Goal: Task Accomplishment & Management: Use online tool/utility

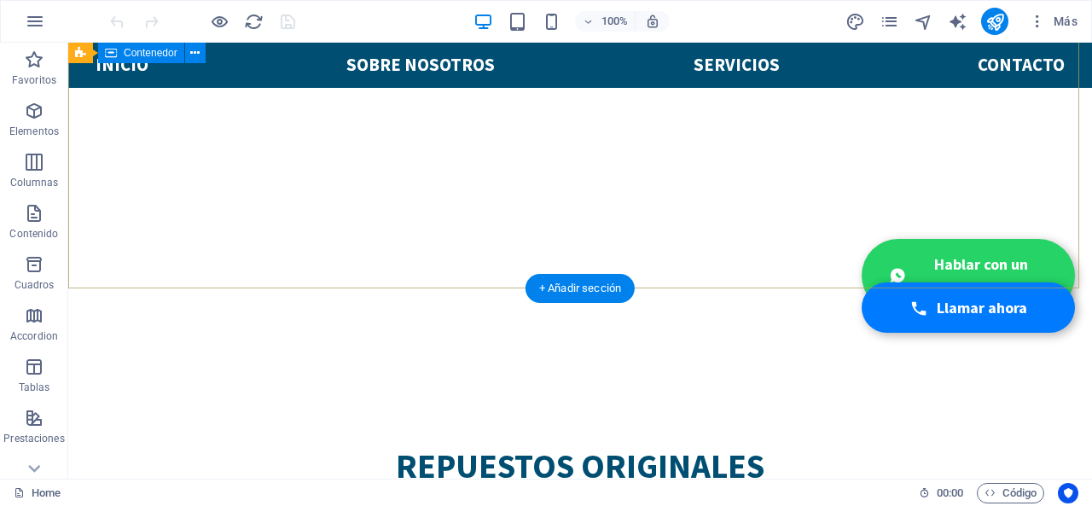
scroll to position [85, 0]
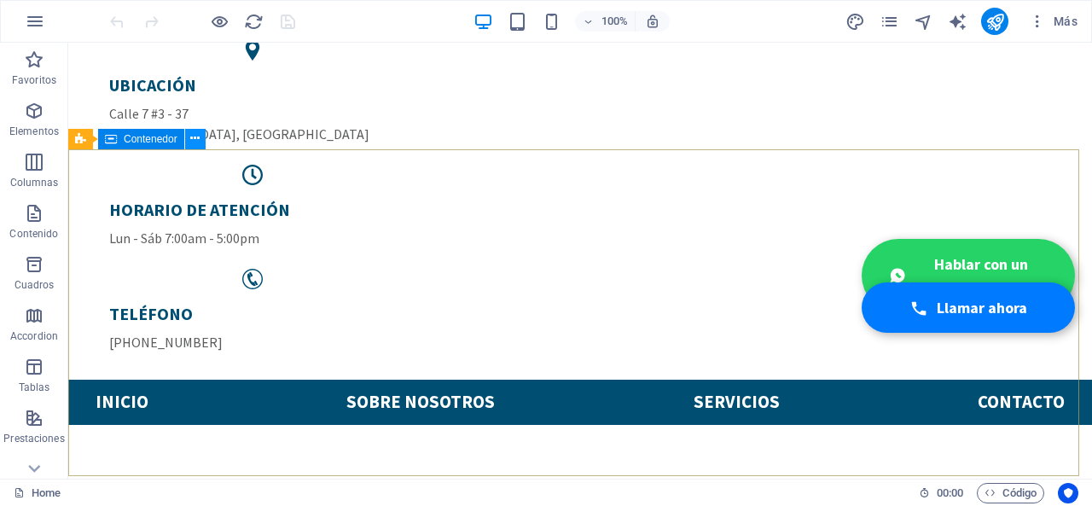
click at [193, 141] on icon at bounding box center [194, 139] width 9 height 18
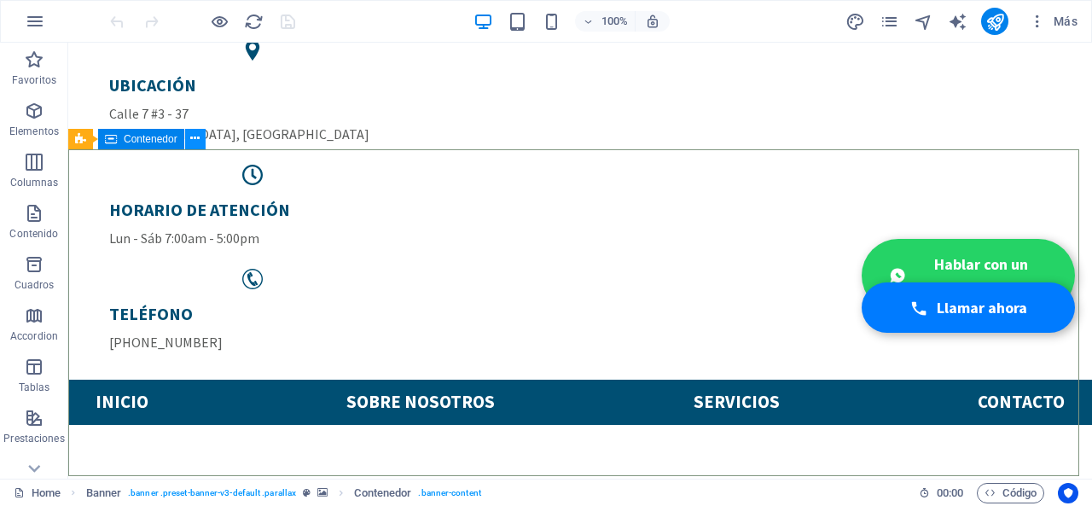
click at [198, 137] on icon at bounding box center [194, 139] width 9 height 18
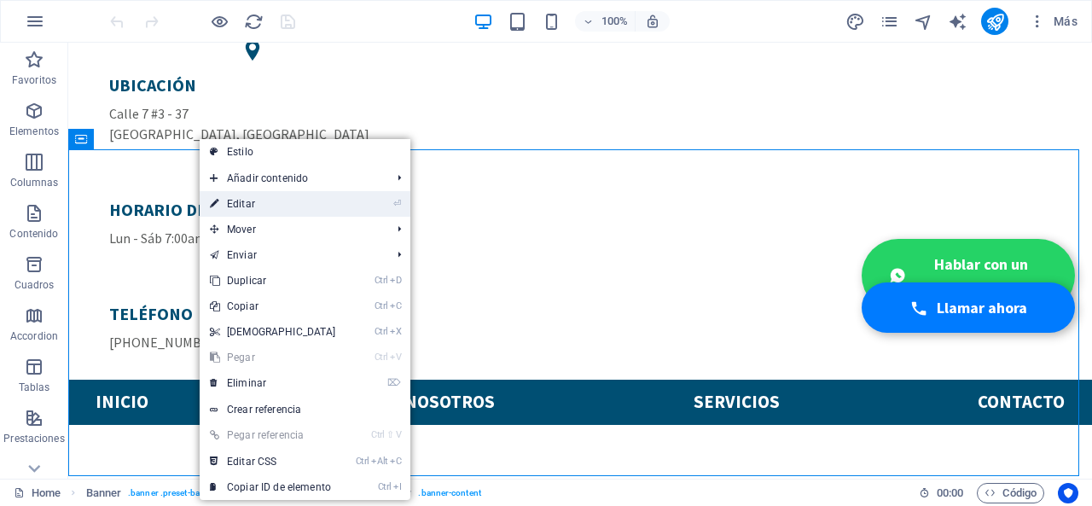
click at [234, 199] on link "⏎ Editar" at bounding box center [273, 204] width 147 height 26
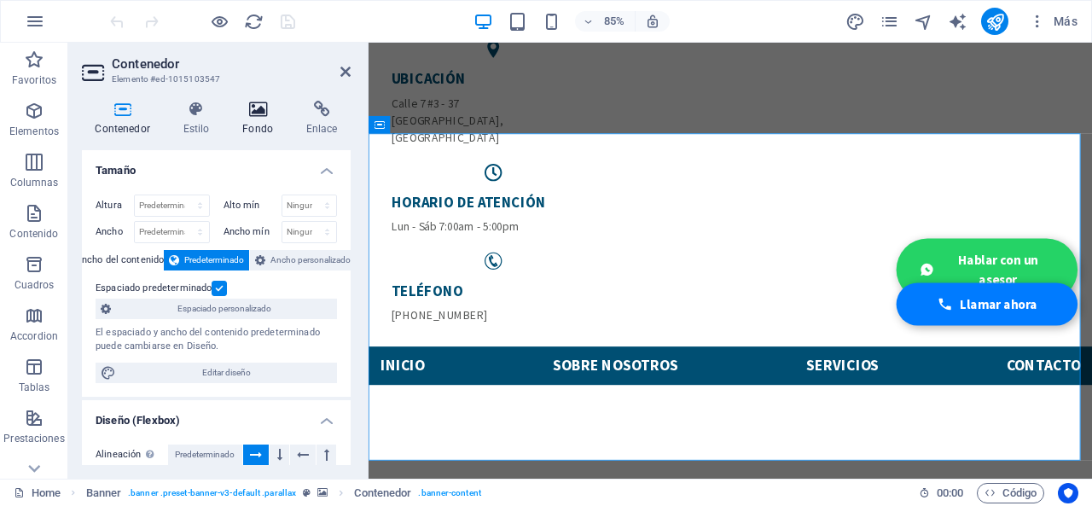
click at [260, 120] on h4 "Fondo" at bounding box center [261, 119] width 64 height 36
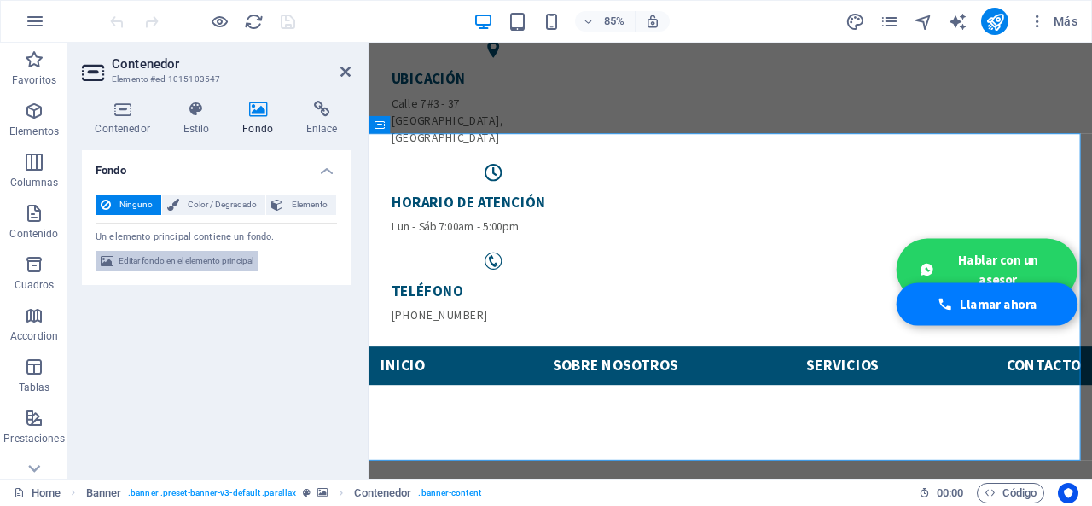
click at [231, 257] on span "Editar fondo en el elemento principal" at bounding box center [186, 261] width 135 height 20
select select "ms"
select select "s"
select select "progressive"
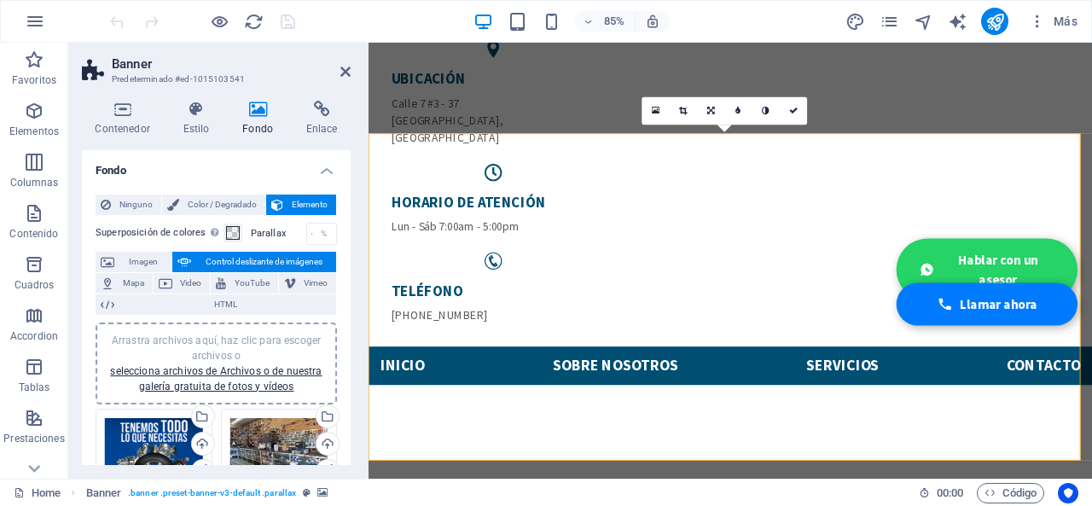
scroll to position [171, 0]
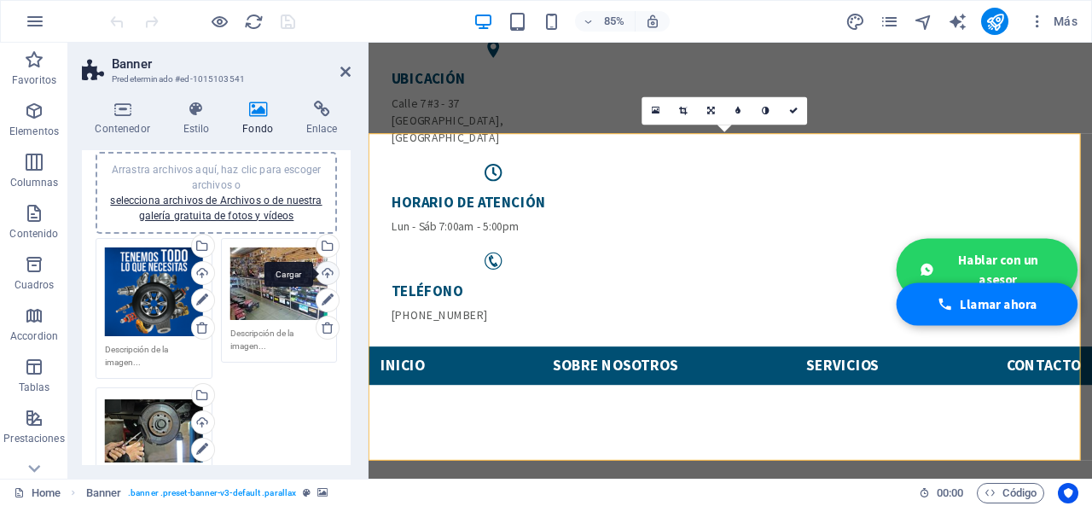
click at [322, 275] on div "Cargar" at bounding box center [326, 275] width 26 height 26
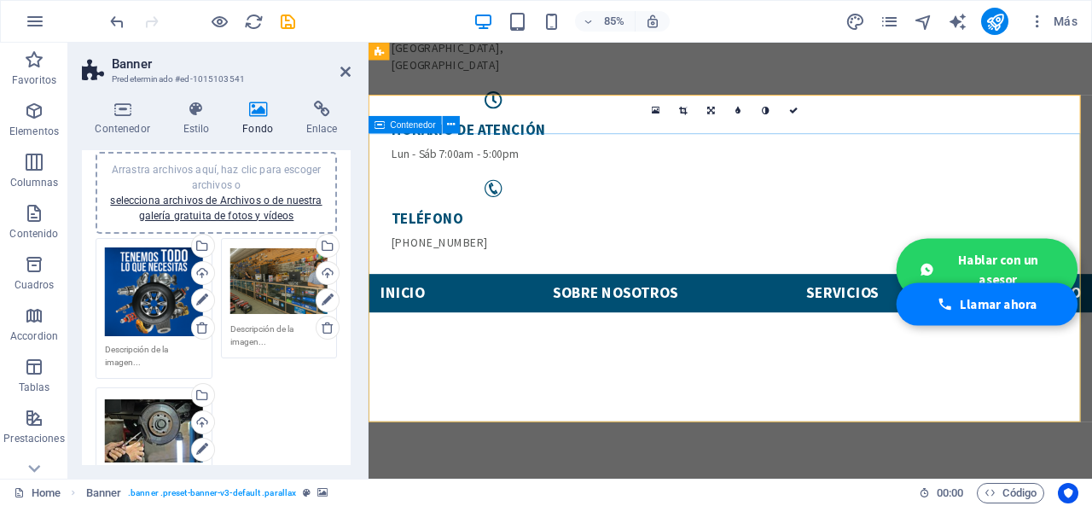
scroll to position [85, 0]
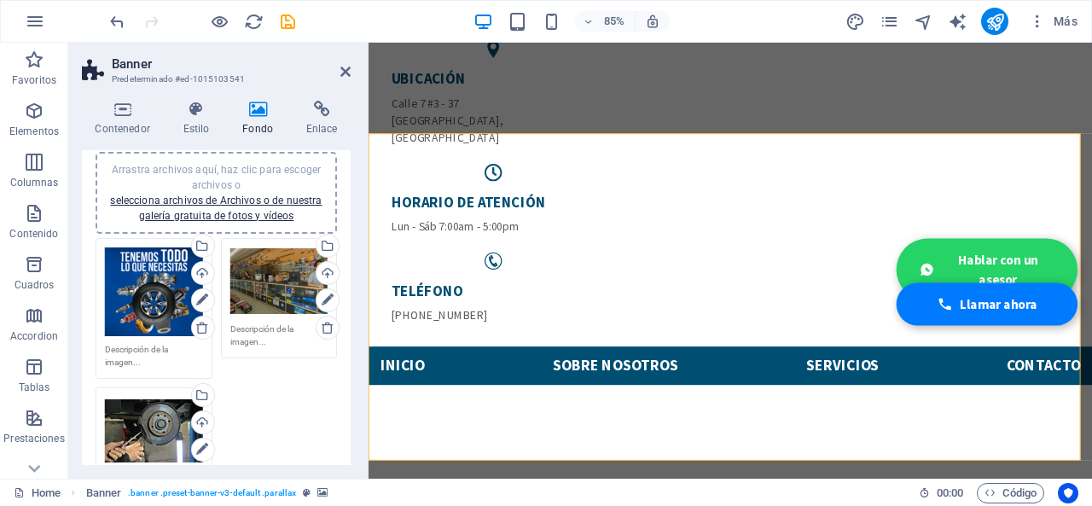
click at [261, 276] on div "Arrastra archivos aquí, haz clic para escoger archivos o selecciona archivos de…" at bounding box center [279, 281] width 98 height 68
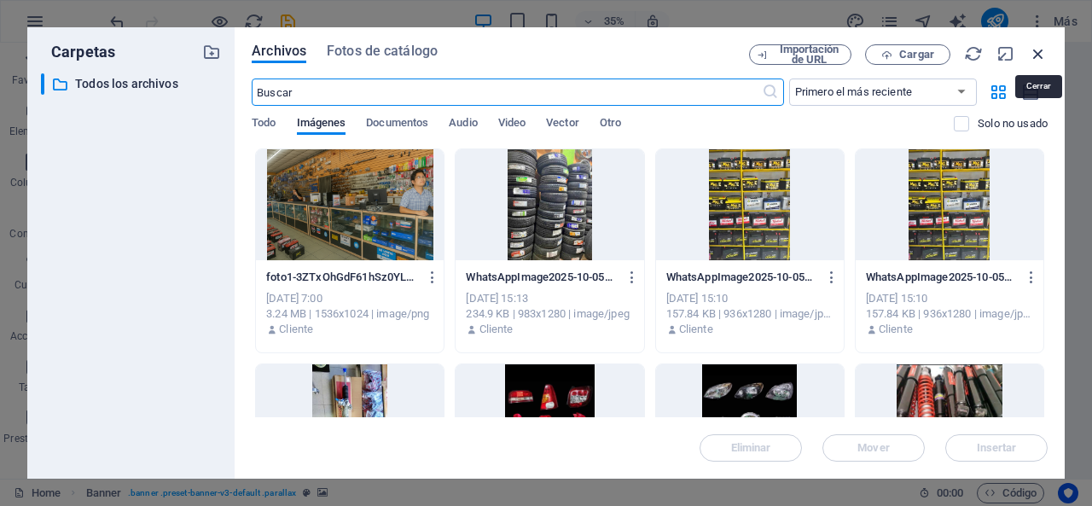
click at [1032, 62] on icon "button" at bounding box center [1038, 53] width 19 height 19
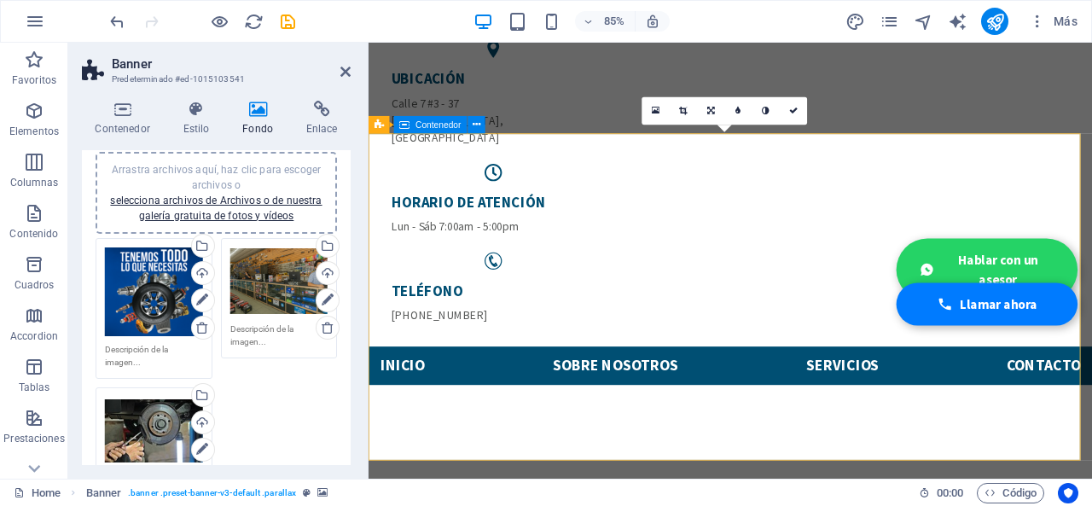
scroll to position [171, 0]
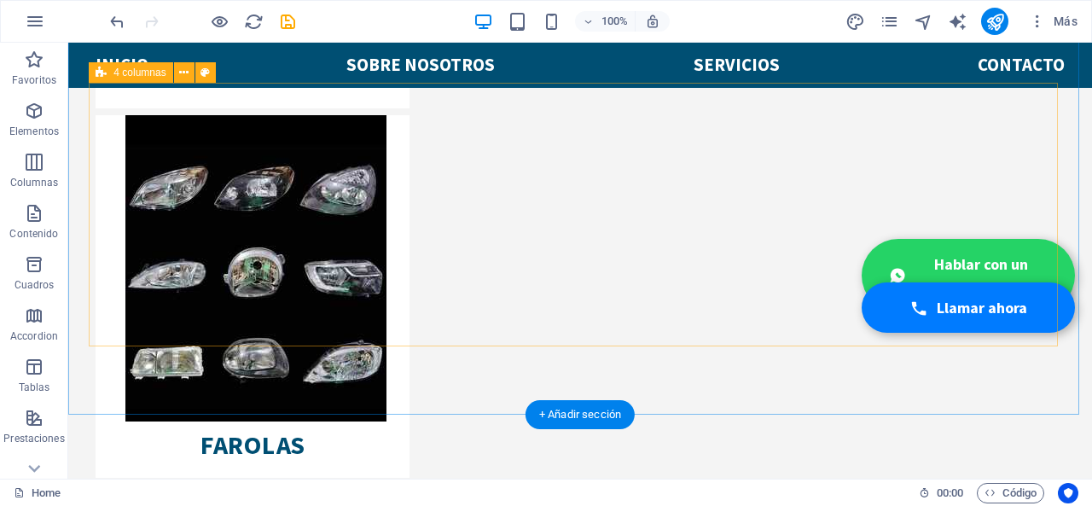
scroll to position [2815, 0]
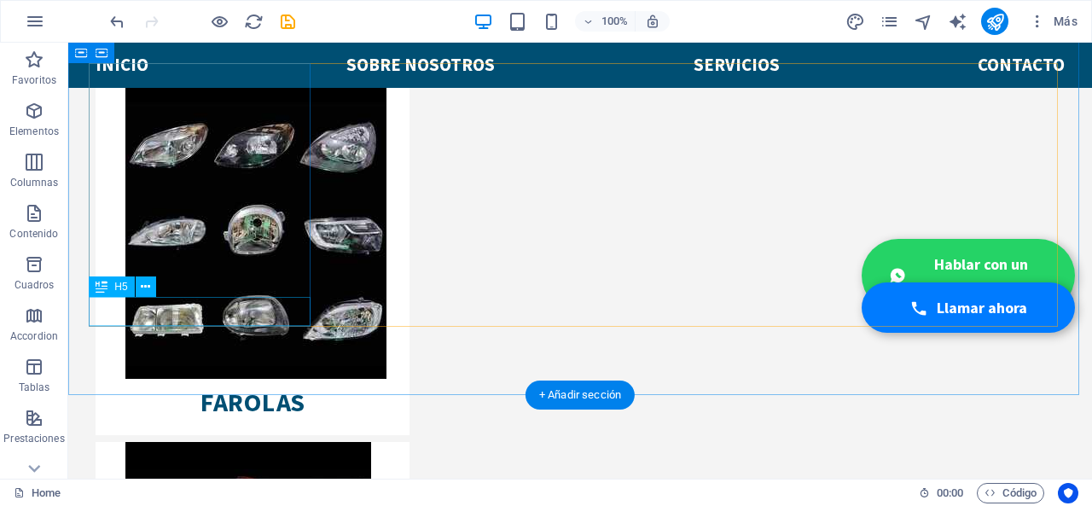
click at [264, 308] on div "Arrastra aquí para reemplazar el contenido existente. Si quieres crear un eleme…" at bounding box center [580, 261] width 1024 height 436
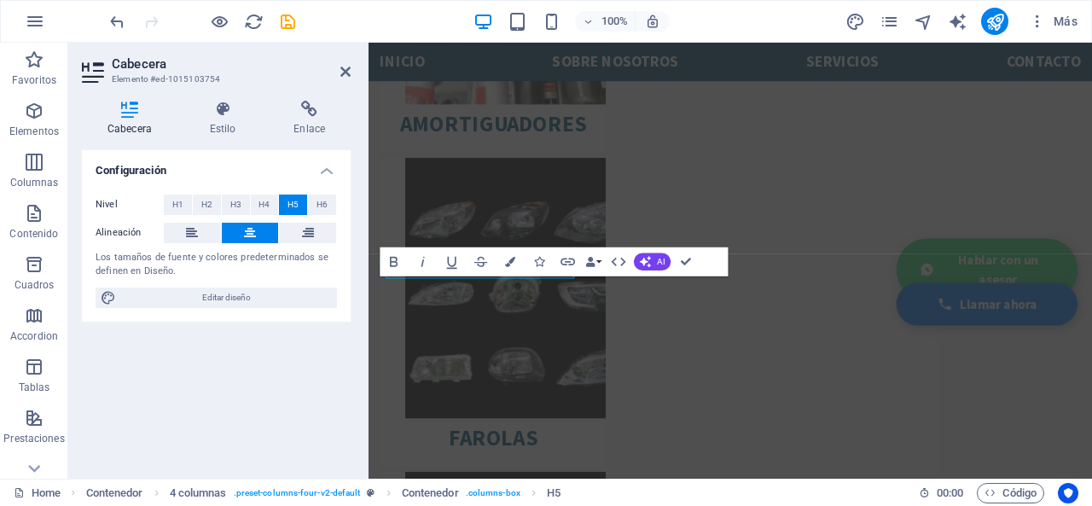
scroll to position [2820, 0]
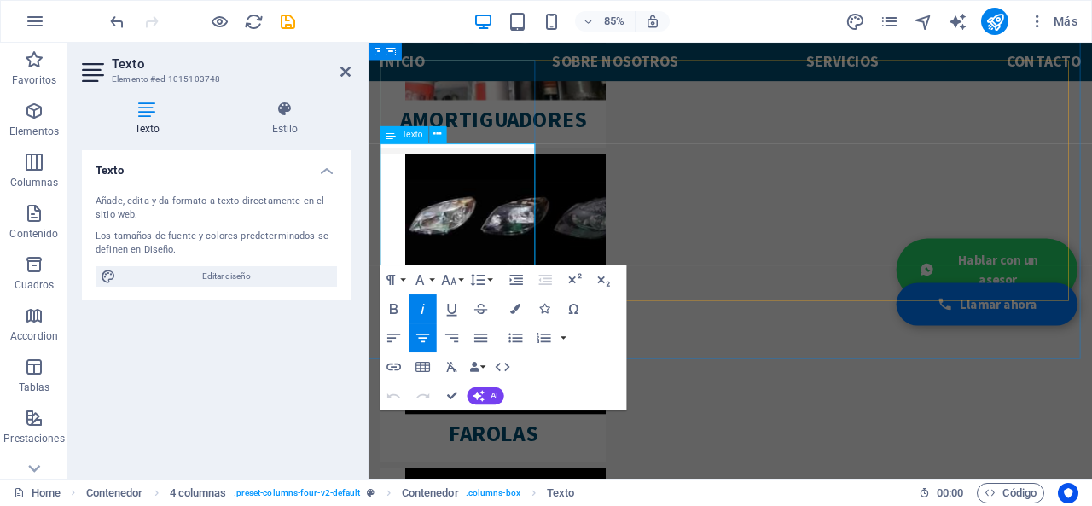
drag, startPoint x: 533, startPoint y: 289, endPoint x: 396, endPoint y: 168, distance: 183.1
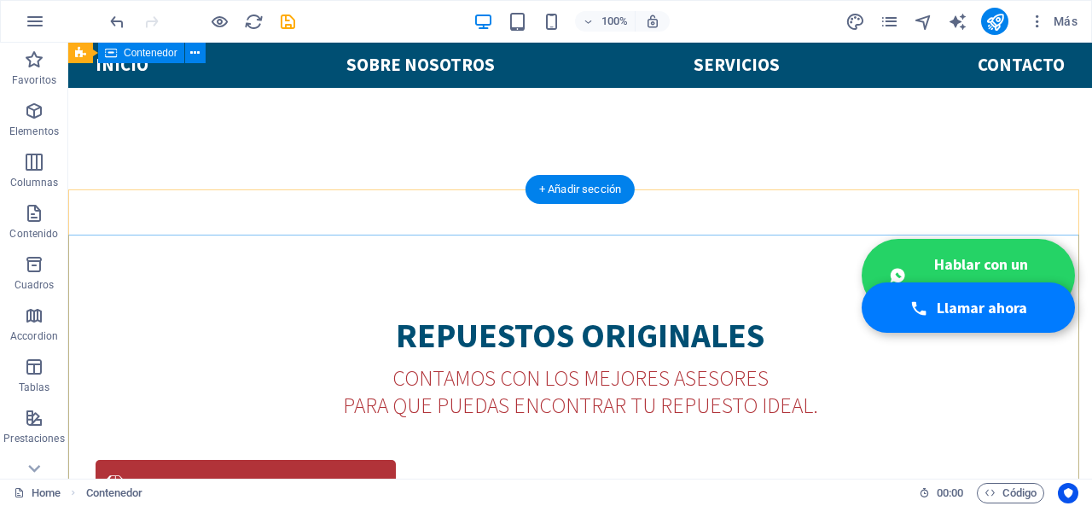
scroll to position [0, 0]
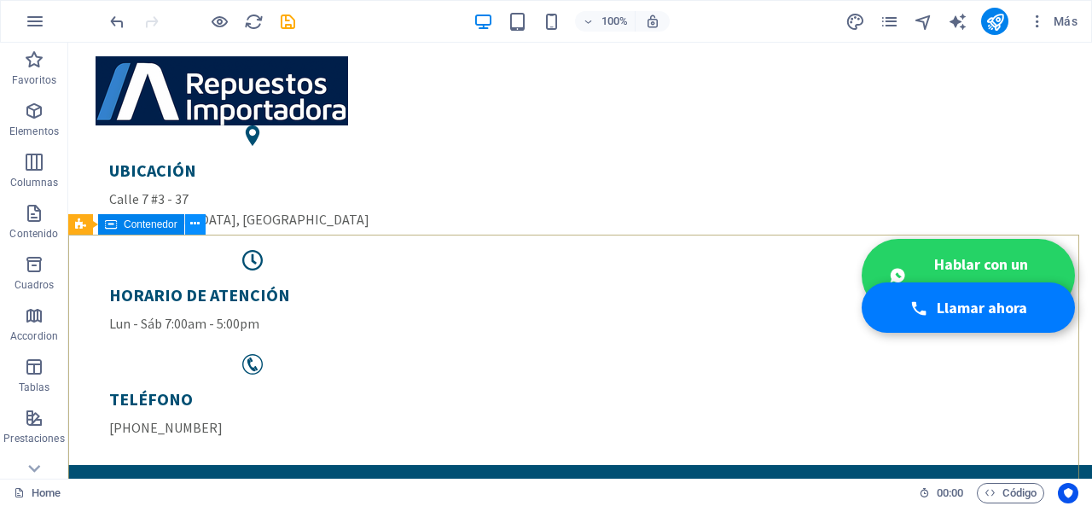
click at [196, 229] on icon at bounding box center [194, 224] width 9 height 18
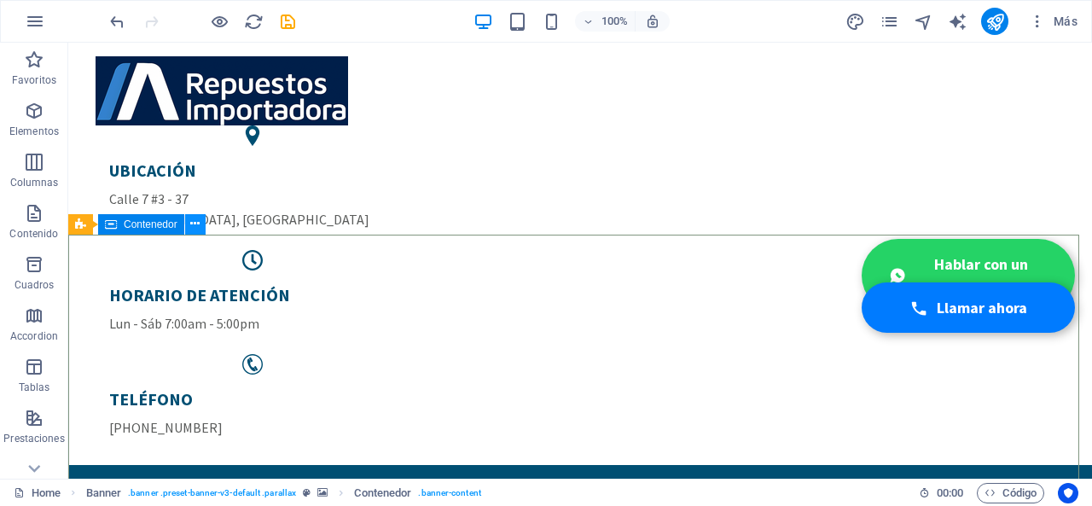
click at [193, 227] on icon at bounding box center [194, 224] width 9 height 18
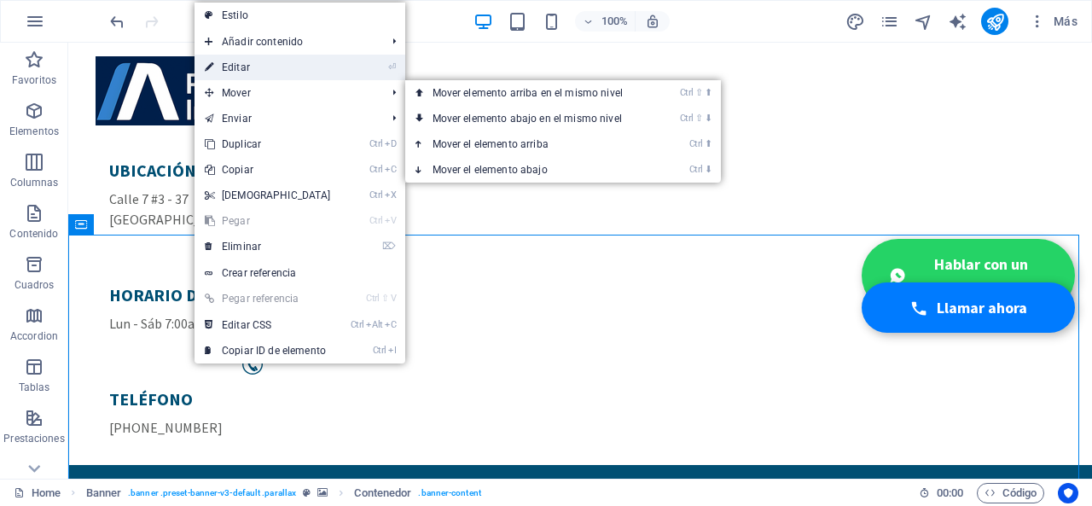
click at [249, 70] on link "⏎ Editar" at bounding box center [268, 68] width 147 height 26
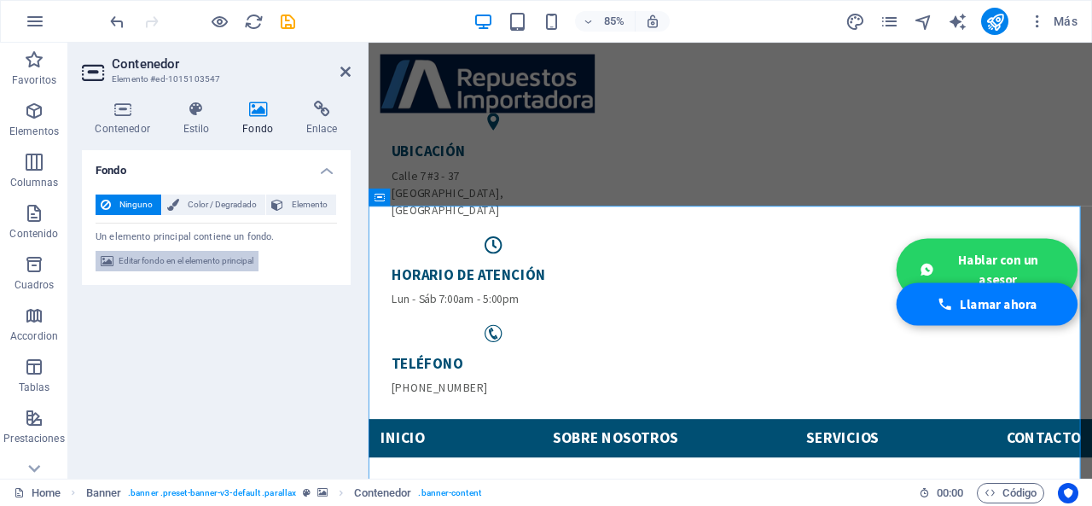
click at [244, 264] on span "Editar fondo en el elemento principal" at bounding box center [186, 261] width 135 height 20
select select "ms"
select select "s"
select select "progressive"
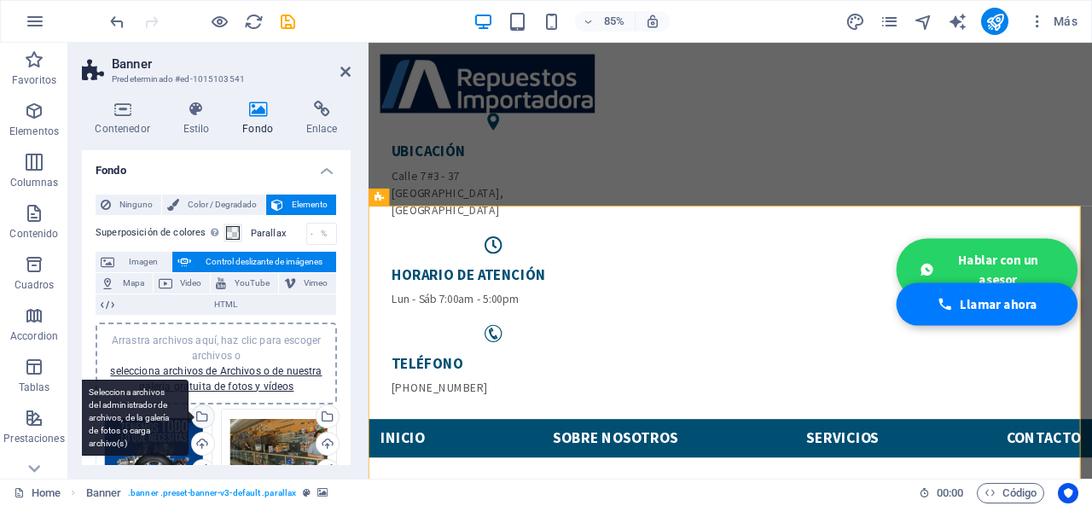
scroll to position [85, 0]
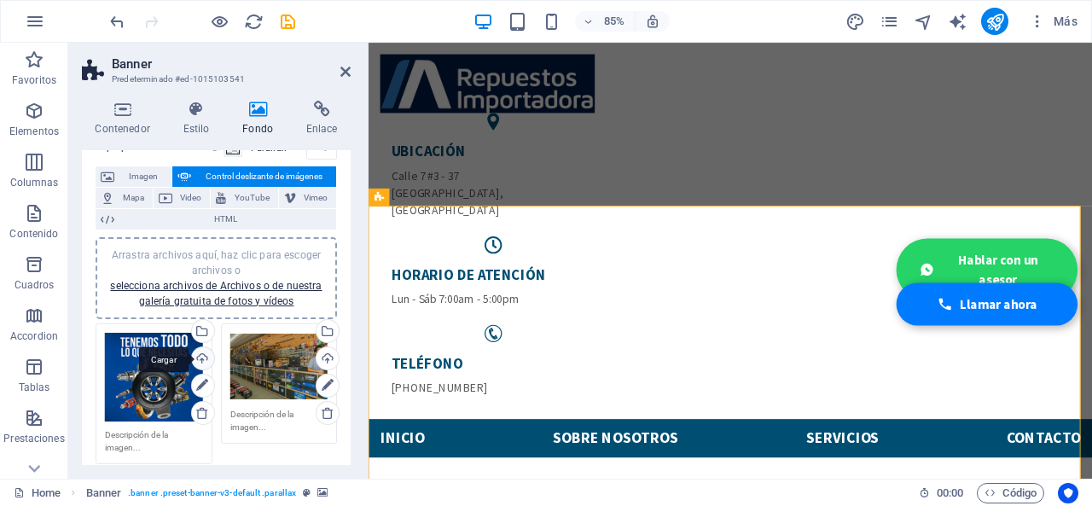
click at [201, 355] on div "Cargar" at bounding box center [202, 360] width 26 height 26
click at [322, 357] on div "Cargar" at bounding box center [326, 360] width 26 height 26
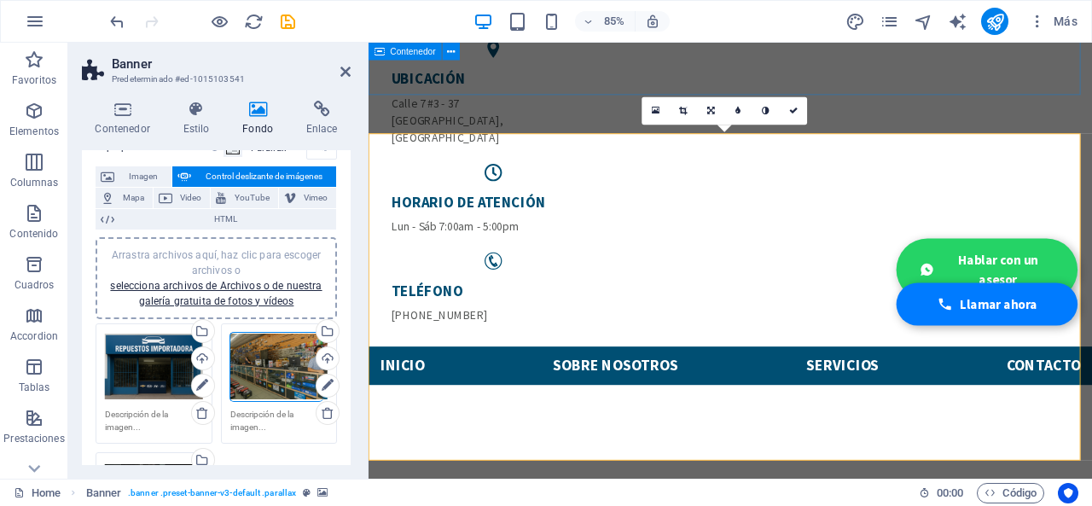
click at [588, 84] on div "UBICACIÓN [STREET_ADDRESS] HORARIO DE ATENCIÓN Lun - Sáb 7:00am - 5:00pm Teléfo…" at bounding box center [794, 178] width 851 height 443
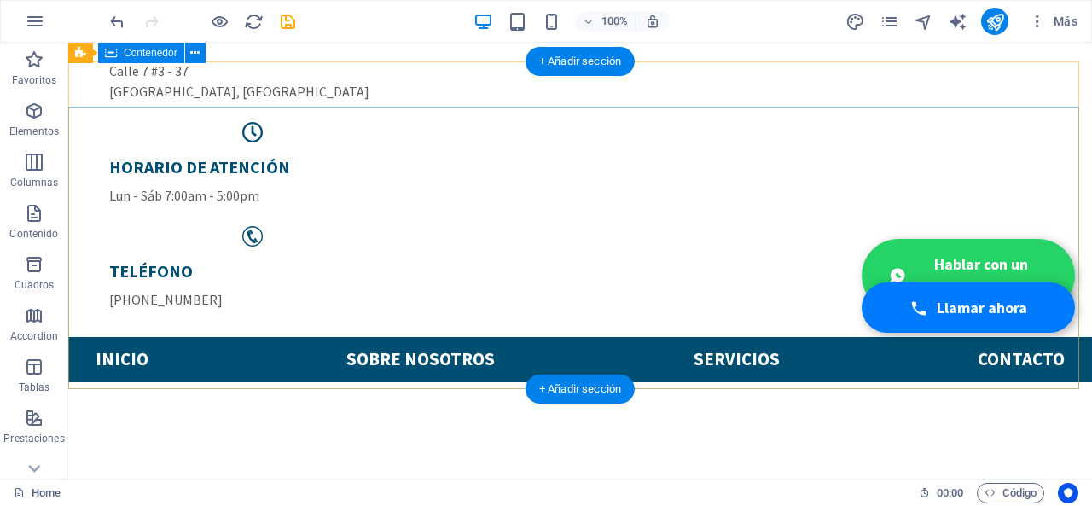
scroll to position [114, 0]
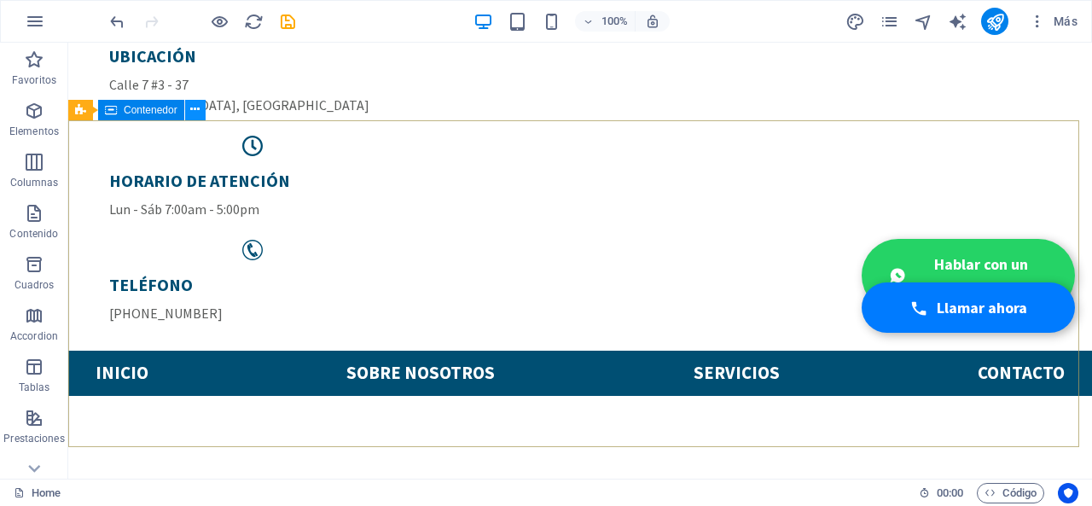
click at [194, 103] on icon at bounding box center [194, 110] width 9 height 18
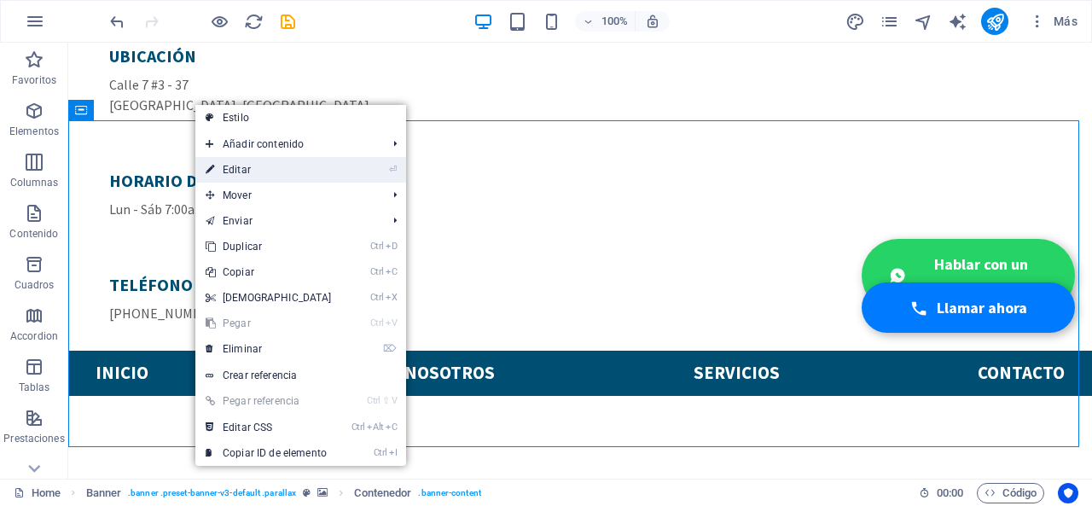
click at [242, 166] on link "⏎ Editar" at bounding box center [268, 170] width 147 height 26
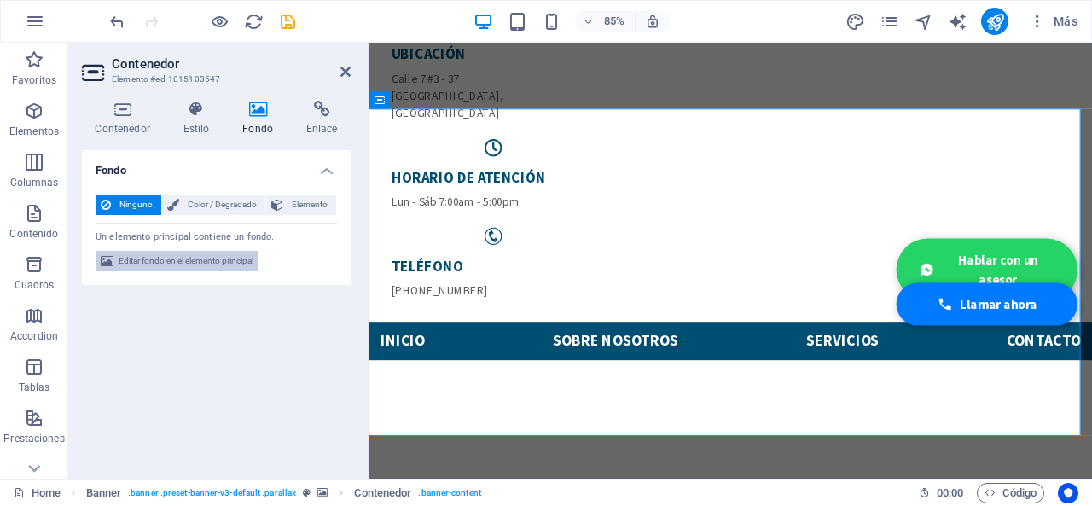
click at [154, 264] on span "Editar fondo en el elemento principal" at bounding box center [186, 261] width 135 height 20
select select "ms"
select select "s"
select select "progressive"
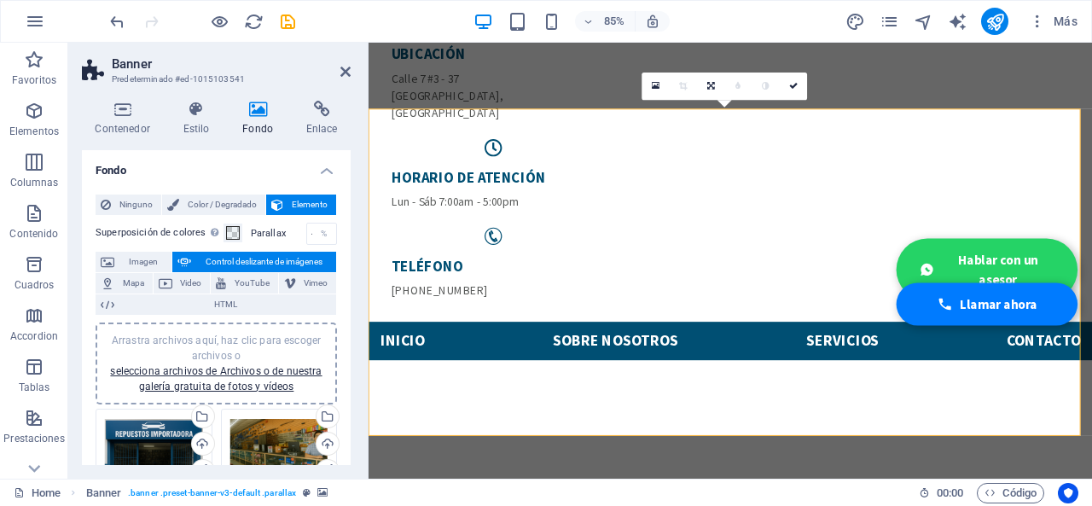
scroll to position [85, 0]
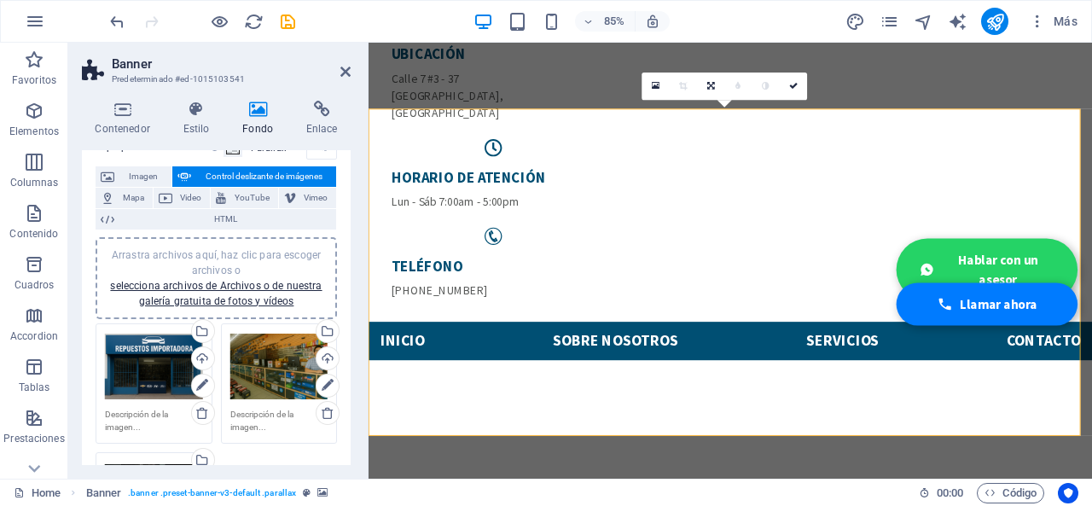
click at [164, 357] on div "Arrastra archivos aquí, haz clic para escoger archivos o selecciona archivos de…" at bounding box center [154, 367] width 98 height 68
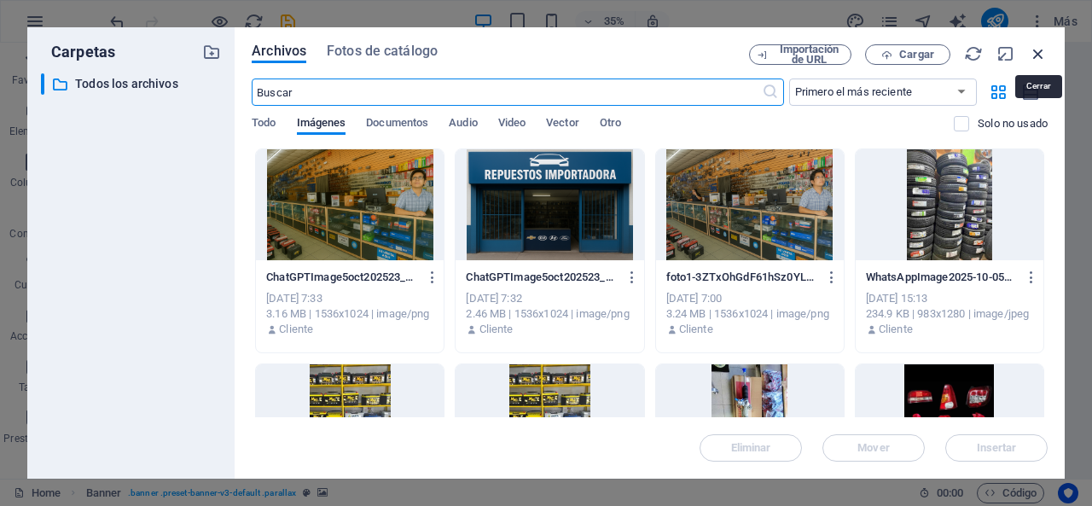
click at [1037, 54] on icon "button" at bounding box center [1038, 53] width 19 height 19
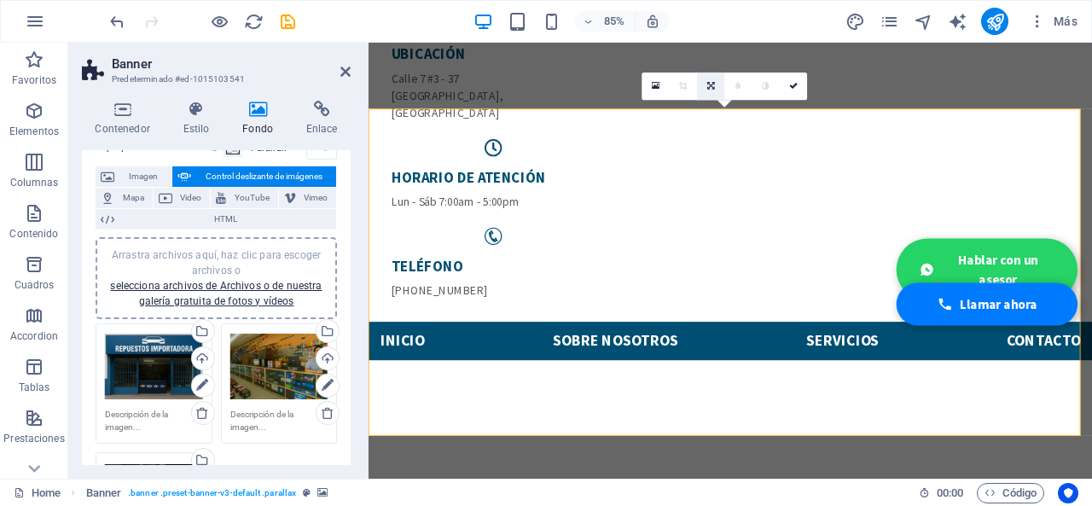
click at [707, 86] on icon at bounding box center [711, 86] width 8 height 9
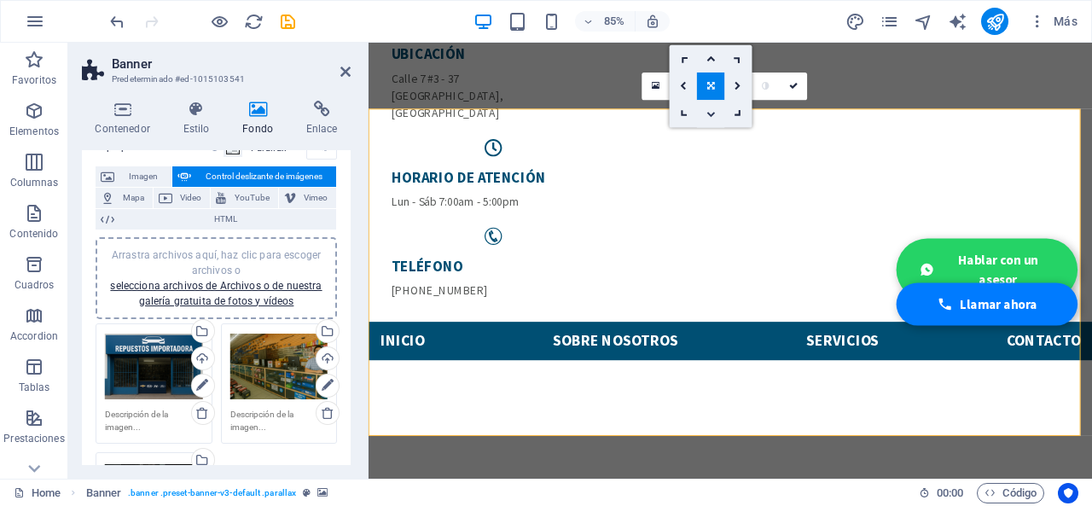
drag, startPoint x: 707, startPoint y: 113, endPoint x: 403, endPoint y: 82, distance: 306.1
click at [707, 113] on icon at bounding box center [710, 113] width 9 height 9
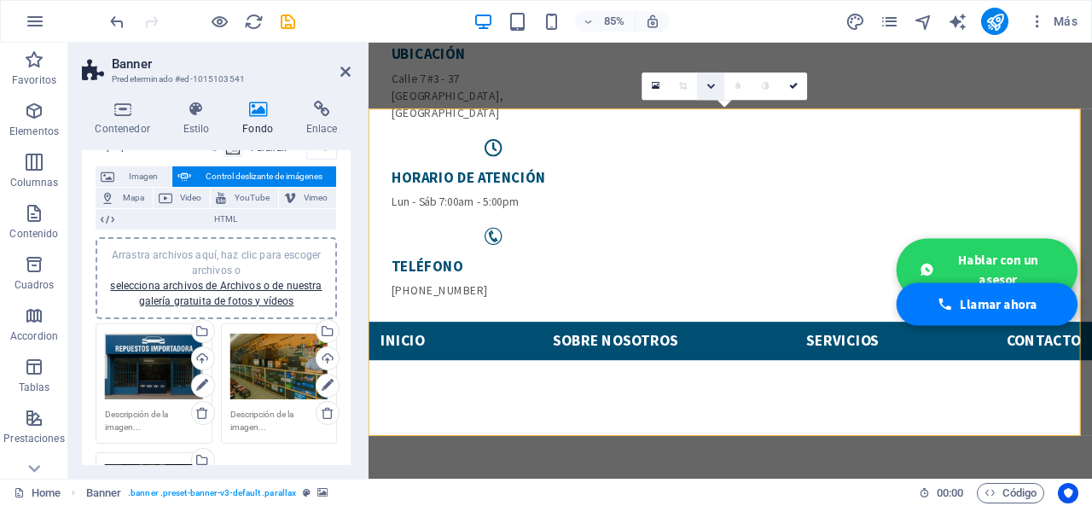
click at [708, 86] on icon at bounding box center [710, 86] width 9 height 9
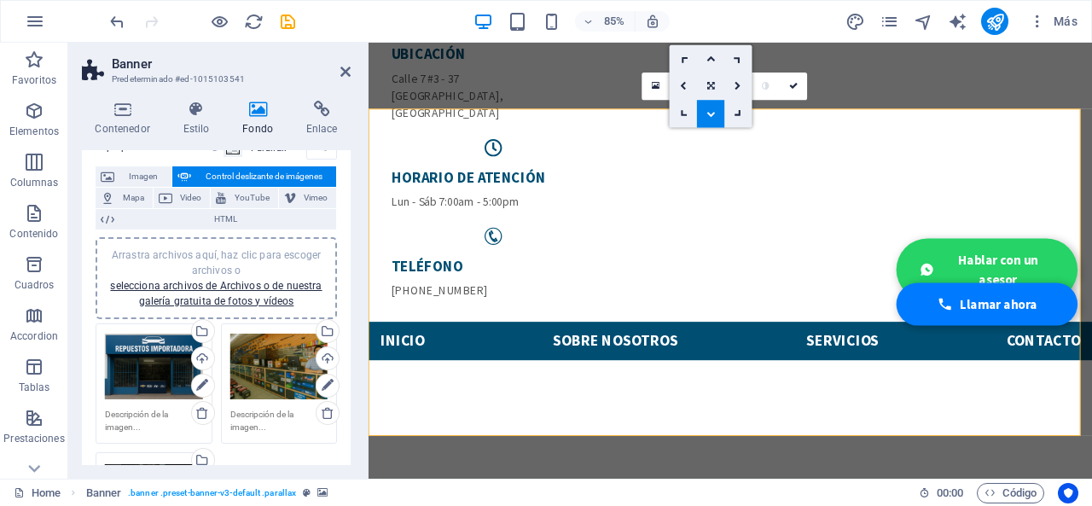
click at [713, 109] on icon at bounding box center [710, 113] width 9 height 9
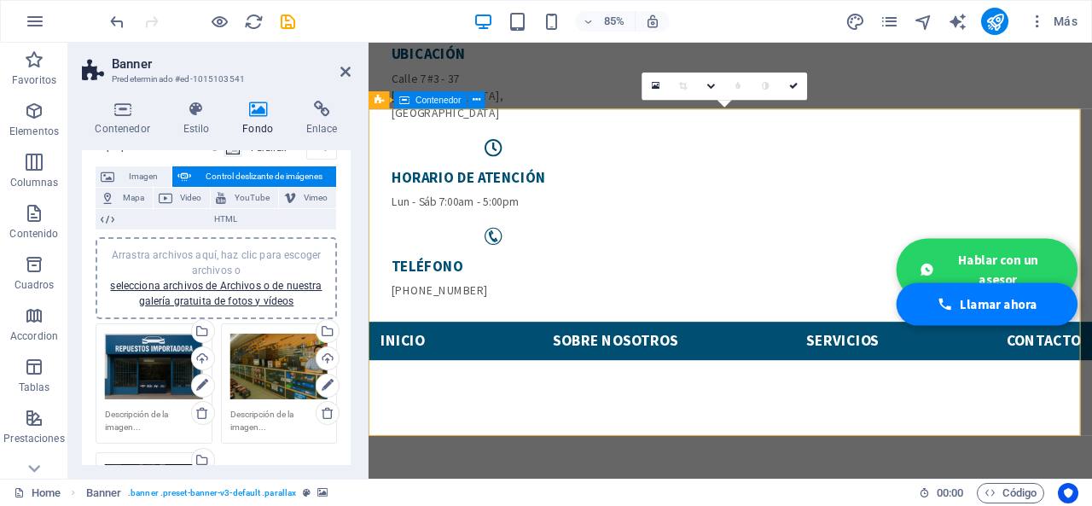
drag, startPoint x: 777, startPoint y: 207, endPoint x: 1015, endPoint y: 201, distance: 238.1
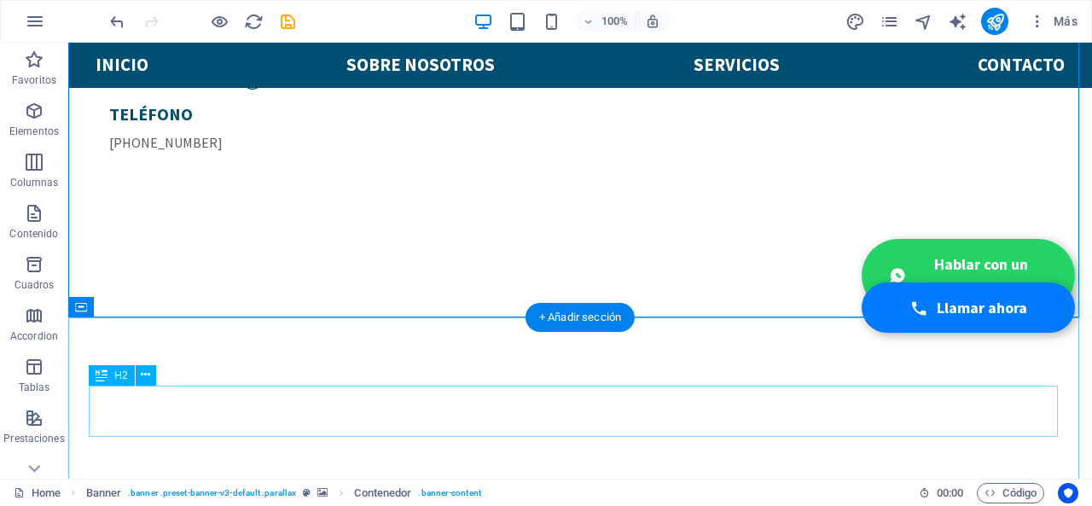
scroll to position [114, 0]
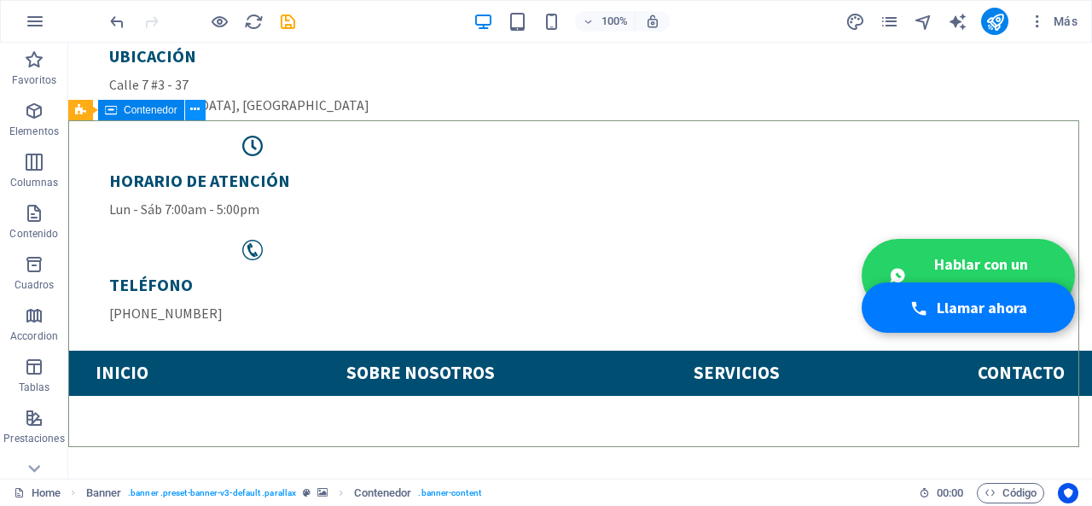
click at [197, 117] on icon at bounding box center [194, 110] width 9 height 18
click at [200, 107] on icon at bounding box center [194, 110] width 9 height 18
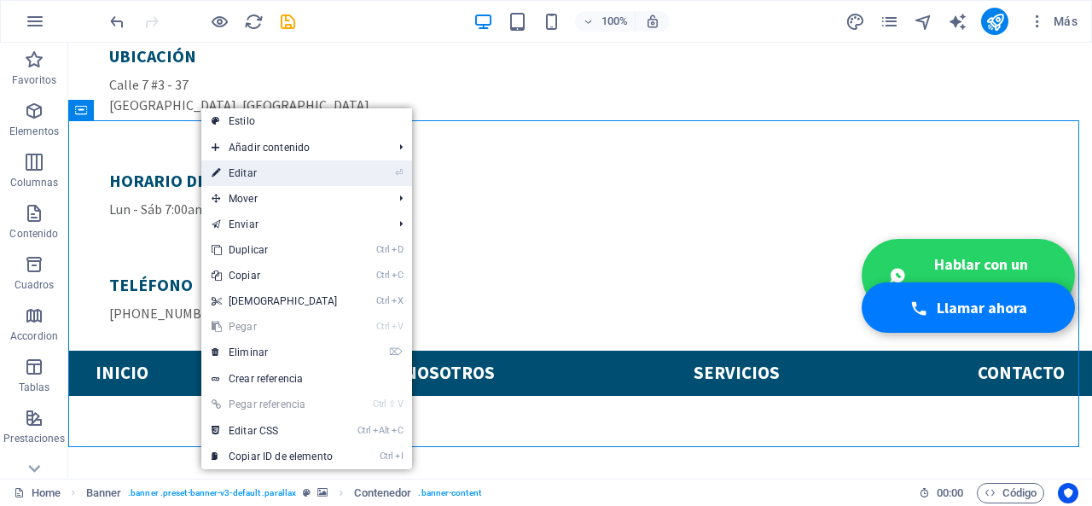
click at [255, 171] on link "⏎ Editar" at bounding box center [274, 173] width 147 height 26
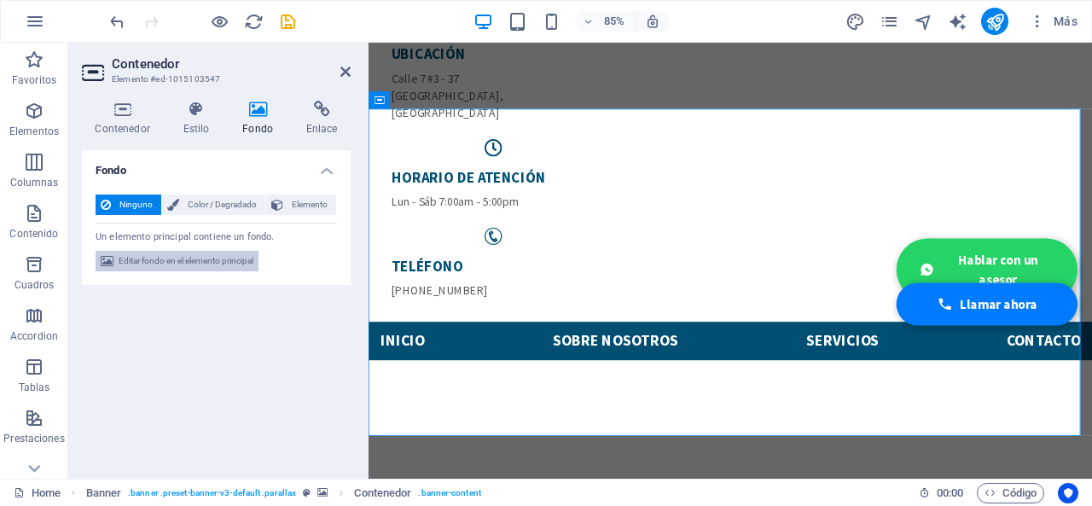
click at [224, 268] on span "Editar fondo en el elemento principal" at bounding box center [186, 261] width 135 height 20
select select "ms"
select select "s"
select select "progressive"
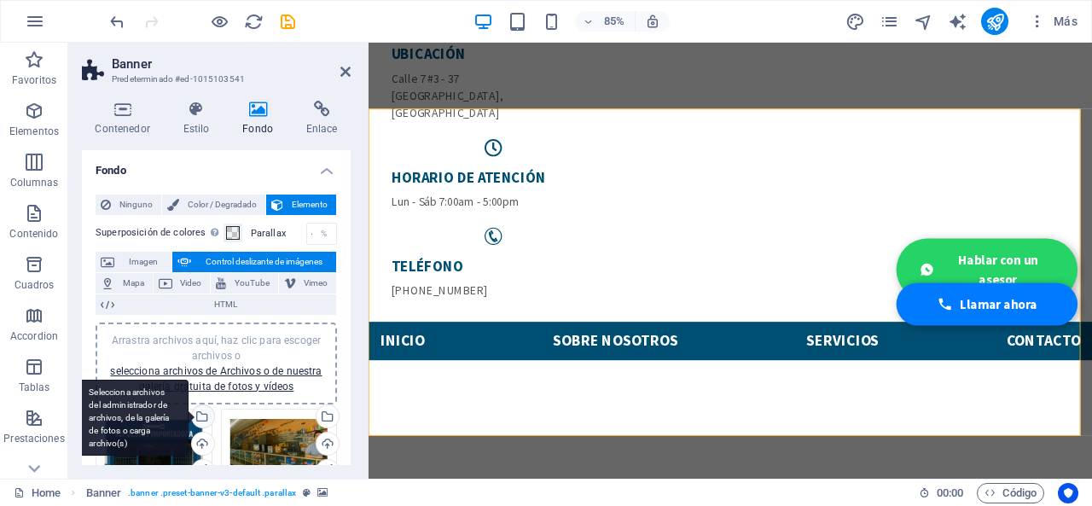
scroll to position [85, 0]
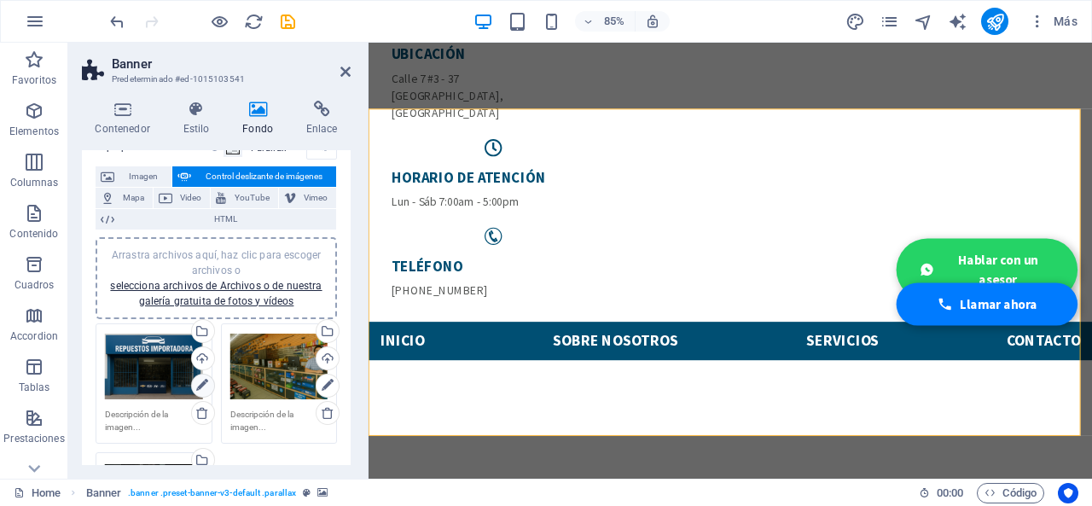
click at [204, 381] on icon at bounding box center [202, 385] width 12 height 20
click at [703, 83] on link at bounding box center [710, 86] width 27 height 27
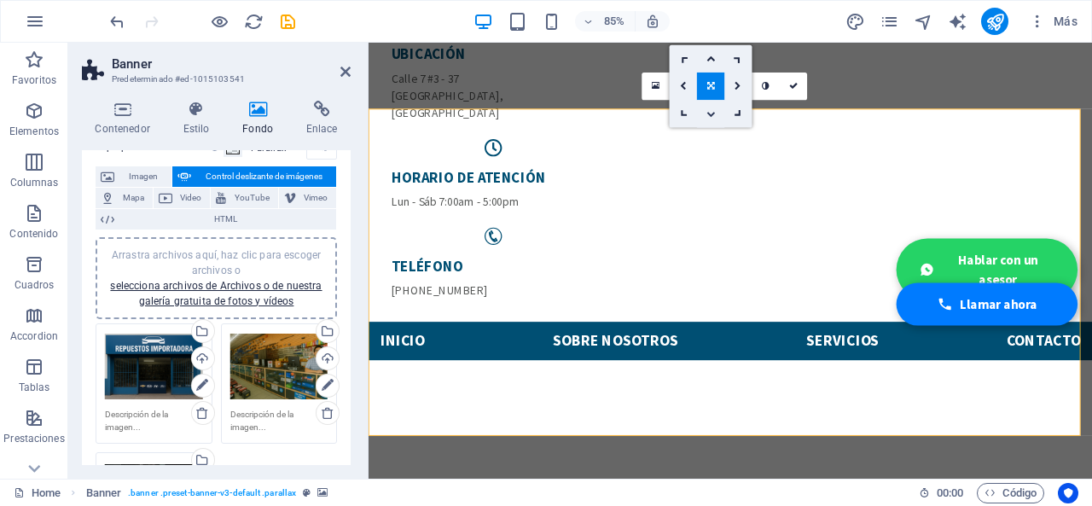
click at [709, 112] on icon at bounding box center [710, 113] width 9 height 9
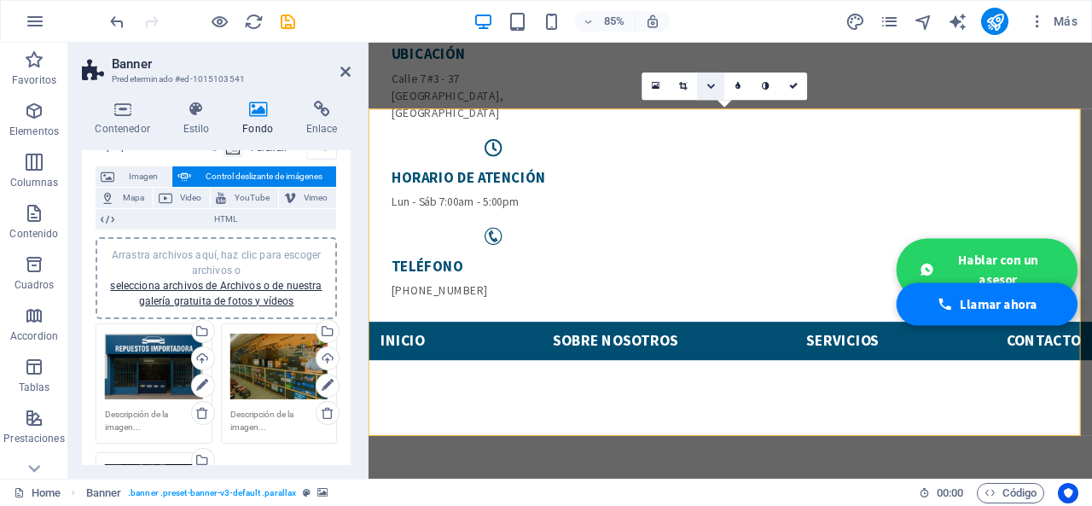
click at [717, 84] on link at bounding box center [710, 86] width 27 height 27
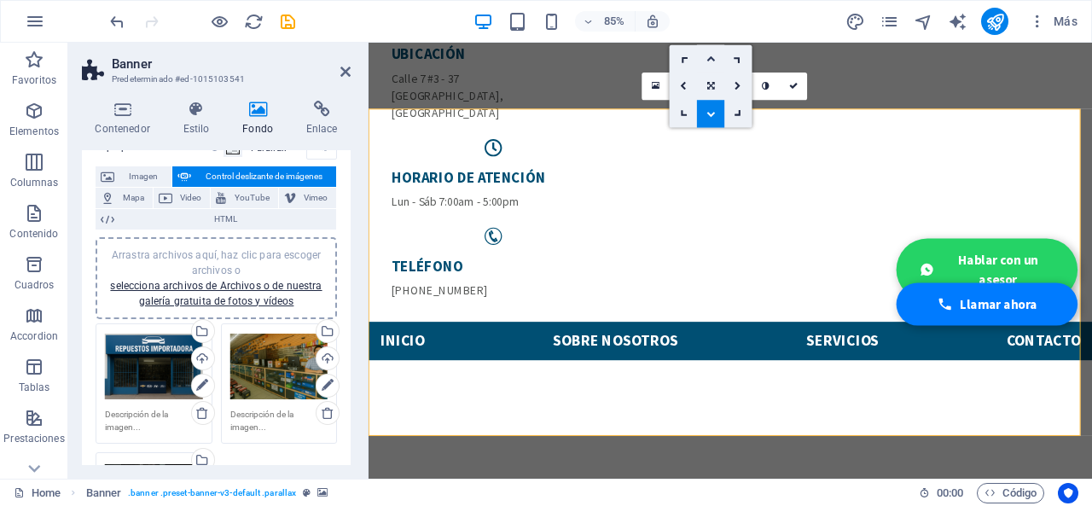
click at [710, 56] on icon at bounding box center [710, 58] width 9 height 9
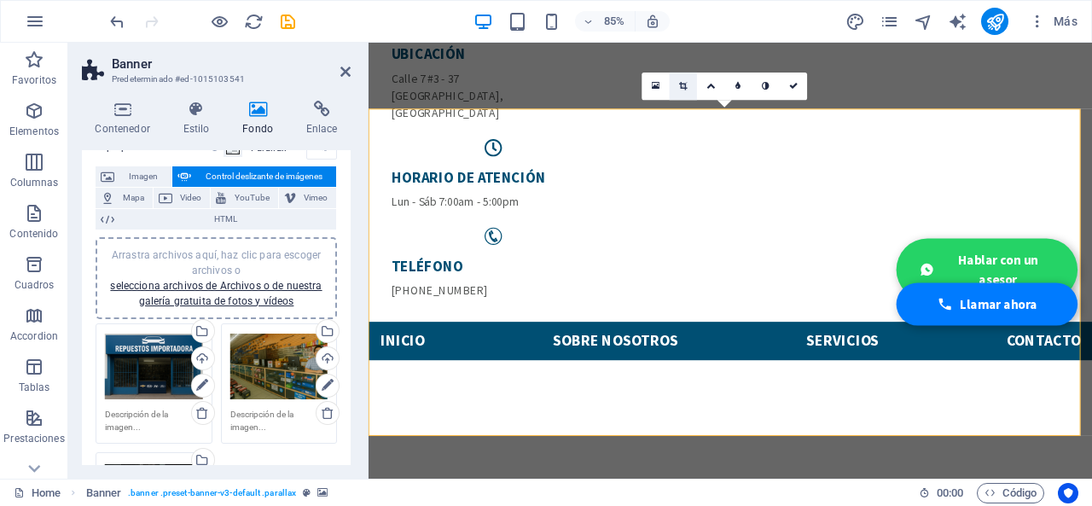
click at [682, 85] on icon at bounding box center [683, 86] width 8 height 9
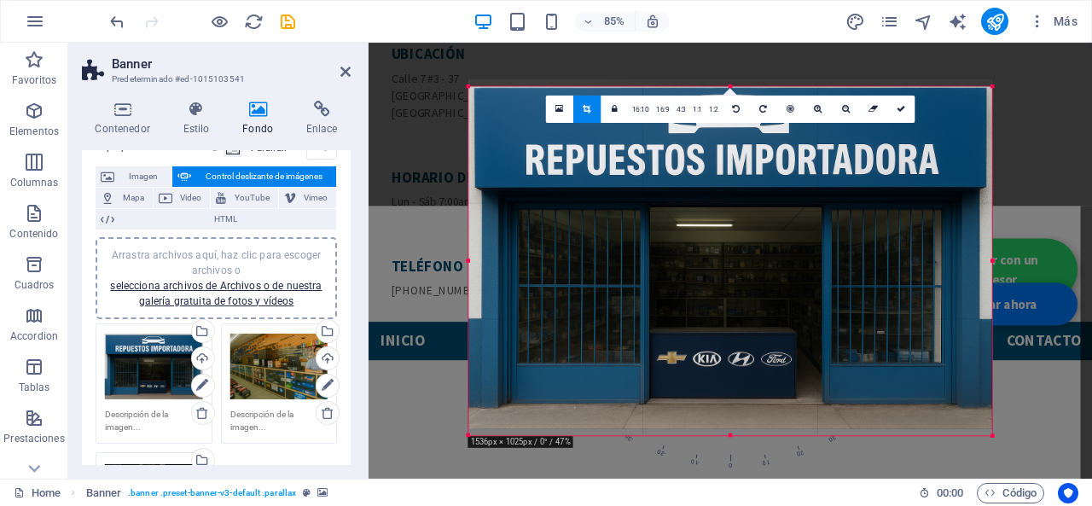
click at [756, 284] on div at bounding box center [730, 253] width 524 height 349
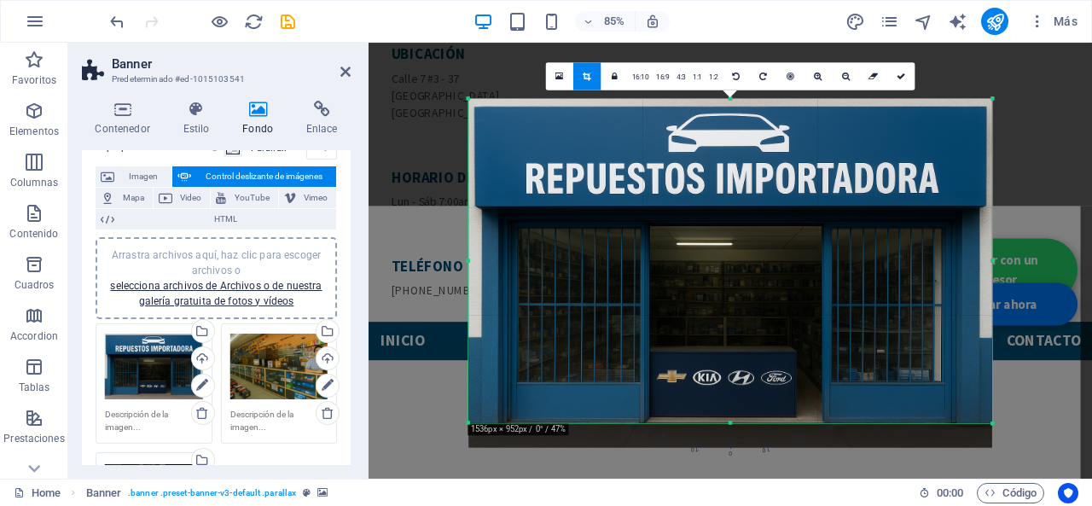
drag, startPoint x: 730, startPoint y: 435, endPoint x: 734, endPoint y: 406, distance: 29.2
click at [734, 406] on div "180 170 160 150 140 130 120 110 100 90 80 70 60 50 40 30 20 10 0 -10 -20 -30 -4…" at bounding box center [730, 260] width 524 height 324
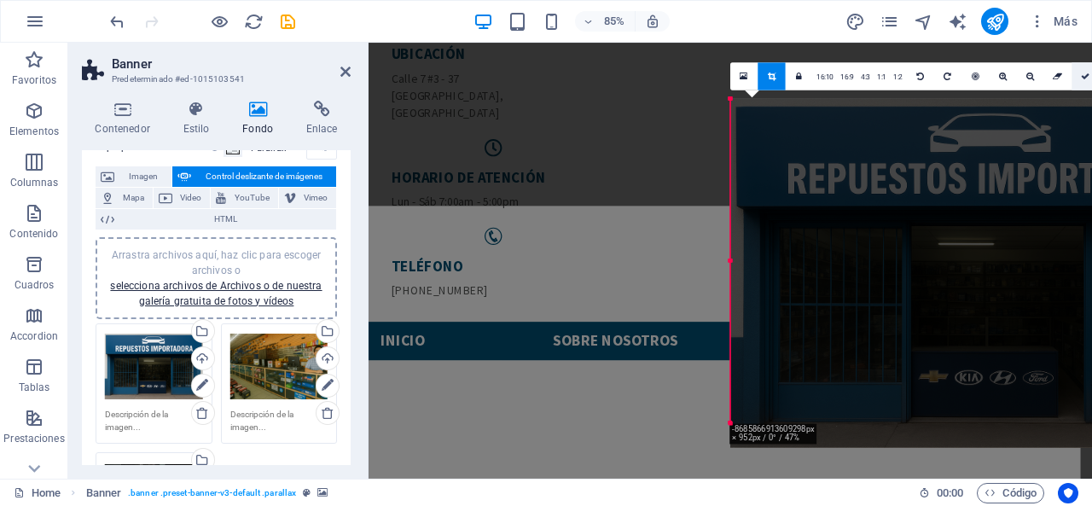
click at [1086, 75] on icon at bounding box center [1085, 76] width 9 height 9
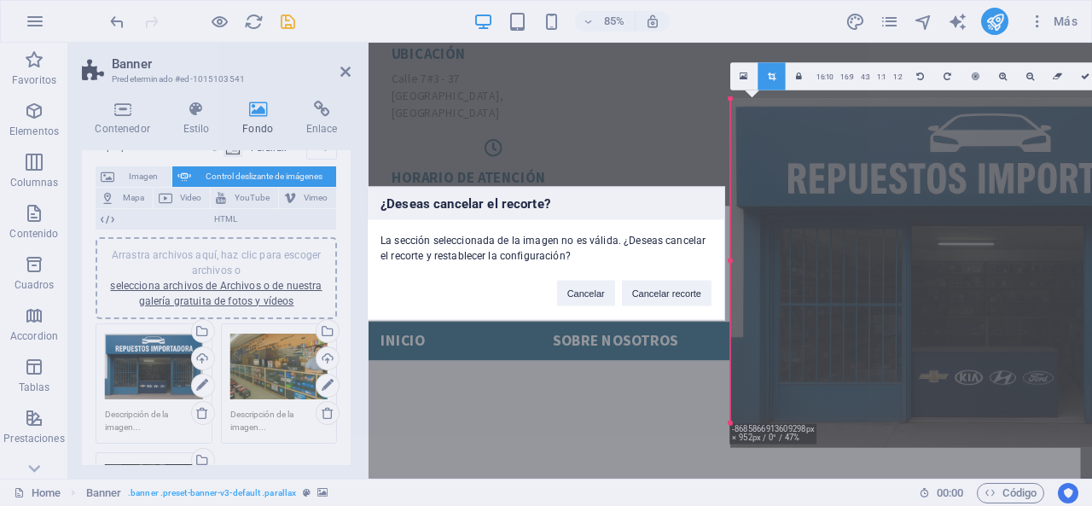
click at [940, 225] on div "¿Deseas cancelar el recorte? La sección seleccionada de la imagen no es válida.…" at bounding box center [546, 253] width 1092 height 506
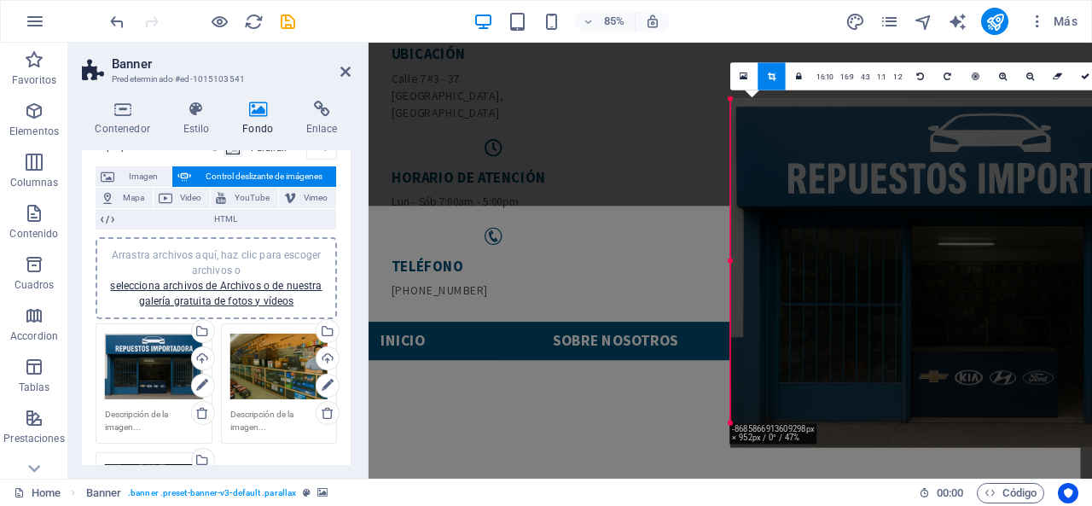
click at [677, 236] on div "Arrastra aquí para reemplazar el contenido existente. Si quieres crear un eleme…" at bounding box center [730, 261] width 723 height 436
click at [781, 73] on link at bounding box center [771, 75] width 27 height 27
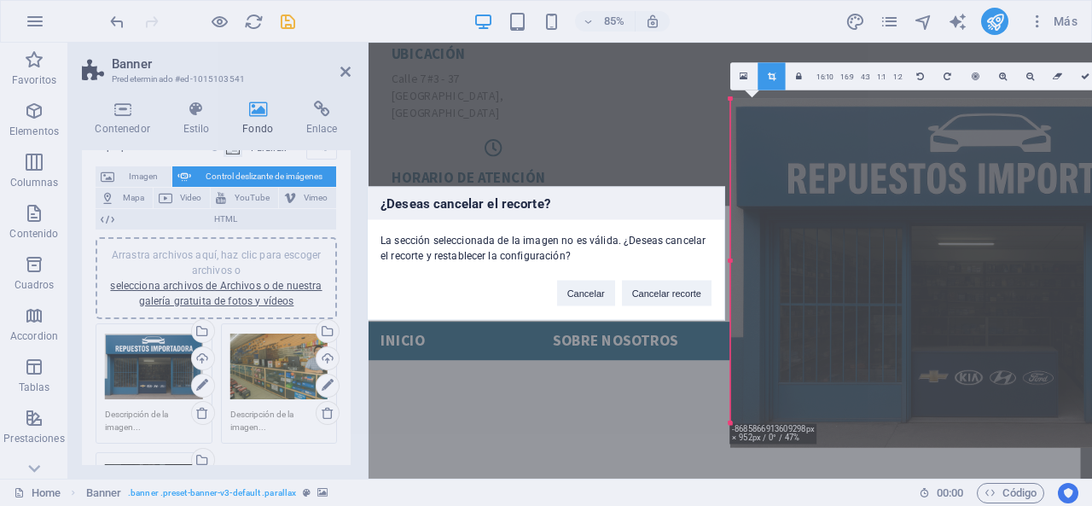
click at [748, 283] on div "¿Deseas cancelar el recorte? La sección seleccionada de la imagen no es válida.…" at bounding box center [546, 253] width 1092 height 506
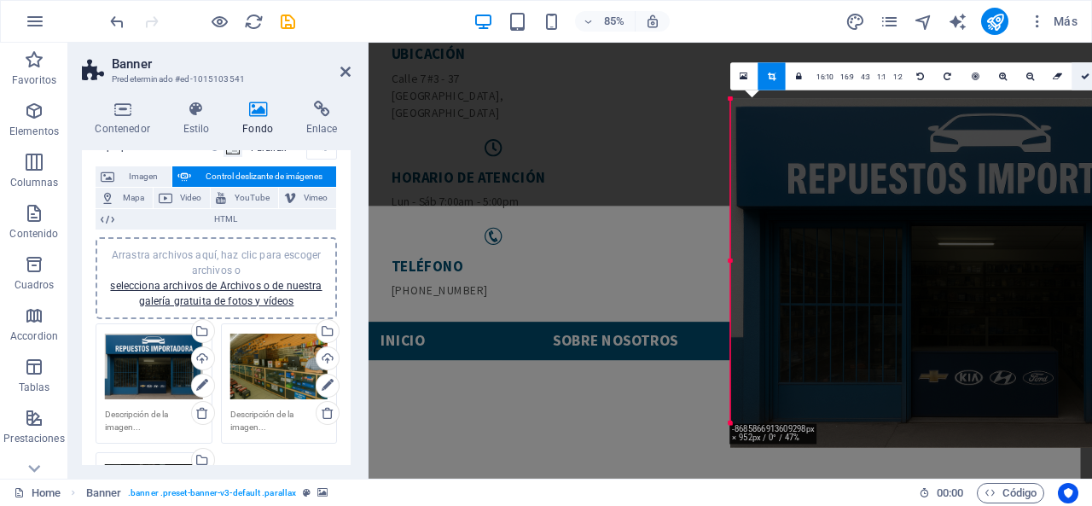
click at [1090, 78] on link at bounding box center [1085, 75] width 27 height 27
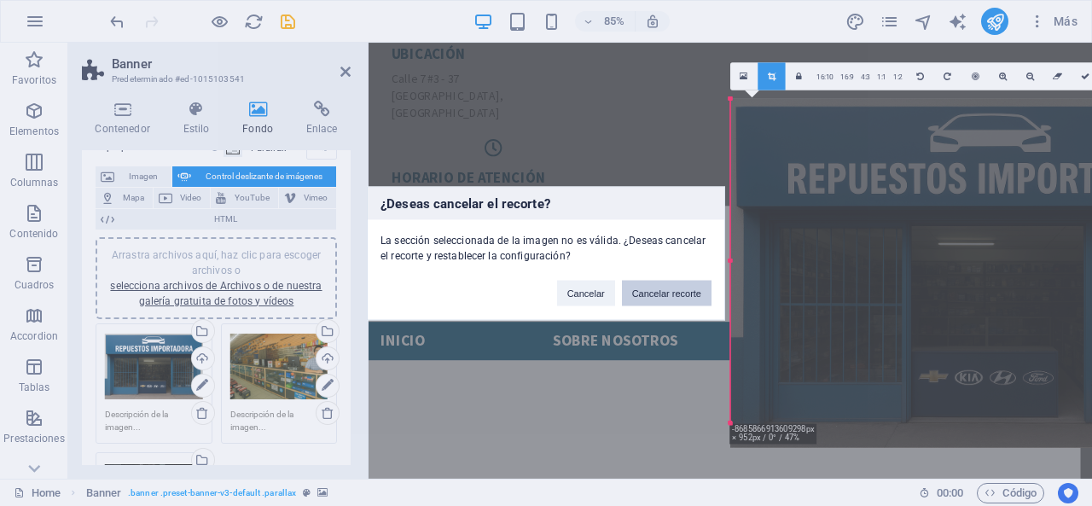
click at [631, 293] on button "Cancelar recorte" at bounding box center [667, 293] width 90 height 26
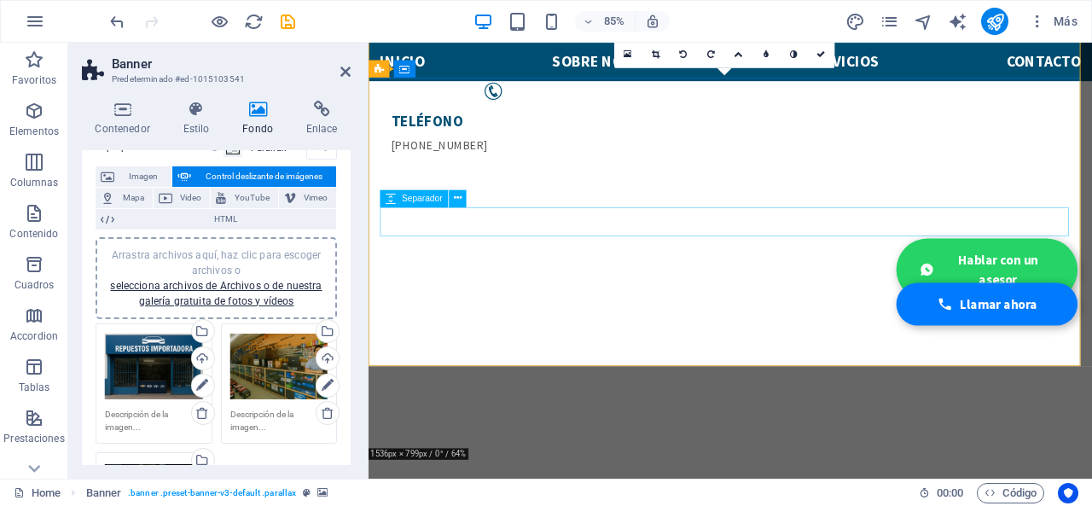
scroll to position [114, 0]
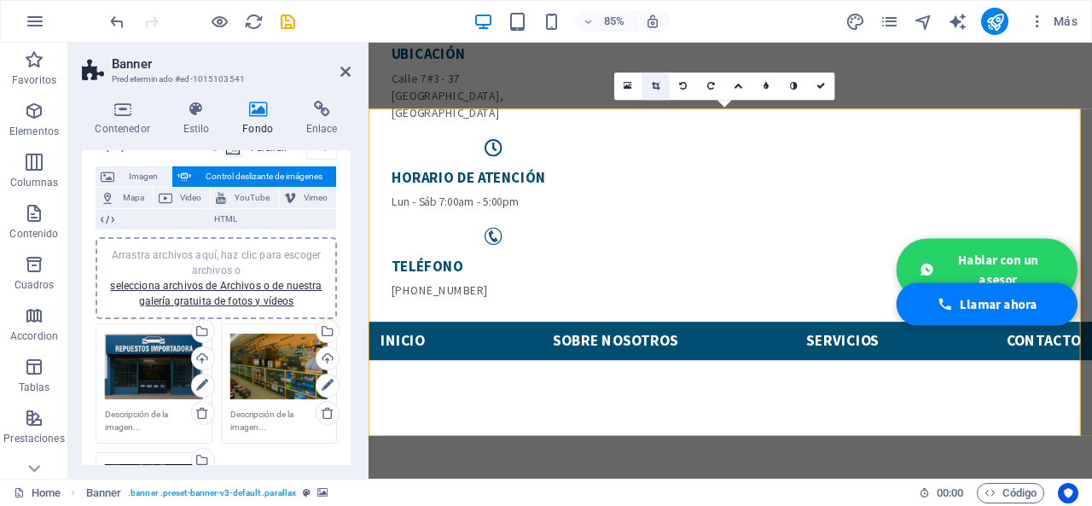
click at [654, 90] on icon at bounding box center [656, 86] width 8 height 9
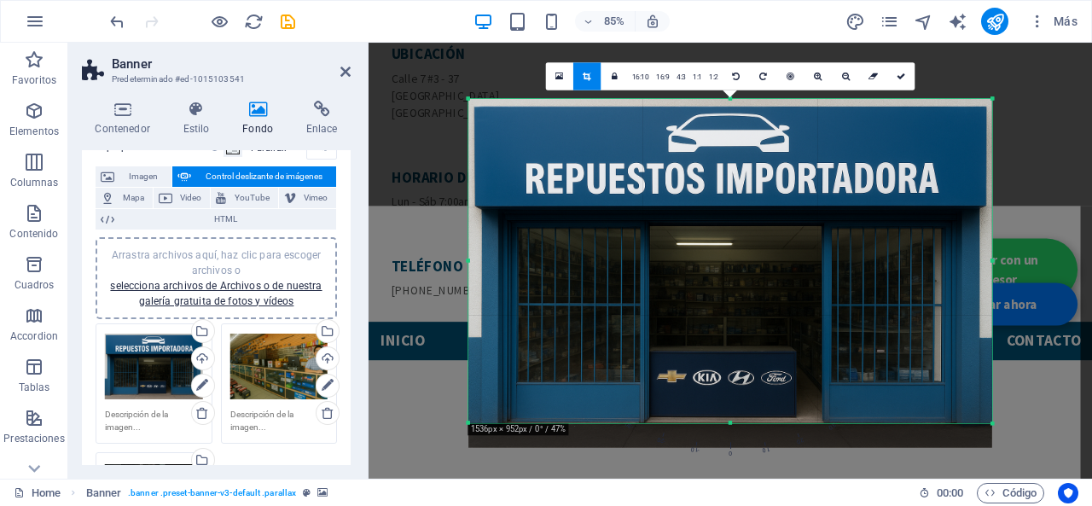
drag, startPoint x: 729, startPoint y: 434, endPoint x: 729, endPoint y: 405, distance: 29.0
click at [729, 405] on div "180 170 160 150 140 130 120 110 100 90 80 70 60 50 40 30 20 10 0 -10 -20 -30 -4…" at bounding box center [730, 260] width 524 height 324
click at [905, 73] on link at bounding box center [900, 75] width 27 height 27
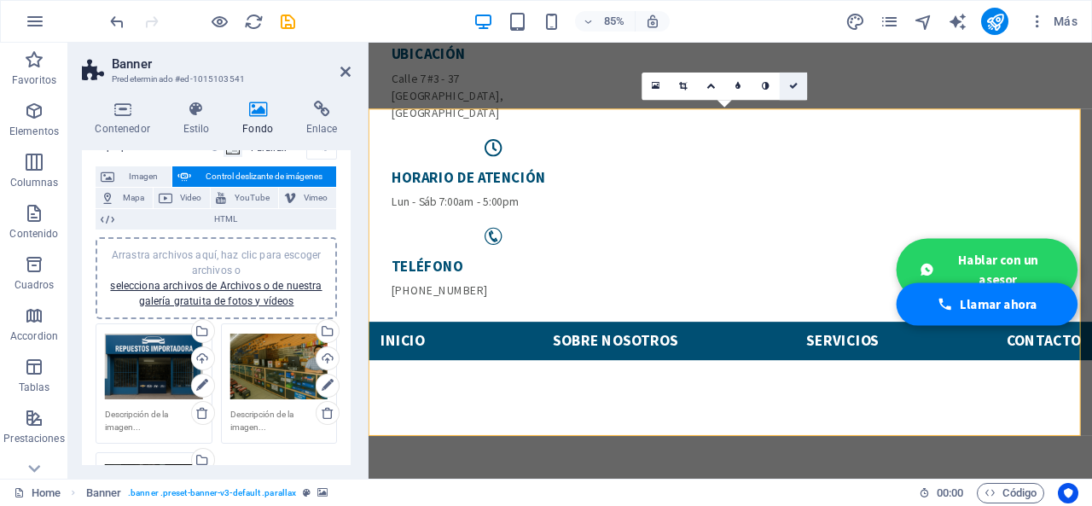
drag, startPoint x: 794, startPoint y: 87, endPoint x: 714, endPoint y: 189, distance: 129.4
click at [794, 87] on icon at bounding box center [793, 86] width 9 height 9
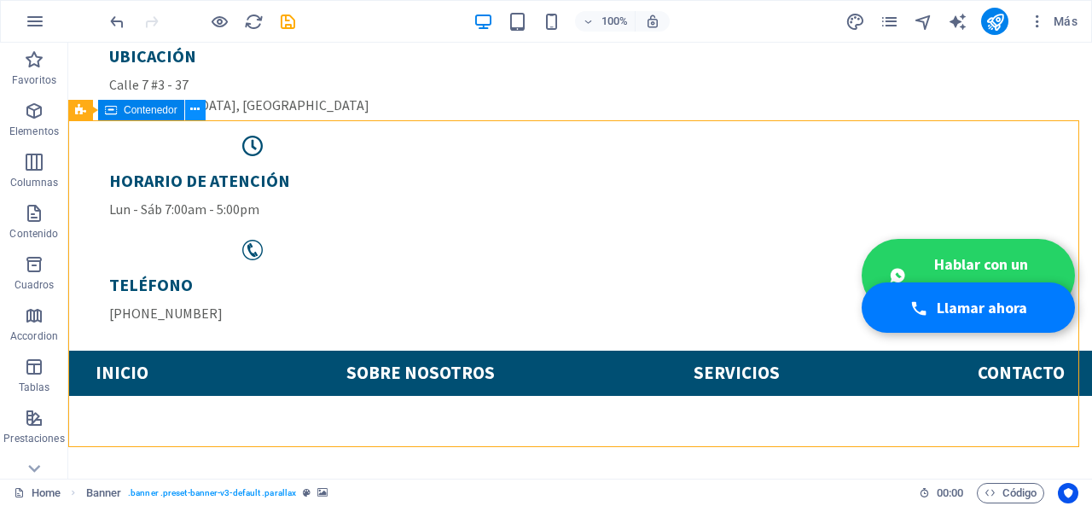
click at [195, 111] on icon at bounding box center [194, 110] width 9 height 18
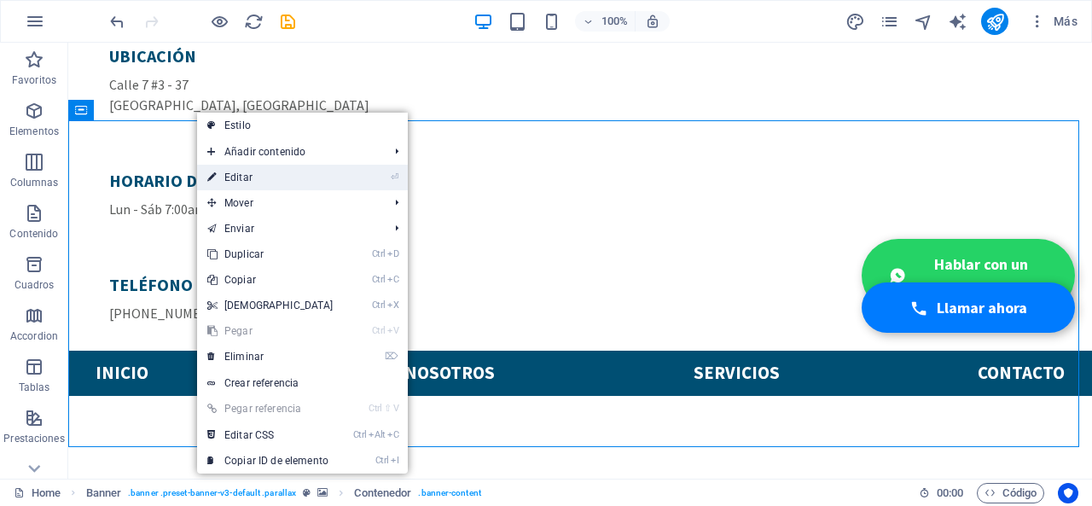
click at [225, 166] on link "⏎ Editar" at bounding box center [270, 178] width 147 height 26
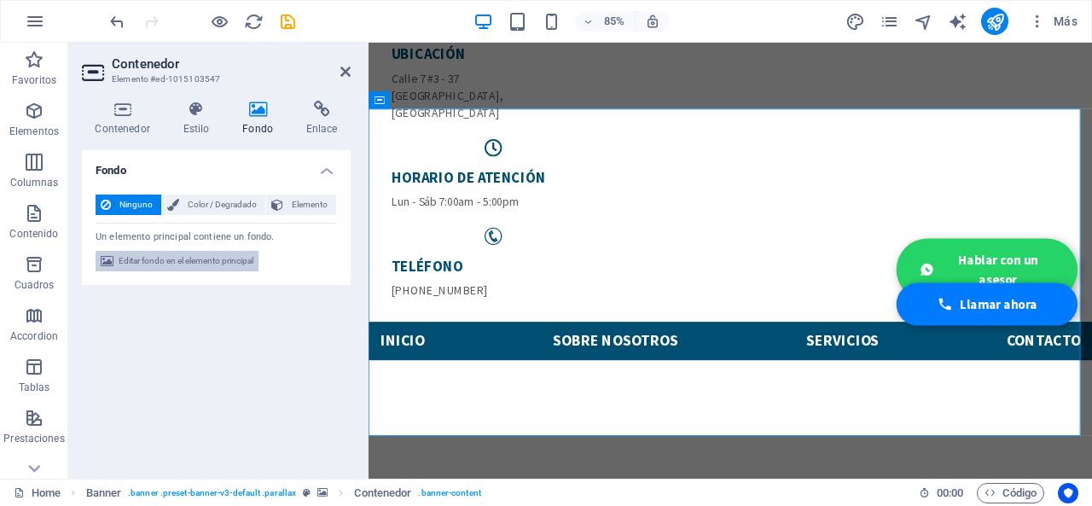
click at [177, 258] on span "Editar fondo en el elemento principal" at bounding box center [186, 261] width 135 height 20
select select "ms"
select select "s"
select select "progressive"
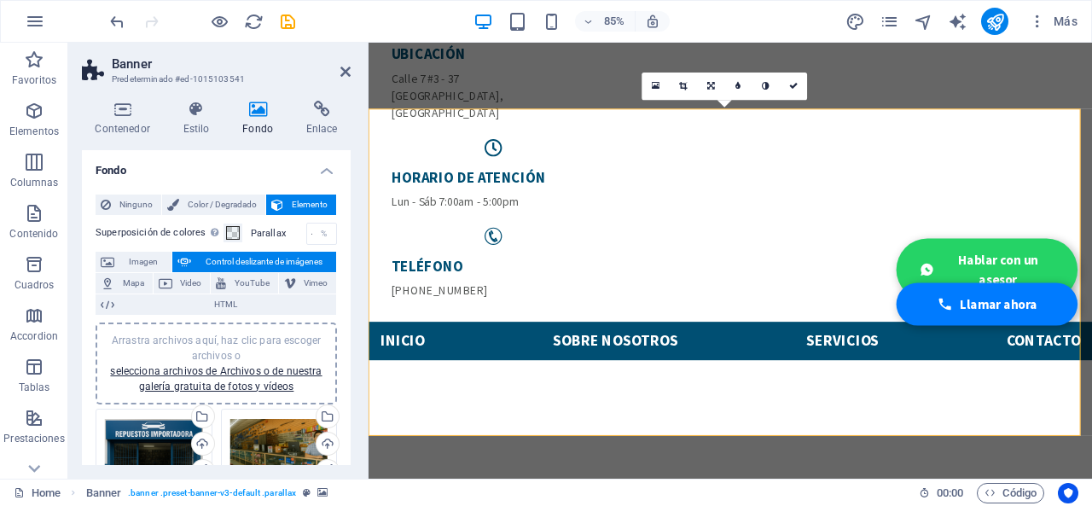
click at [254, 446] on div "Arrastra archivos aquí, haz clic para escoger archivos o selecciona archivos de…" at bounding box center [279, 452] width 98 height 68
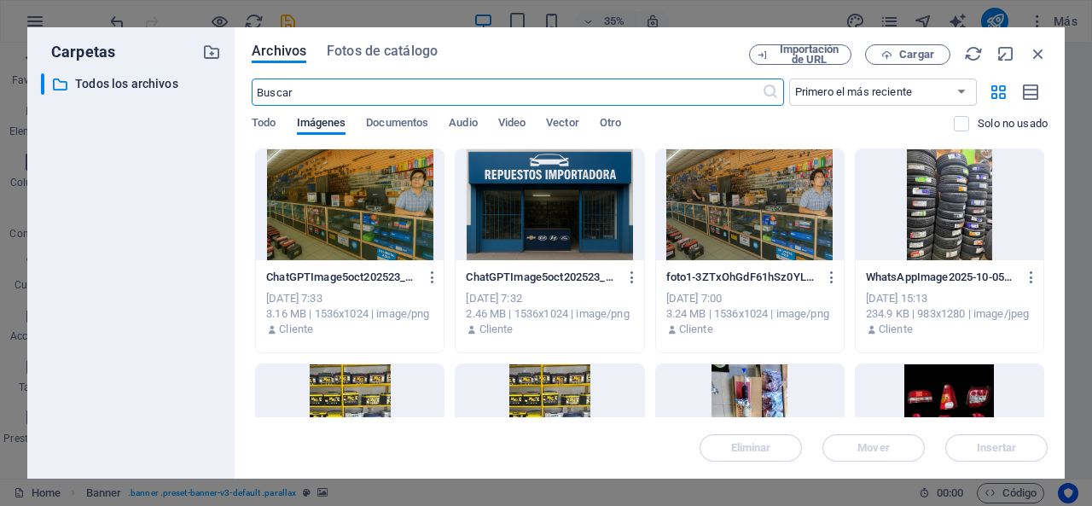
scroll to position [85, 0]
click at [371, 145] on div "Todo Imágenes Documentos Audio Video Vector Otro" at bounding box center [603, 132] width 702 height 32
click at [367, 180] on div at bounding box center [350, 204] width 188 height 111
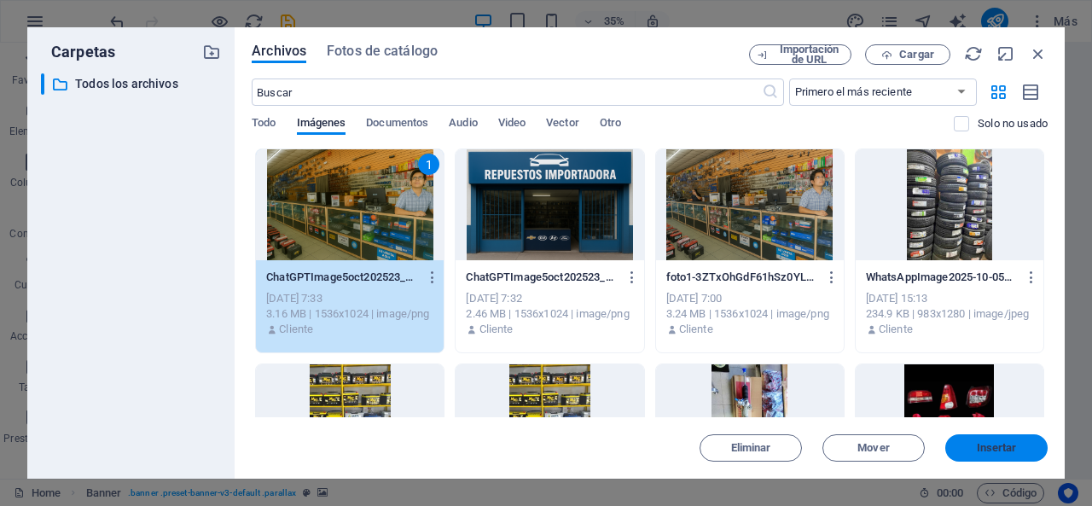
drag, startPoint x: 983, startPoint y: 442, endPoint x: 49, endPoint y: 349, distance: 938.8
click at [983, 443] on span "Insertar" at bounding box center [997, 448] width 40 height 10
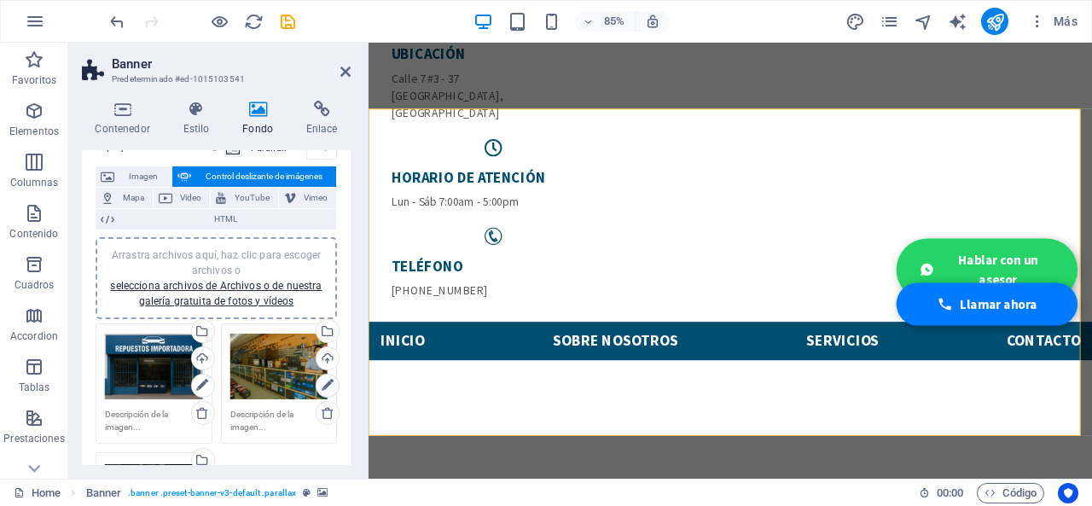
click at [324, 384] on icon at bounding box center [328, 385] width 12 height 20
drag, startPoint x: 791, startPoint y: 90, endPoint x: 721, endPoint y: 152, distance: 93.7
click at [791, 90] on link at bounding box center [793, 86] width 27 height 27
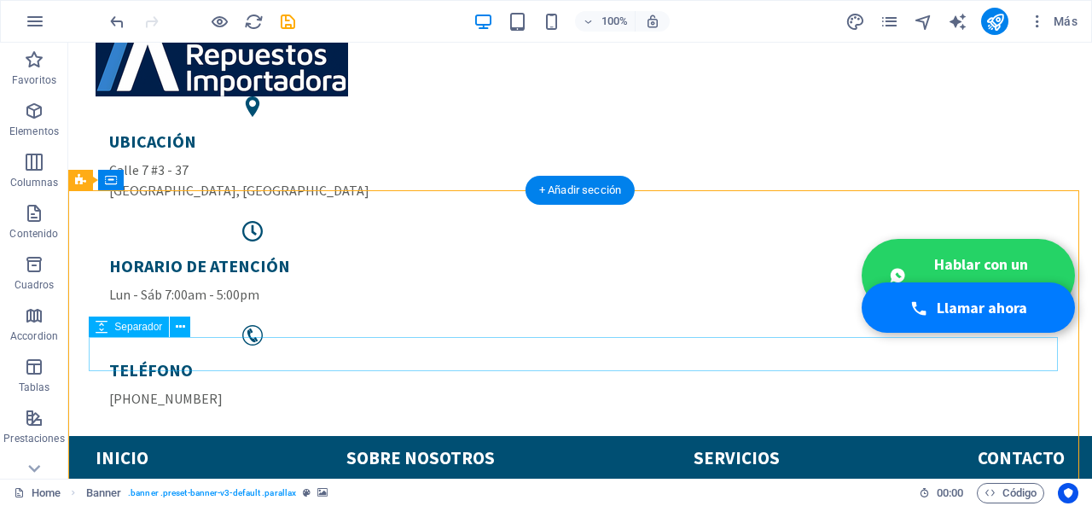
scroll to position [114, 0]
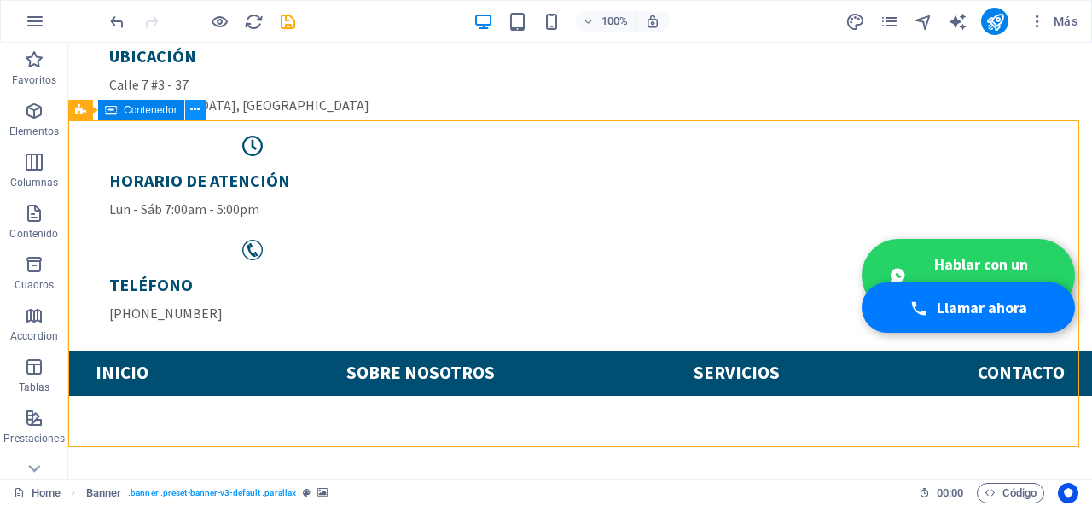
click at [193, 113] on icon at bounding box center [194, 110] width 9 height 18
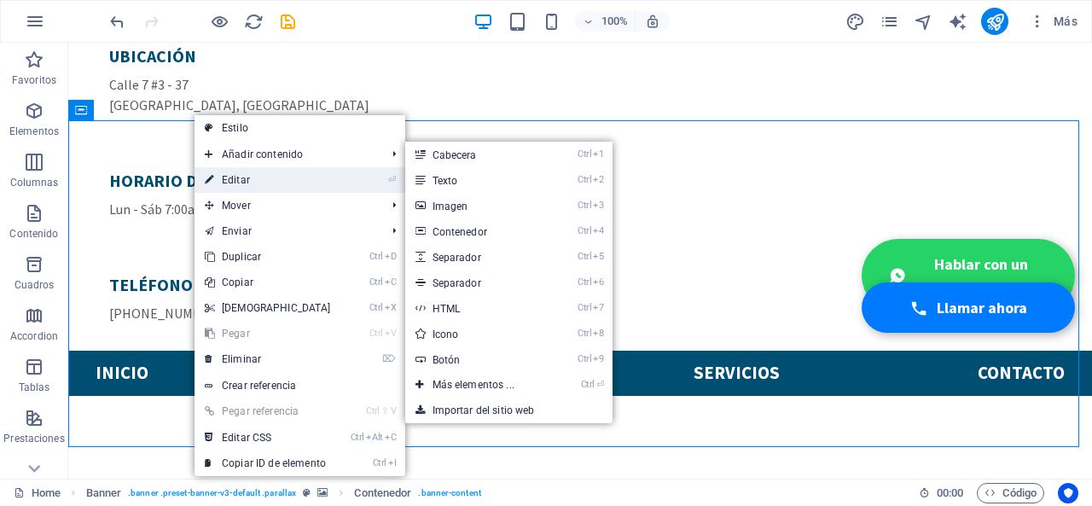
click at [256, 186] on link "⏎ Editar" at bounding box center [268, 180] width 147 height 26
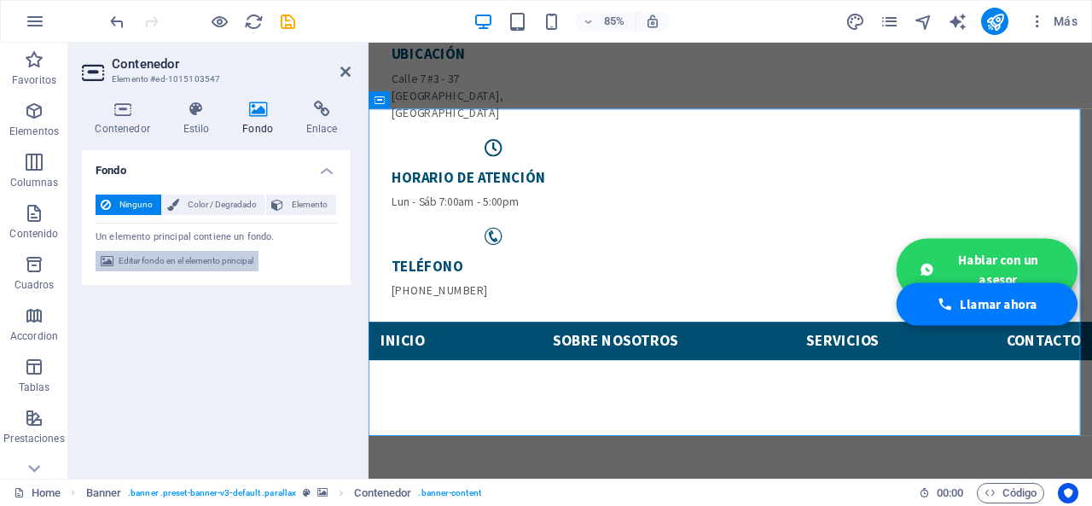
click at [205, 258] on span "Editar fondo en el elemento principal" at bounding box center [186, 261] width 135 height 20
select select "ms"
select select "s"
select select "progressive"
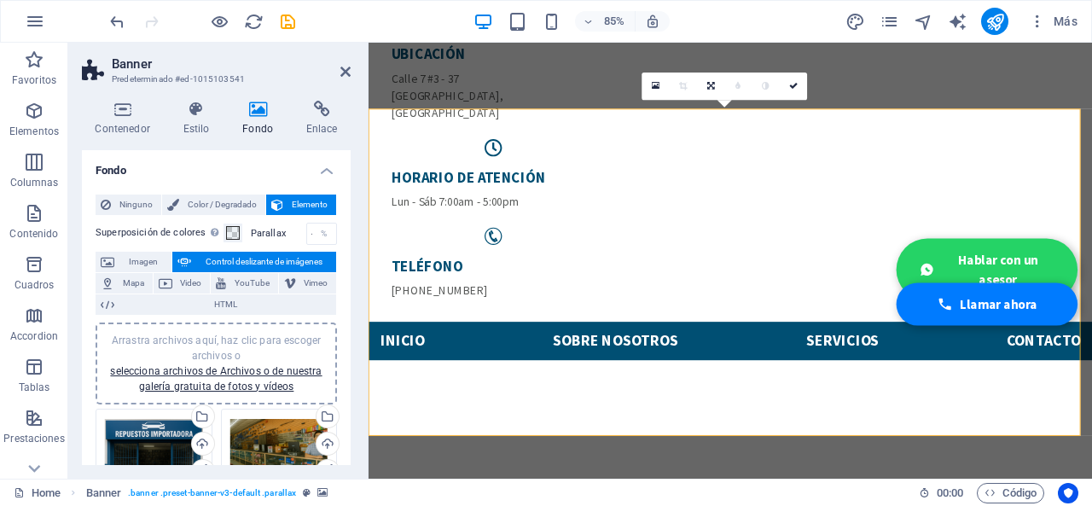
scroll to position [85, 0]
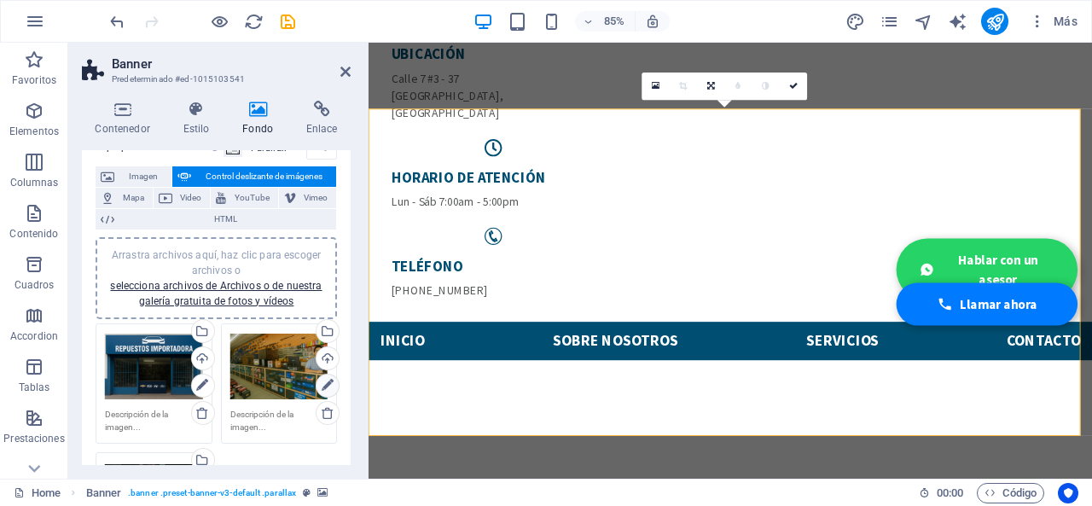
click at [316, 382] on link at bounding box center [328, 386] width 24 height 24
click at [693, 84] on link at bounding box center [683, 86] width 27 height 27
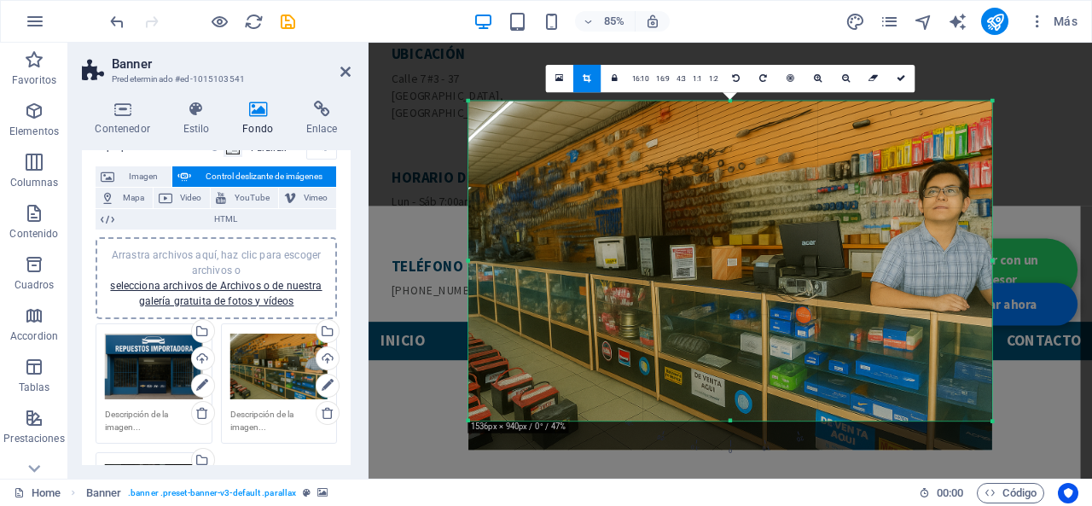
drag, startPoint x: 732, startPoint y: 433, endPoint x: 735, endPoint y: 398, distance: 34.2
click at [735, 398] on div "180 170 160 150 140 130 120 110 100 90 80 70 60 50 40 30 20 10 0 -10 -20 -30 -4…" at bounding box center [730, 261] width 524 height 320
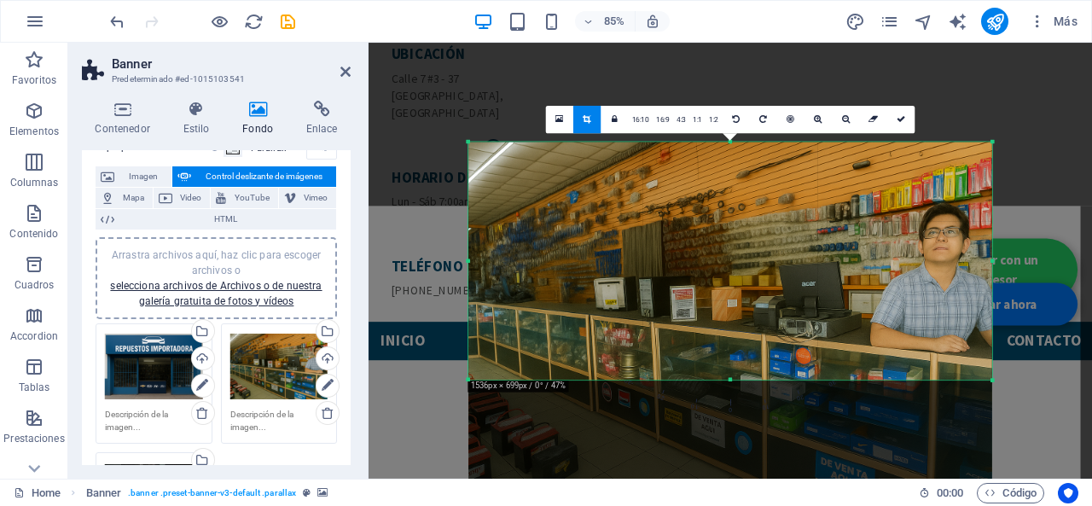
drag, startPoint x: 732, startPoint y: 418, endPoint x: 752, endPoint y: 322, distance: 98.6
click at [752, 322] on div "180 170 160 150 140 130 120 110 100 90 80 70 60 50 40 30 20 10 0 -10 -20 -30 -4…" at bounding box center [730, 261] width 524 height 238
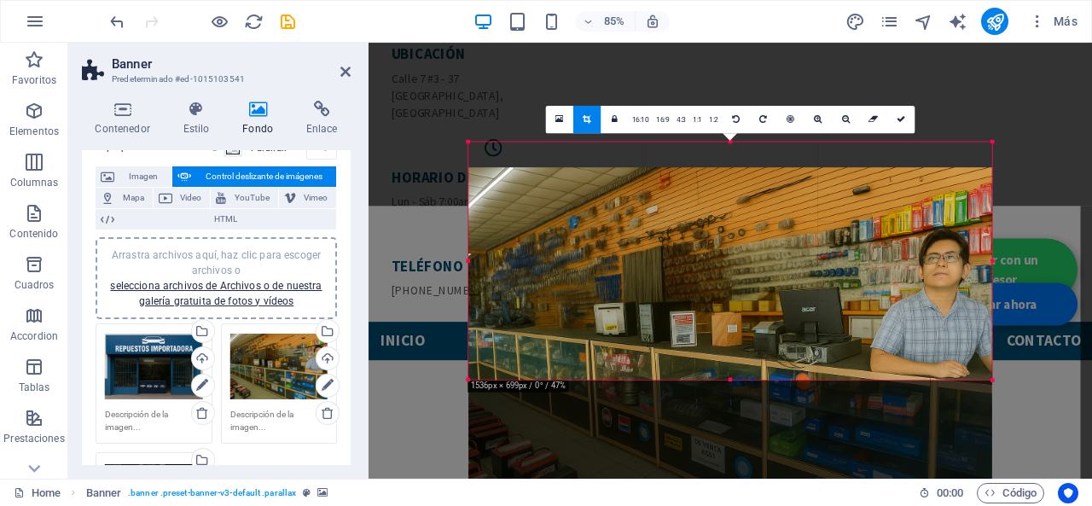
drag, startPoint x: 759, startPoint y: 284, endPoint x: 759, endPoint y: 314, distance: 29.9
click at [759, 314] on div at bounding box center [730, 341] width 524 height 349
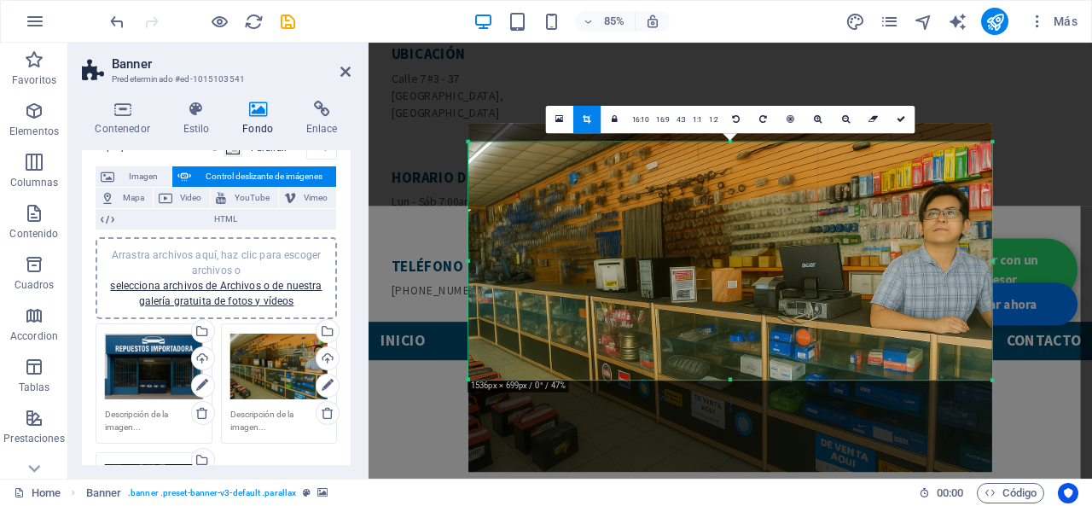
drag, startPoint x: 752, startPoint y: 316, endPoint x: 756, endPoint y: 293, distance: 22.4
click at [756, 293] on div at bounding box center [730, 297] width 524 height 349
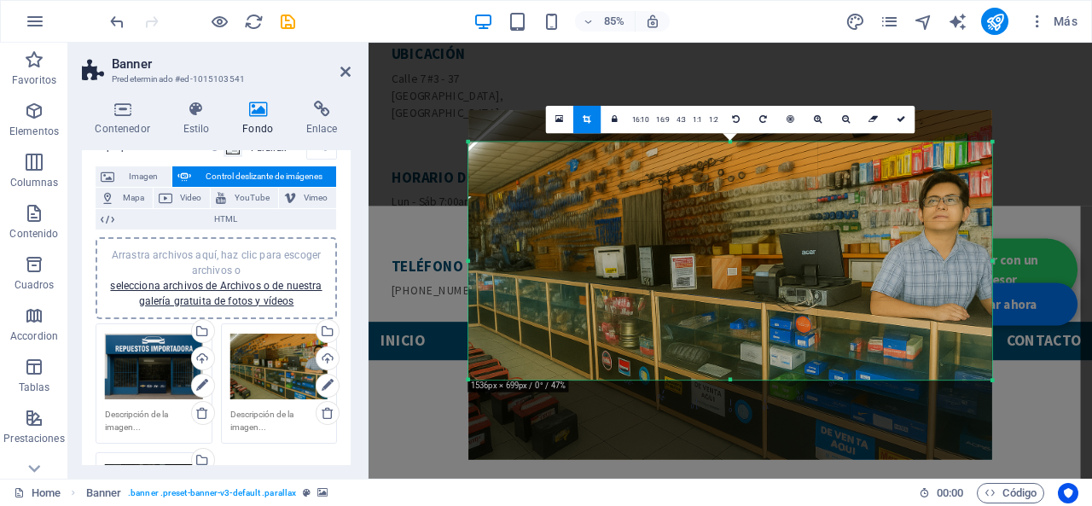
drag, startPoint x: 757, startPoint y: 319, endPoint x: 756, endPoint y: 301, distance: 17.9
click at [756, 301] on div at bounding box center [730, 284] width 524 height 349
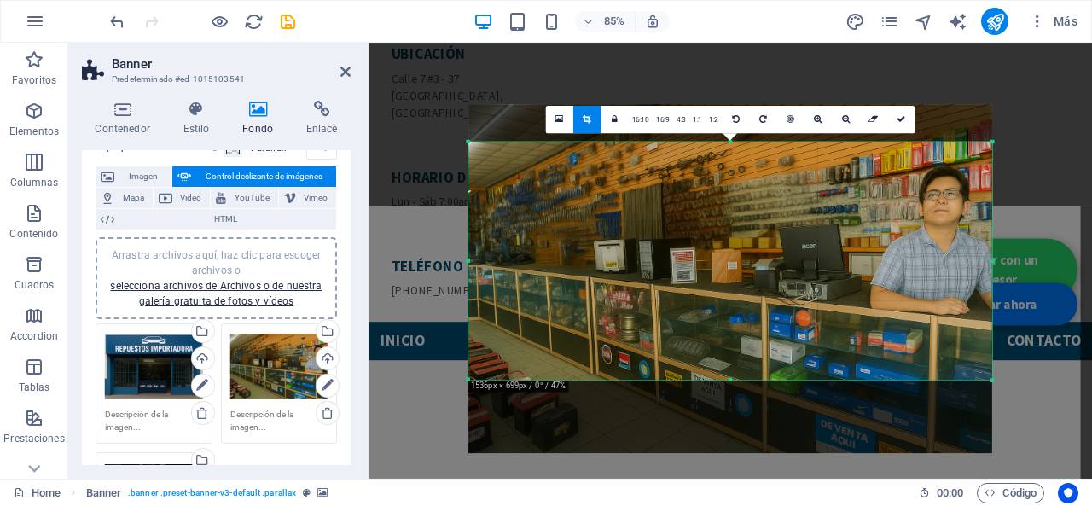
drag, startPoint x: 755, startPoint y: 313, endPoint x: 755, endPoint y: 300, distance: 12.8
click at [755, 300] on div at bounding box center [730, 278] width 524 height 349
drag, startPoint x: 904, startPoint y: 122, endPoint x: 614, endPoint y: 399, distance: 401.3
click at [904, 122] on icon at bounding box center [901, 119] width 9 height 9
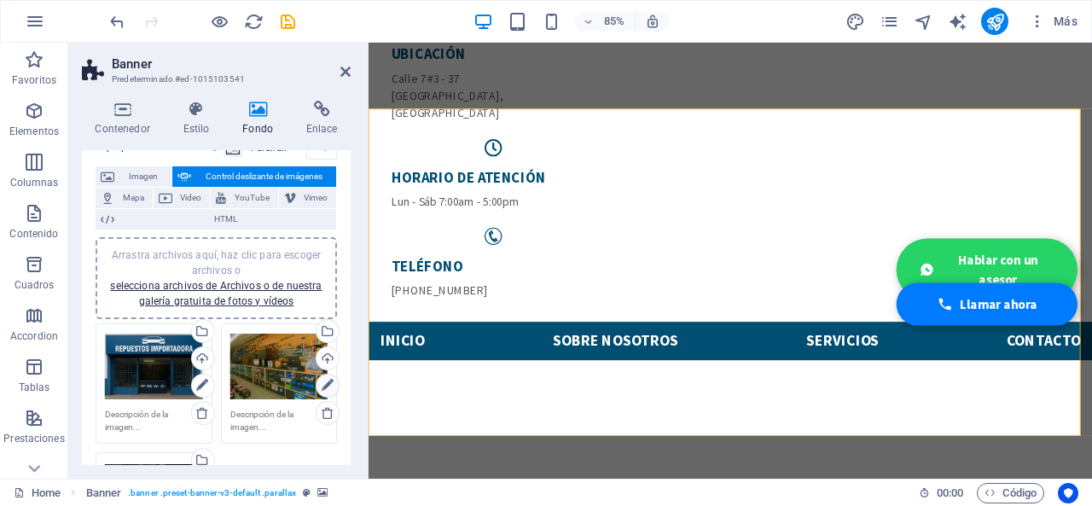
click at [322, 375] on icon at bounding box center [328, 385] width 12 height 20
click at [329, 380] on icon at bounding box center [328, 385] width 12 height 20
click at [702, 75] on link at bounding box center [710, 86] width 27 height 27
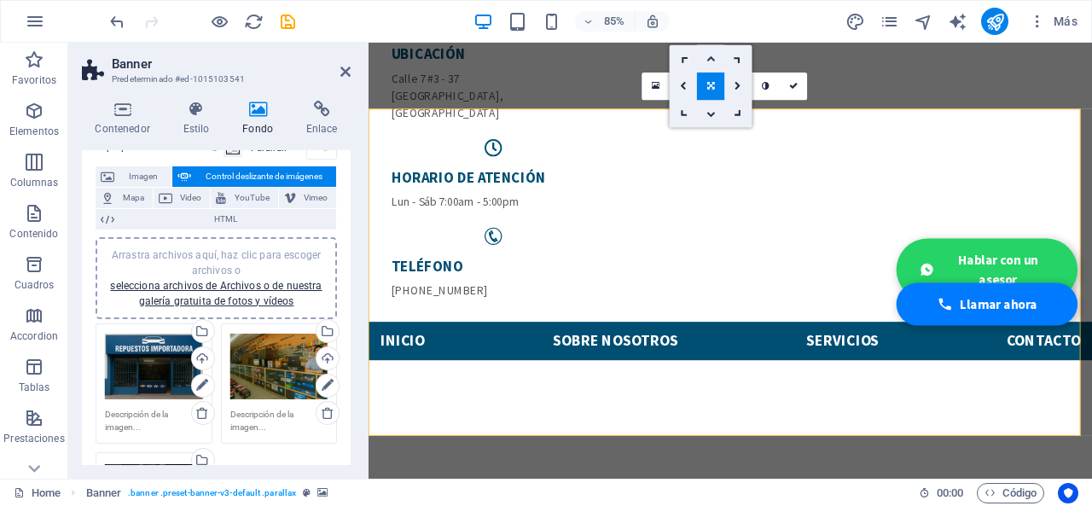
drag, startPoint x: 708, startPoint y: 56, endPoint x: 415, endPoint y: 299, distance: 379.9
click at [708, 56] on icon at bounding box center [710, 58] width 9 height 9
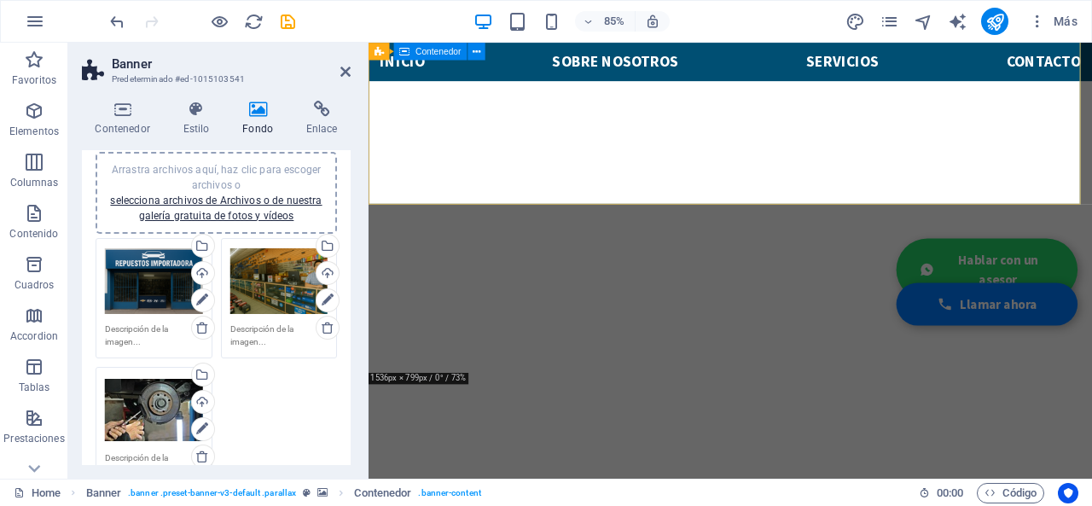
scroll to position [341, 0]
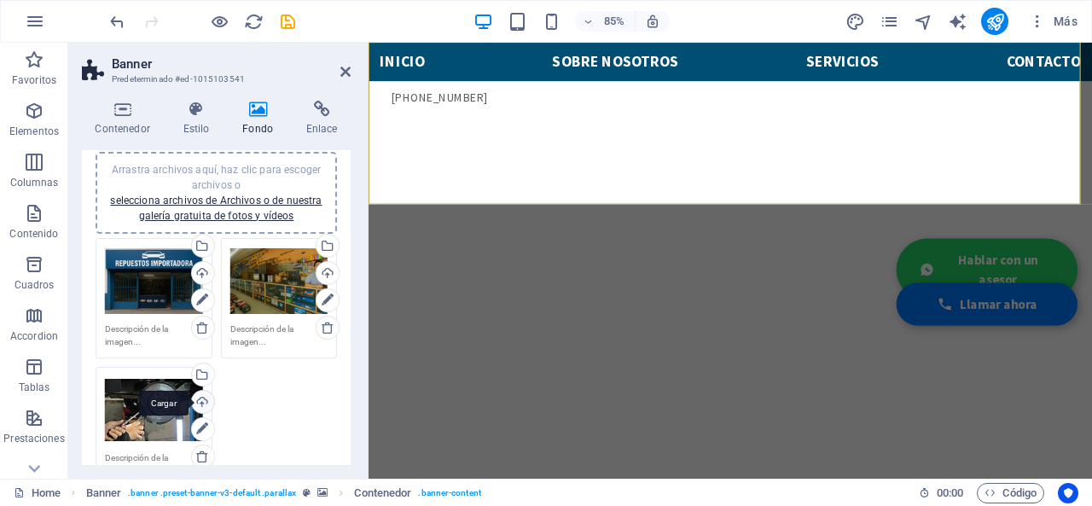
click at [208, 397] on div "Cargar" at bounding box center [202, 404] width 26 height 26
click at [204, 391] on div "Cargar" at bounding box center [202, 404] width 26 height 26
click at [315, 401] on div "Arrastra archivos aquí, haz clic para escoger archivos o selecciona archivos de…" at bounding box center [216, 363] width 250 height 258
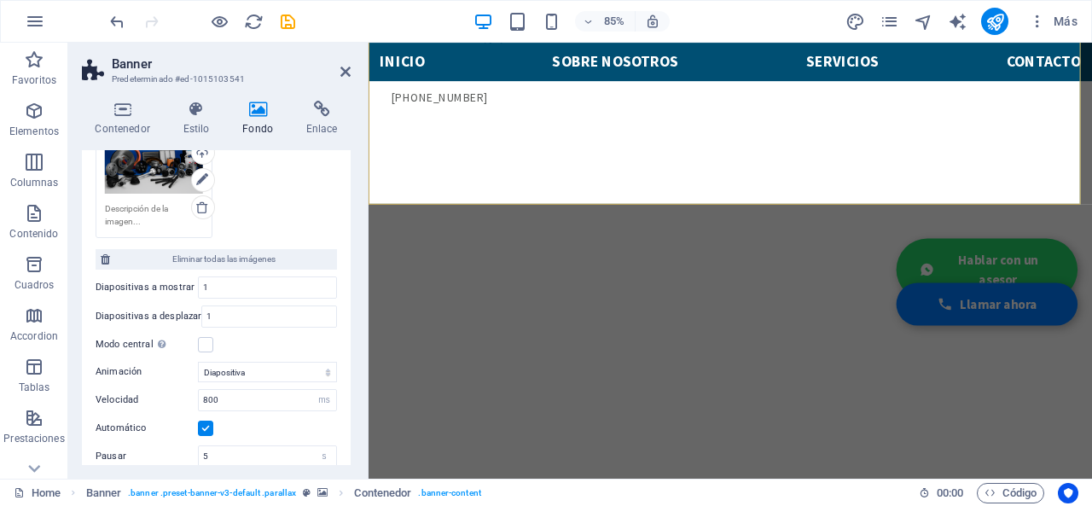
scroll to position [398, 0]
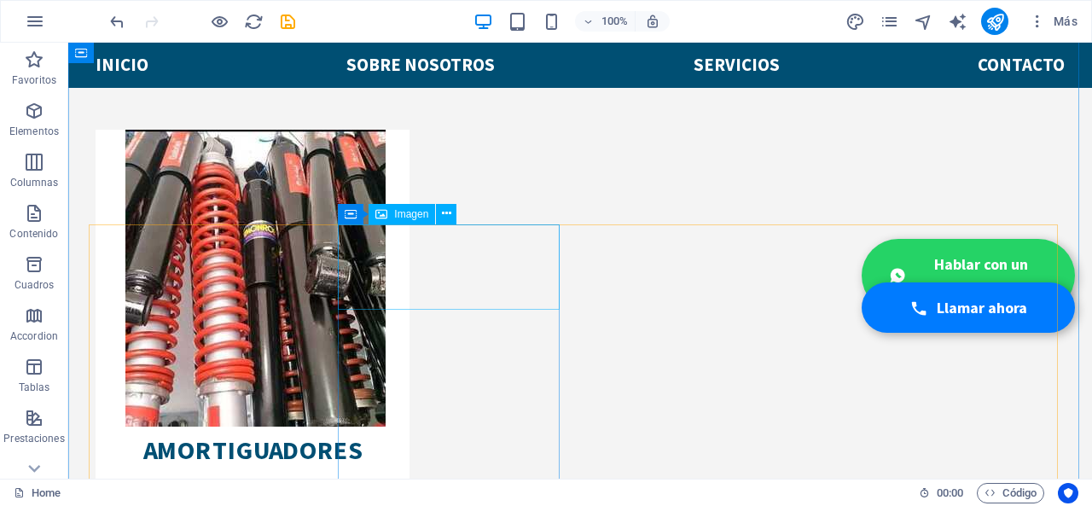
scroll to position [2654, 0]
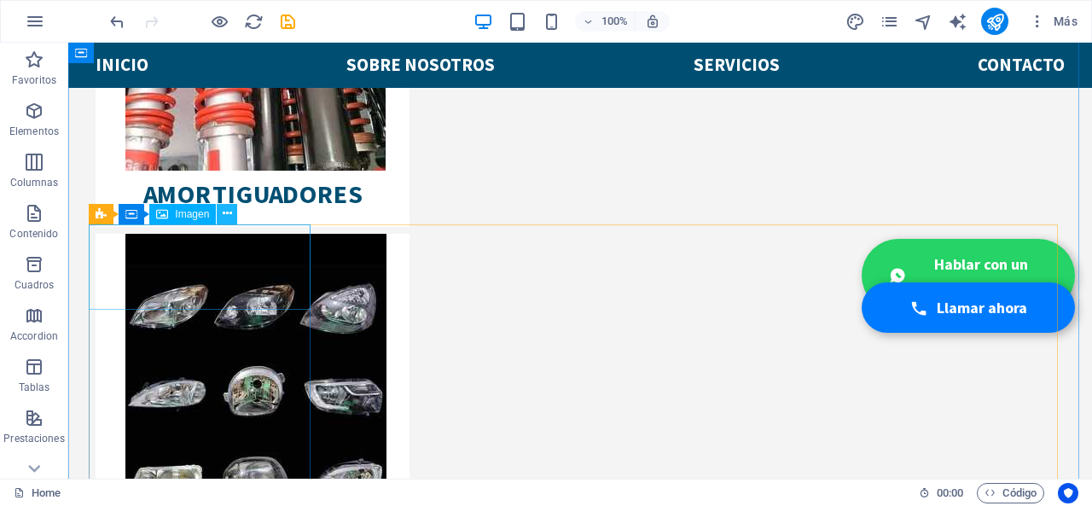
drag, startPoint x: 148, startPoint y: 183, endPoint x: 226, endPoint y: 217, distance: 84.5
click at [226, 217] on icon at bounding box center [227, 214] width 9 height 18
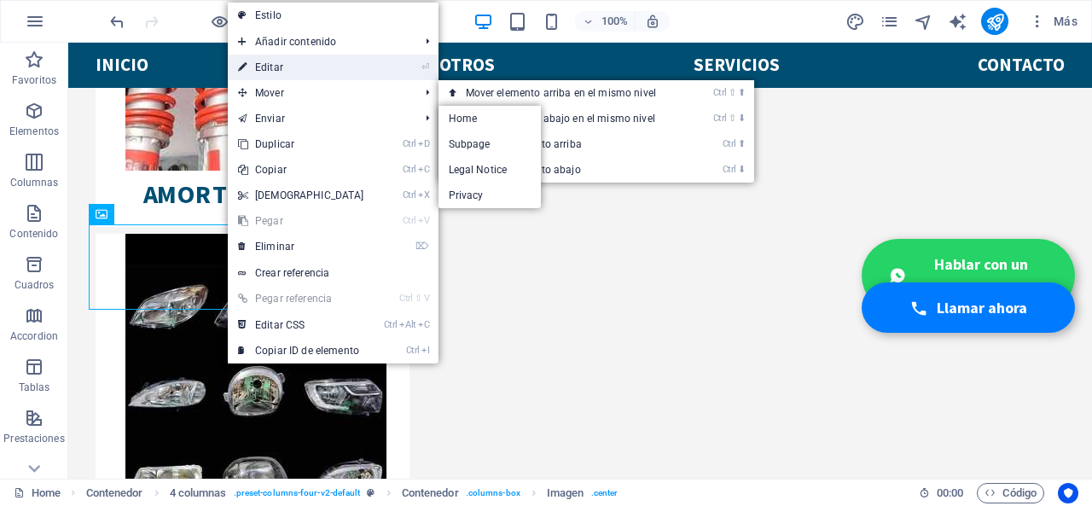
click at [281, 73] on link "⏎ Editar" at bounding box center [301, 68] width 147 height 26
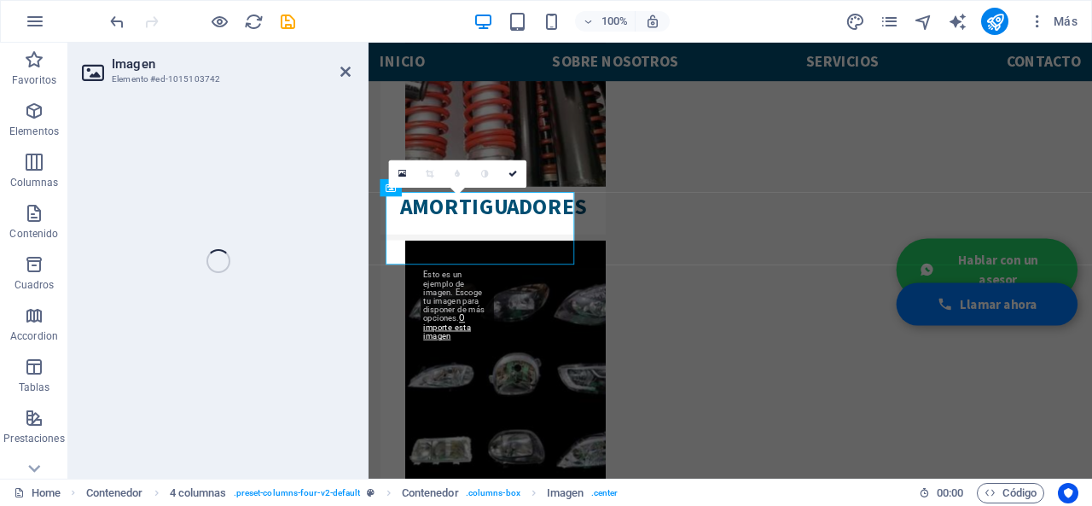
scroll to position [2660, 0]
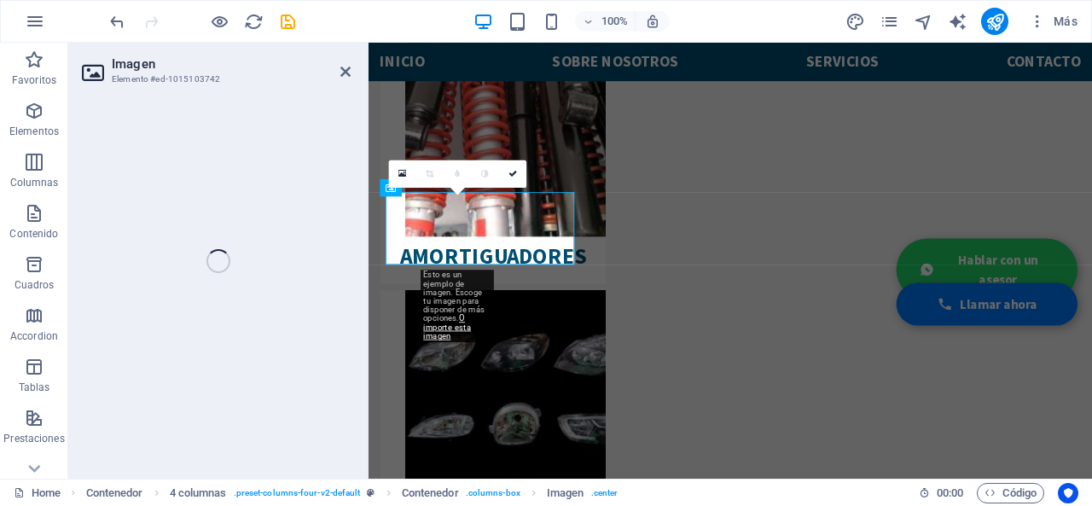
select select "px"
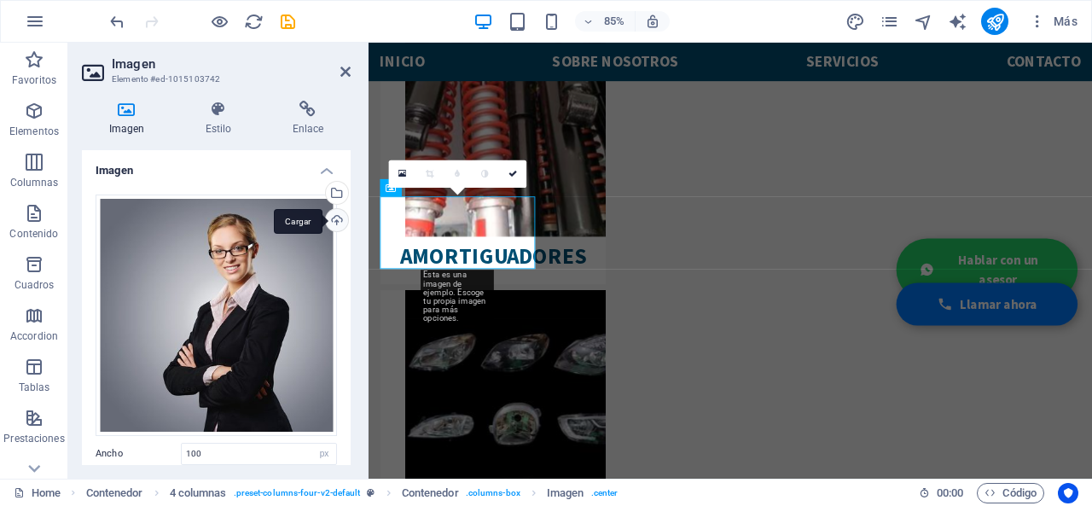
click at [331, 209] on div "Cargar" at bounding box center [335, 222] width 26 height 26
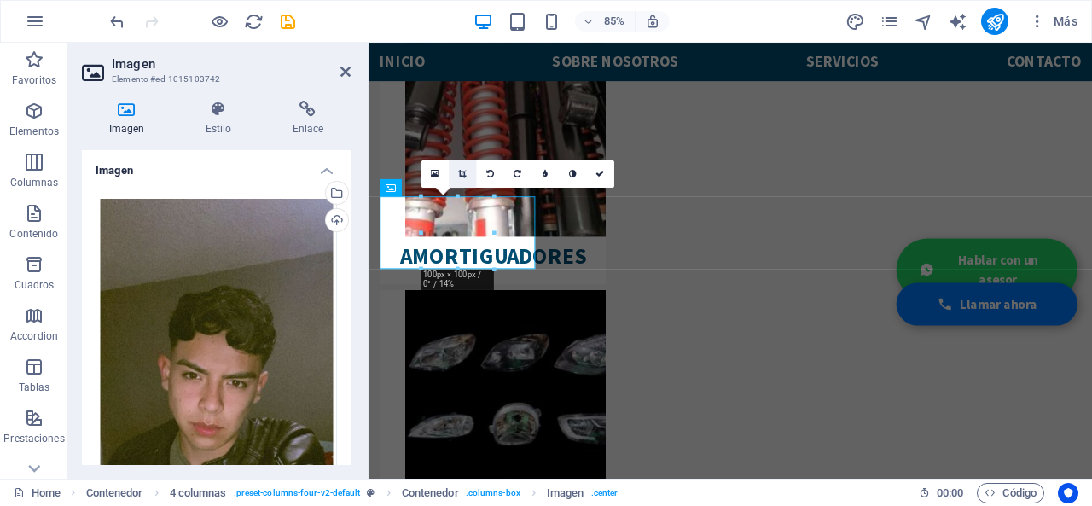
click at [456, 182] on link at bounding box center [462, 173] width 27 height 27
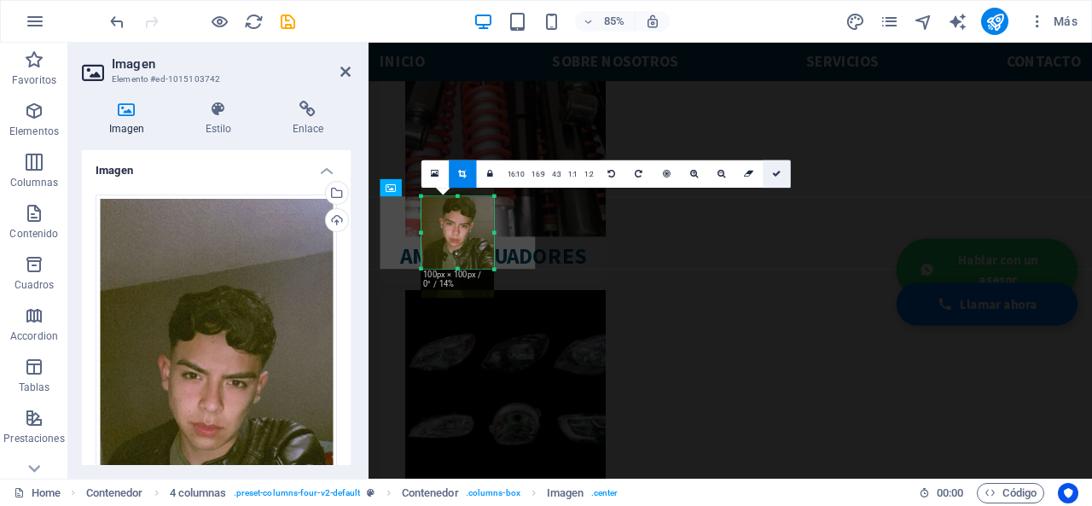
click at [775, 171] on icon at bounding box center [776, 174] width 9 height 9
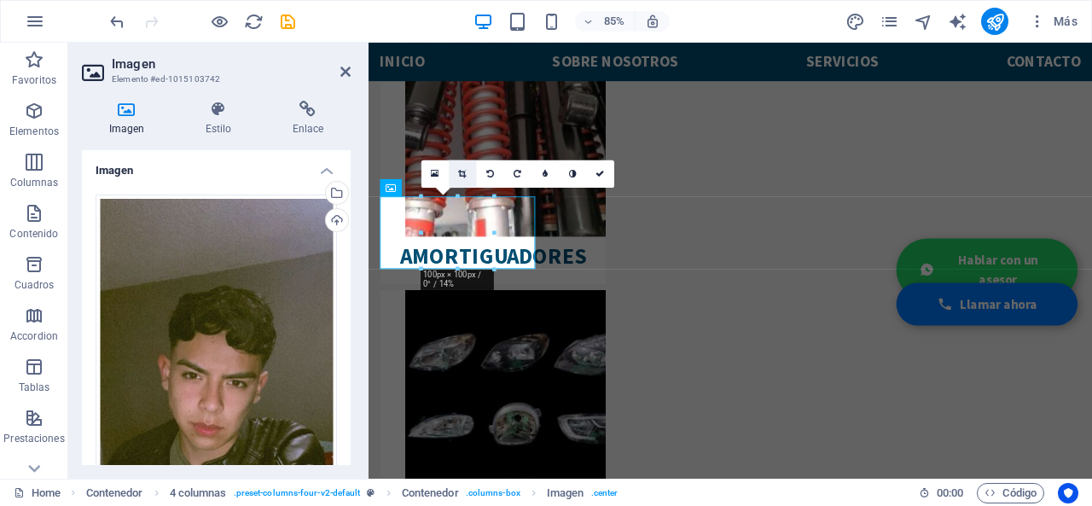
click at [454, 171] on link at bounding box center [462, 173] width 27 height 27
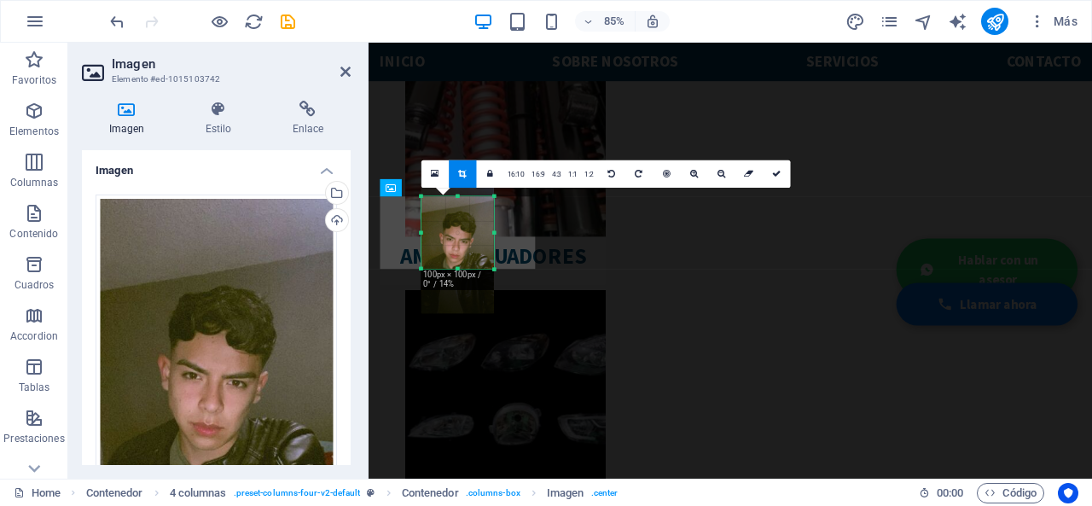
drag, startPoint x: 459, startPoint y: 226, endPoint x: 458, endPoint y: 240, distance: 13.7
click at [458, 240] on div at bounding box center [457, 248] width 73 height 129
click at [779, 176] on link at bounding box center [776, 173] width 27 height 27
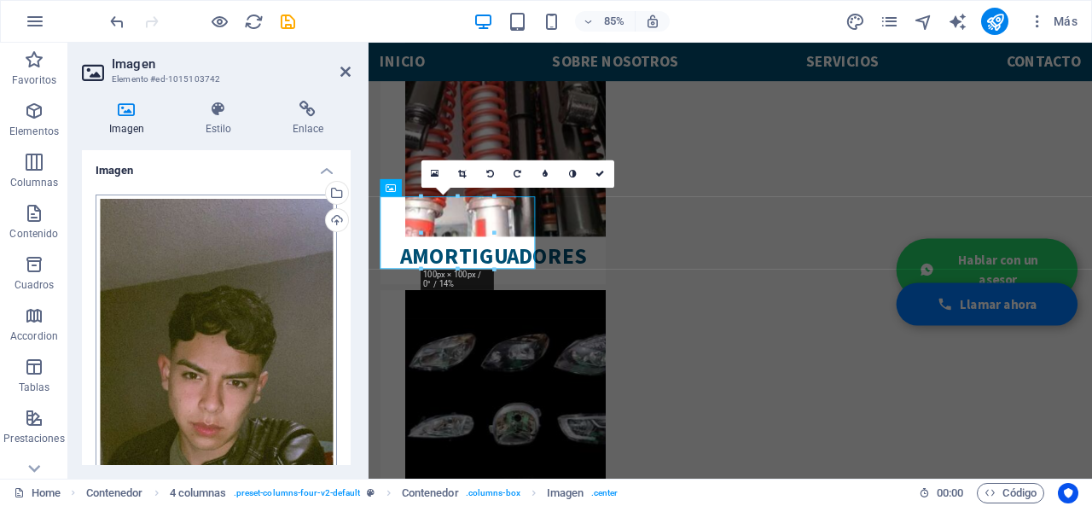
scroll to position [366, 0]
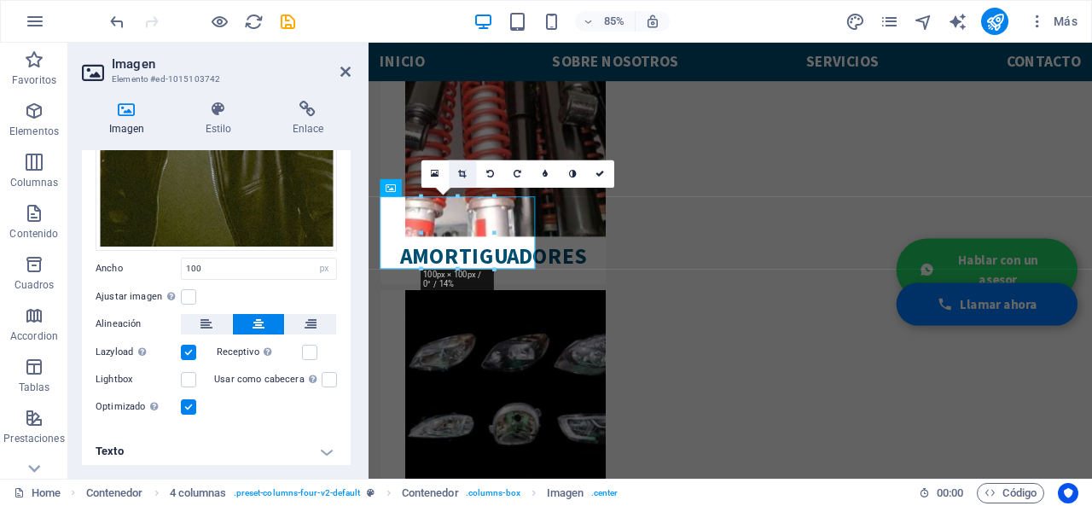
click at [466, 173] on icon at bounding box center [463, 174] width 8 height 9
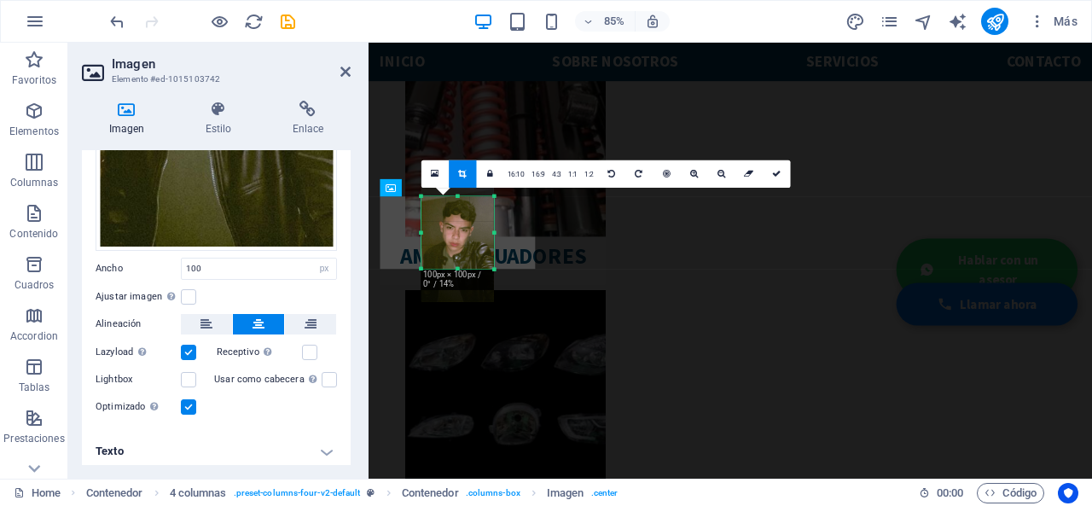
drag, startPoint x: 464, startPoint y: 239, endPoint x: 466, endPoint y: 223, distance: 16.3
click at [466, 223] on div at bounding box center [457, 236] width 73 height 129
click at [772, 170] on icon at bounding box center [776, 174] width 9 height 9
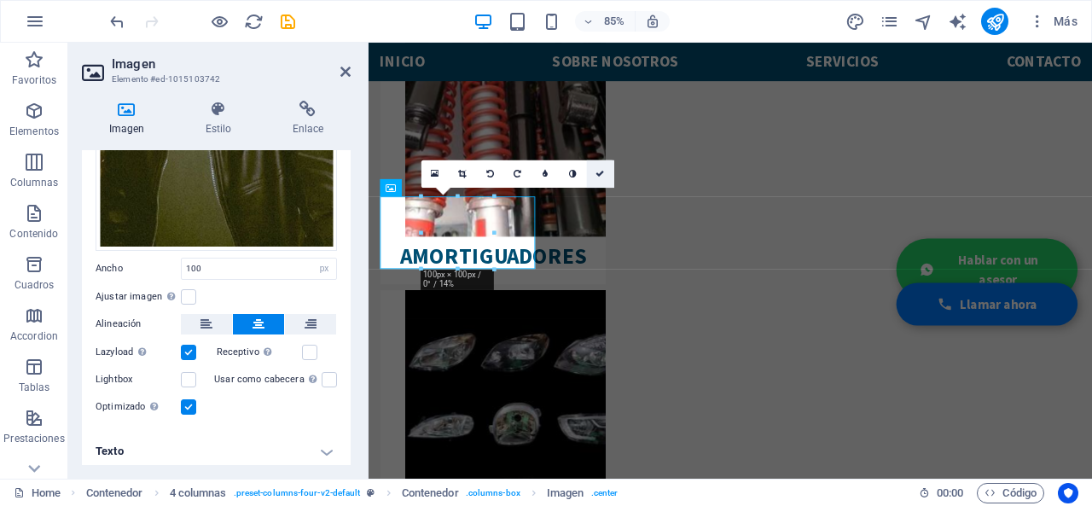
click at [600, 171] on icon at bounding box center [600, 174] width 9 height 9
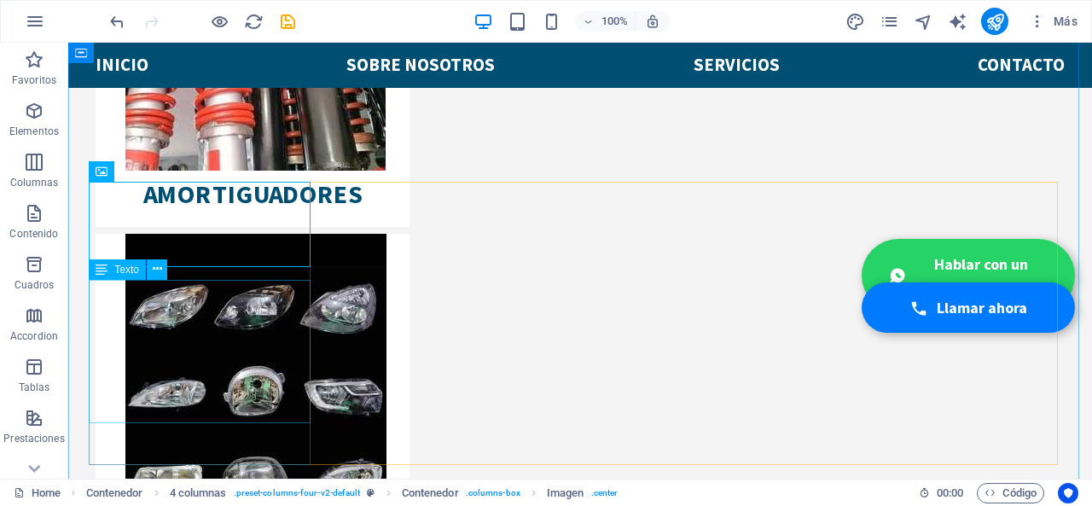
scroll to position [2739, 0]
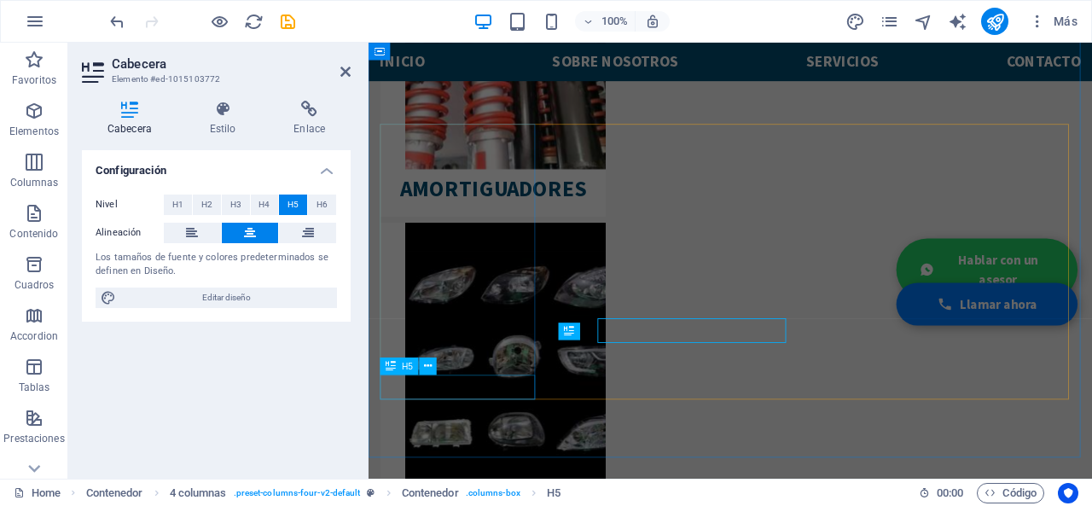
scroll to position [2745, 0]
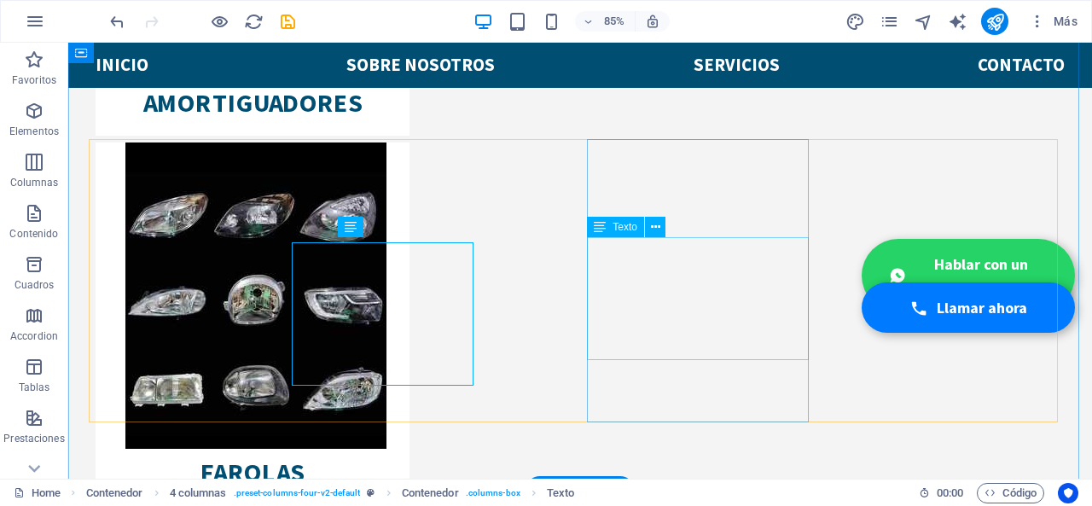
scroll to position [2739, 0]
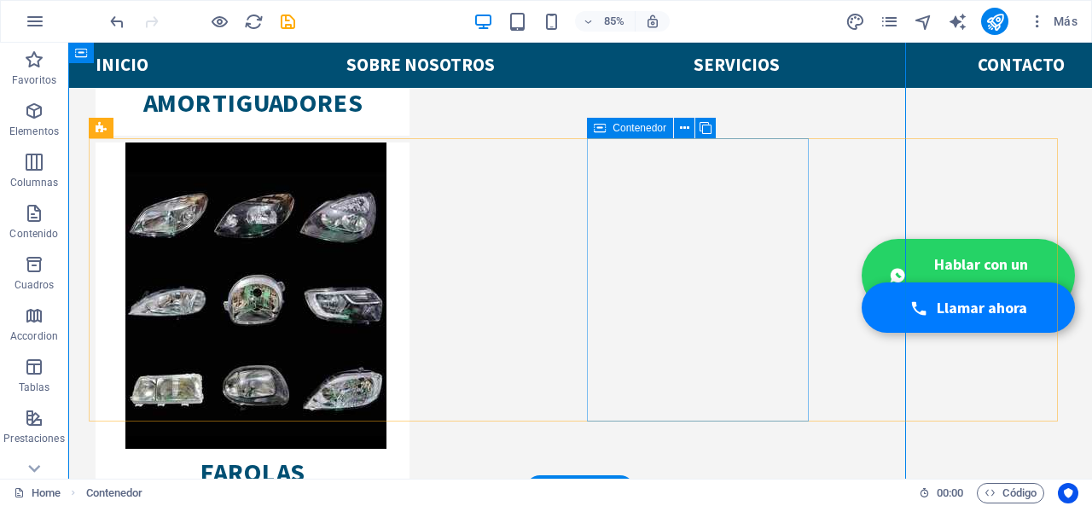
scroll to position [2740, 0]
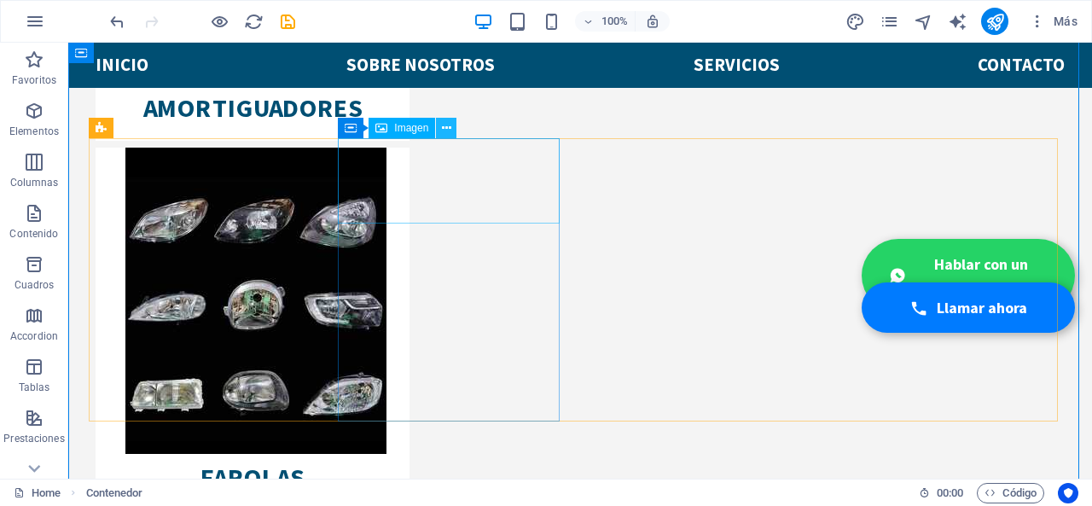
click at [451, 131] on button at bounding box center [446, 128] width 20 height 20
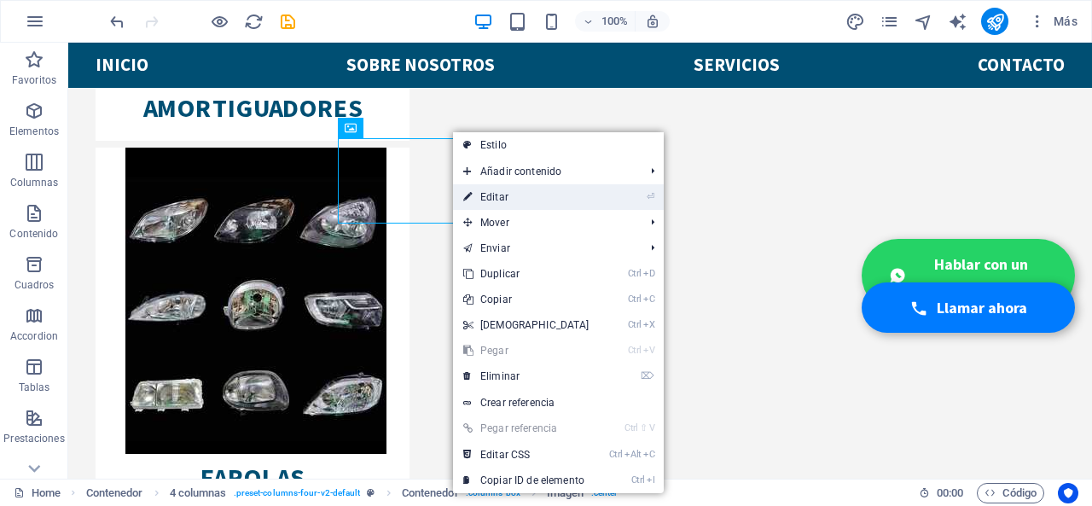
click at [483, 189] on link "⏎ Editar" at bounding box center [526, 197] width 147 height 26
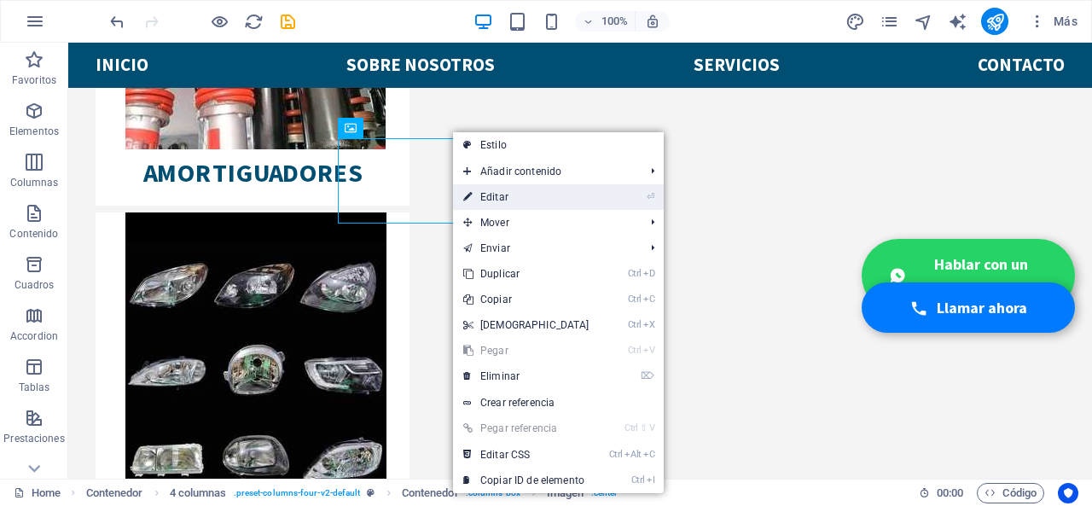
scroll to position [2745, 0]
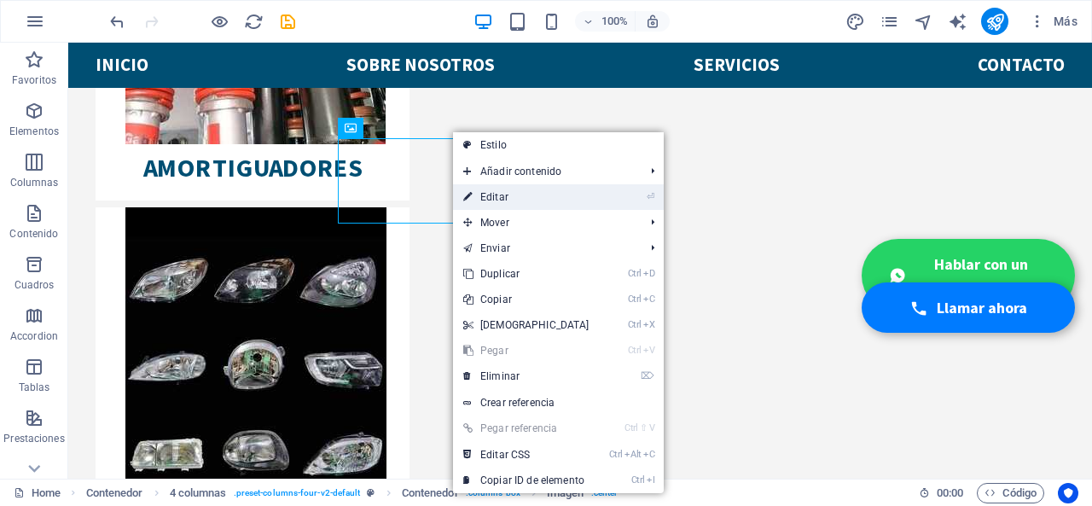
select select "px"
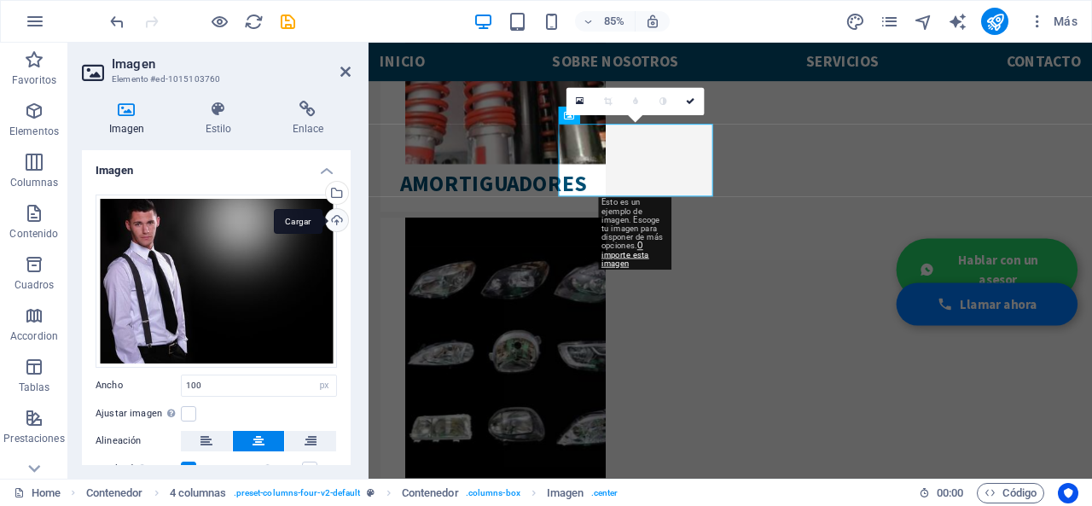
click at [333, 222] on div "Cargar" at bounding box center [335, 222] width 26 height 26
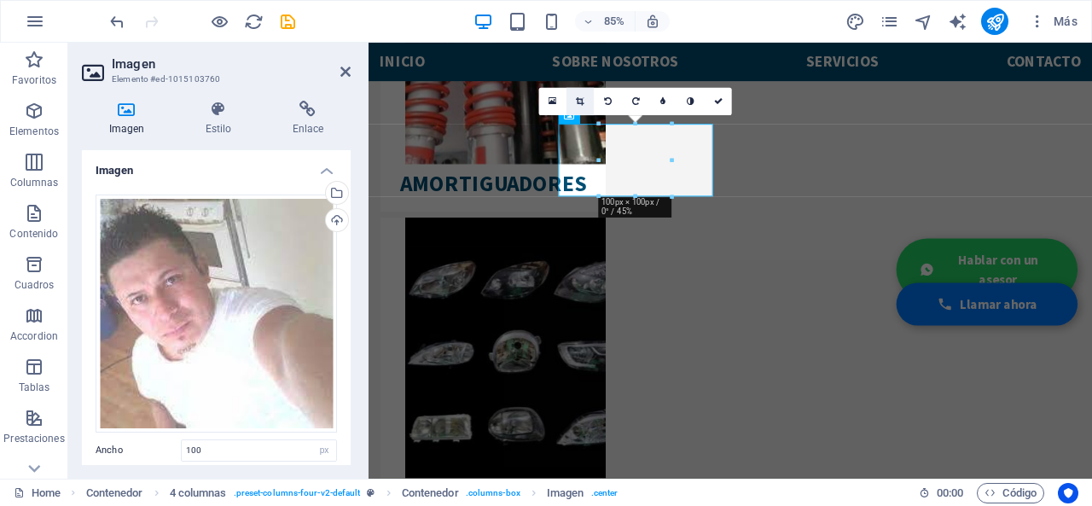
click at [577, 98] on icon at bounding box center [581, 101] width 8 height 9
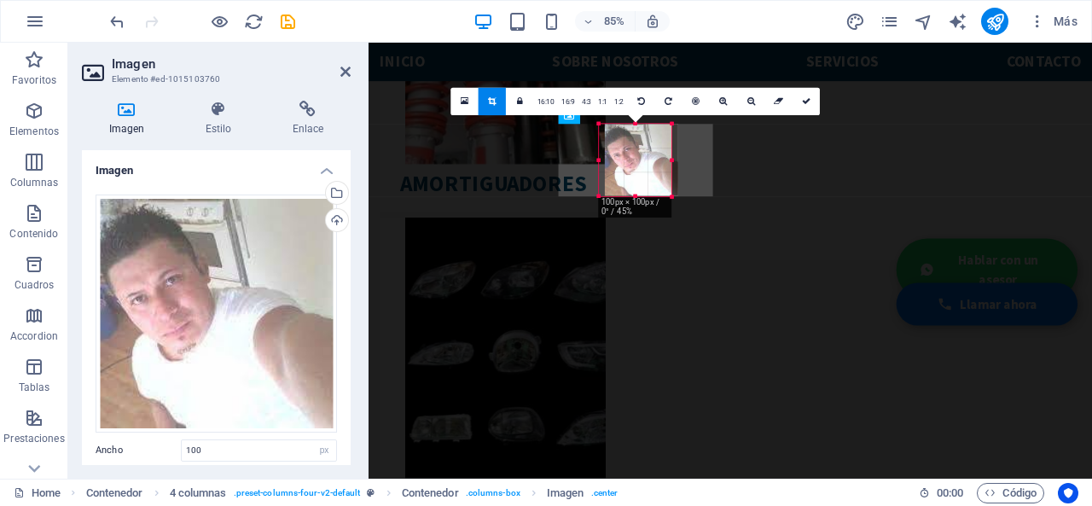
click at [642, 160] on div at bounding box center [641, 160] width 73 height 73
click at [802, 102] on icon at bounding box center [806, 101] width 9 height 9
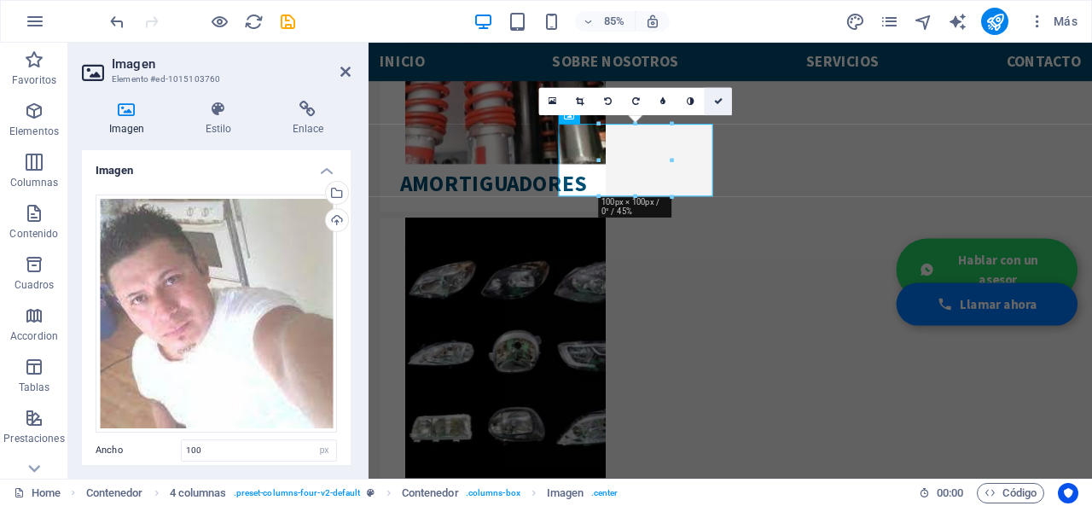
click at [711, 103] on link at bounding box center [718, 101] width 27 height 27
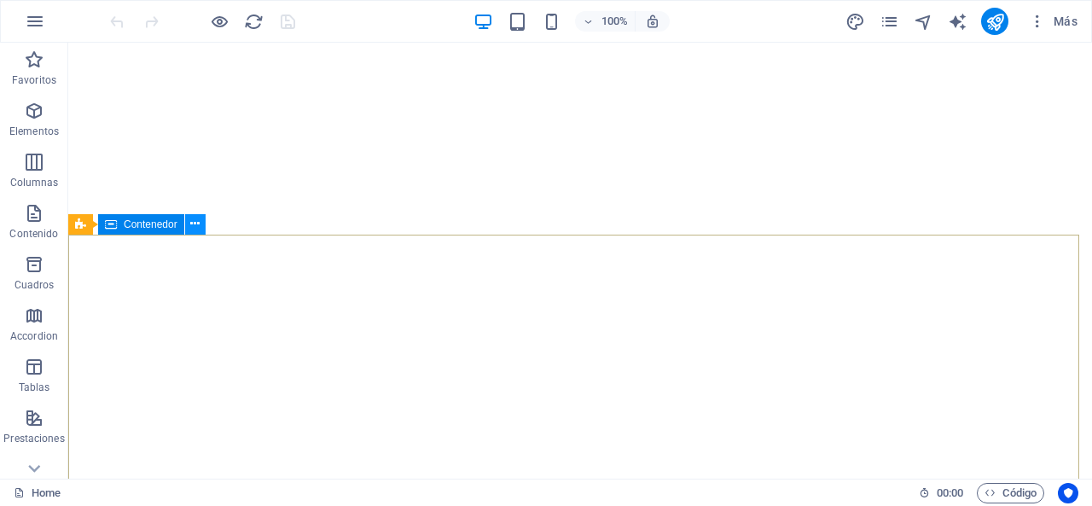
click at [202, 224] on button at bounding box center [195, 224] width 20 height 20
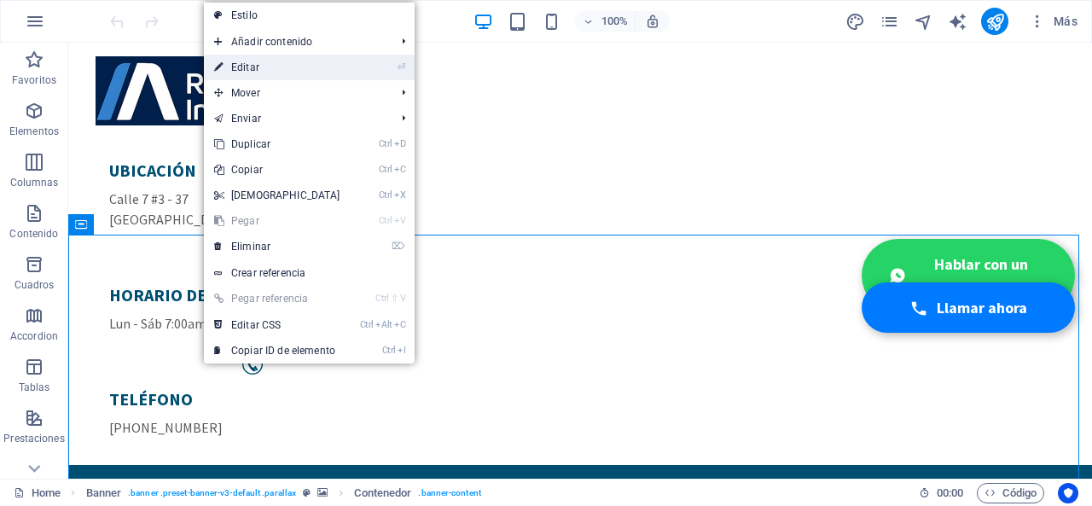
click at [267, 74] on link "⏎ Editar" at bounding box center [277, 68] width 147 height 26
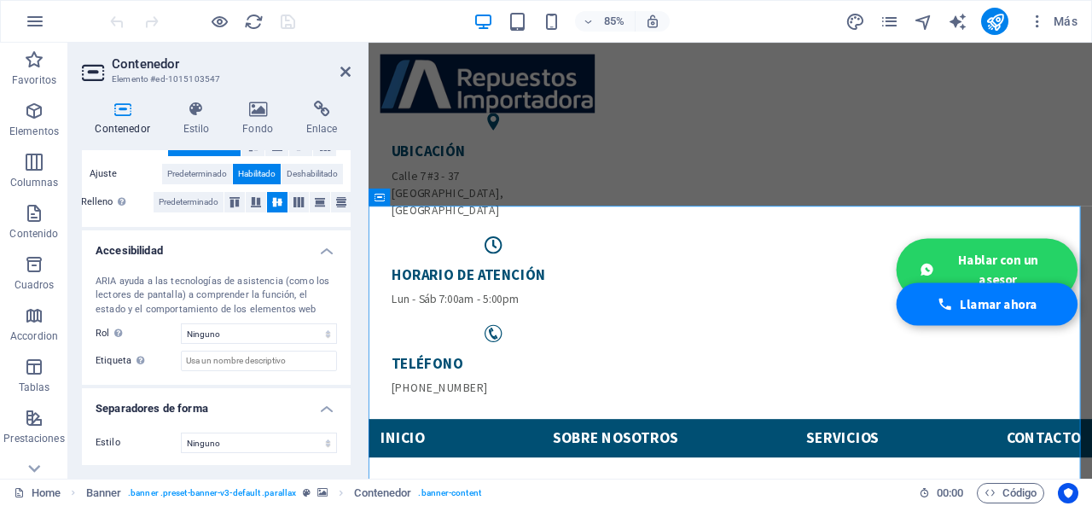
scroll to position [24, 0]
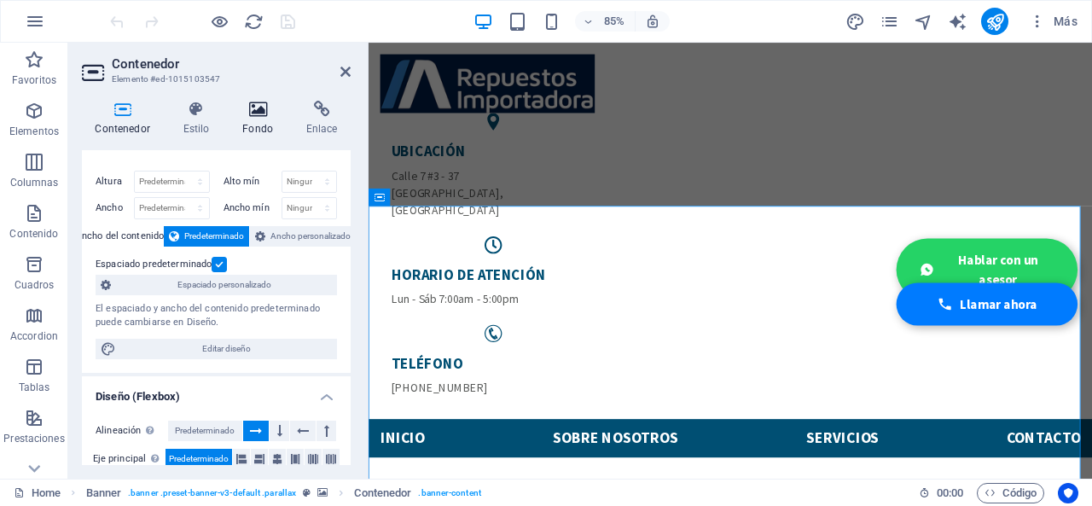
click at [270, 107] on icon at bounding box center [257, 109] width 57 height 17
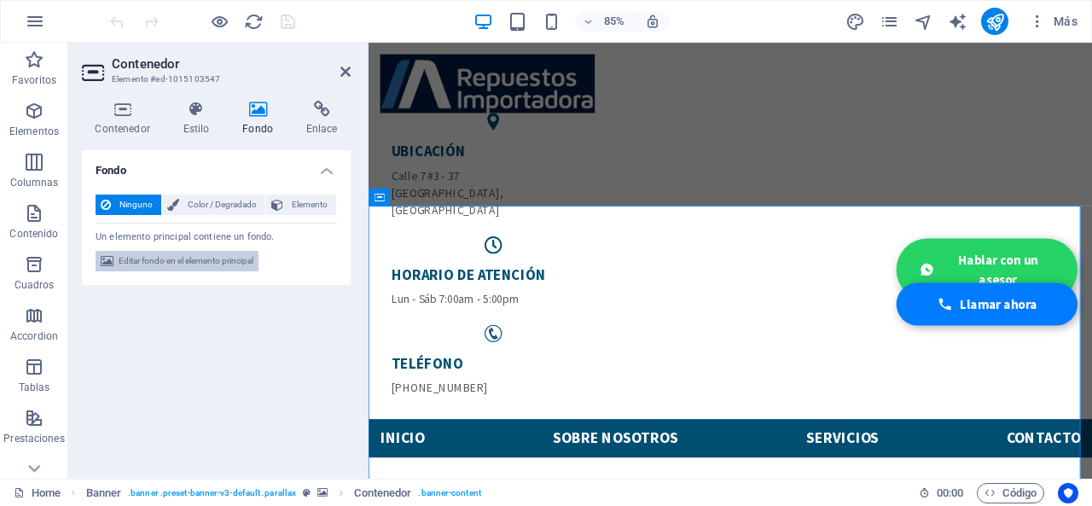
click at [184, 263] on span "Editar fondo en el elemento principal" at bounding box center [186, 261] width 135 height 20
select select "ms"
select select "s"
select select "progressive"
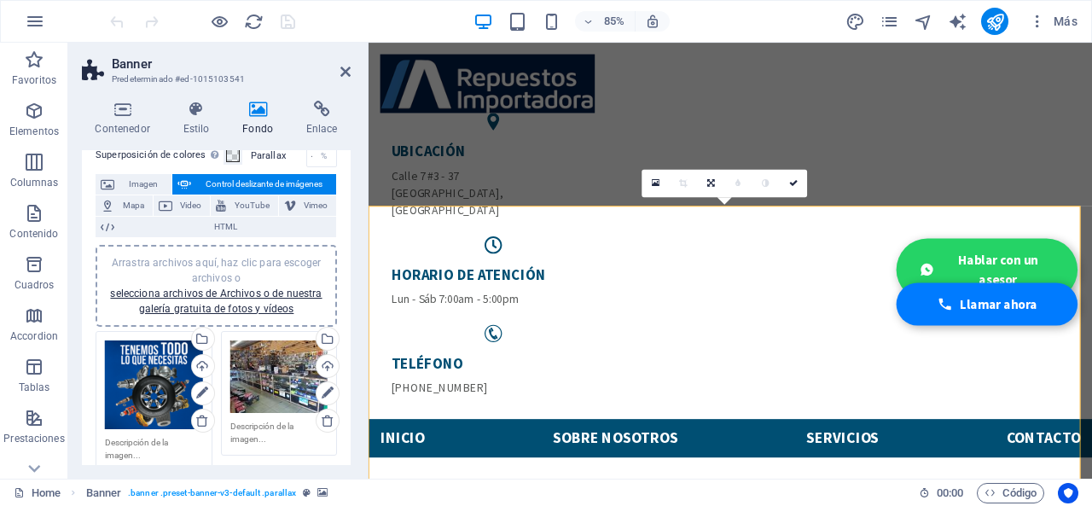
scroll to position [85, 0]
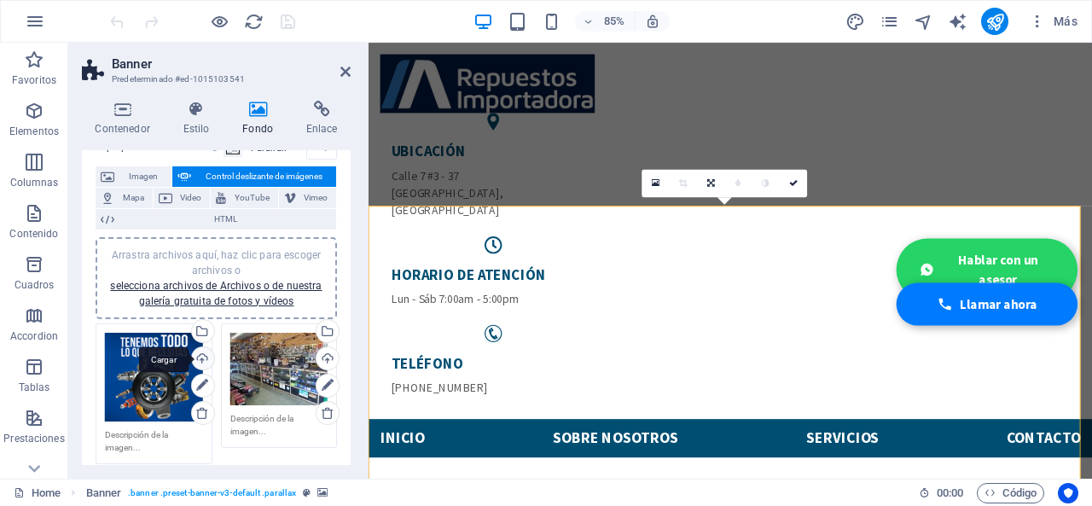
click at [204, 351] on div "Cargar" at bounding box center [202, 360] width 26 height 26
click at [329, 356] on div "Cargar" at bounding box center [326, 360] width 26 height 26
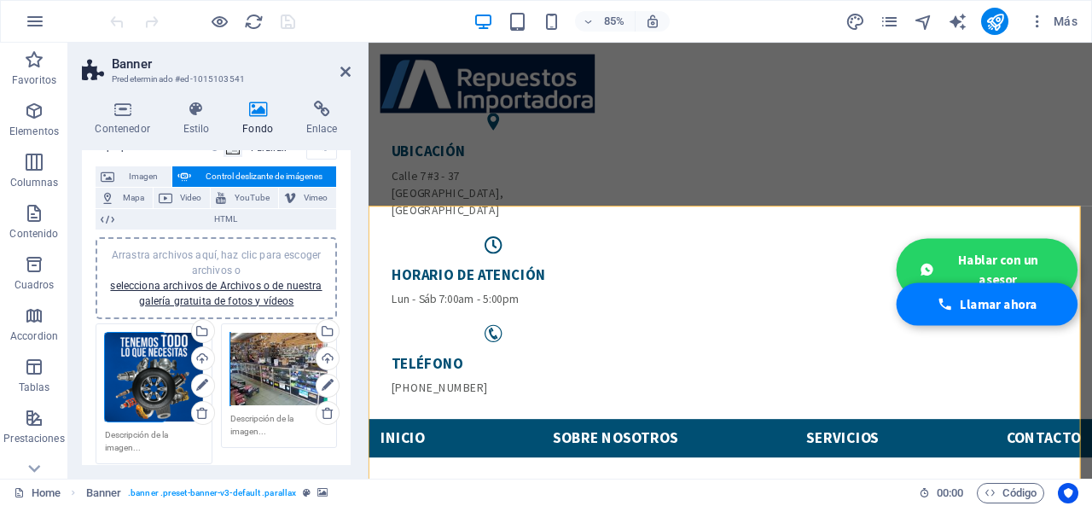
scroll to position [171, 0]
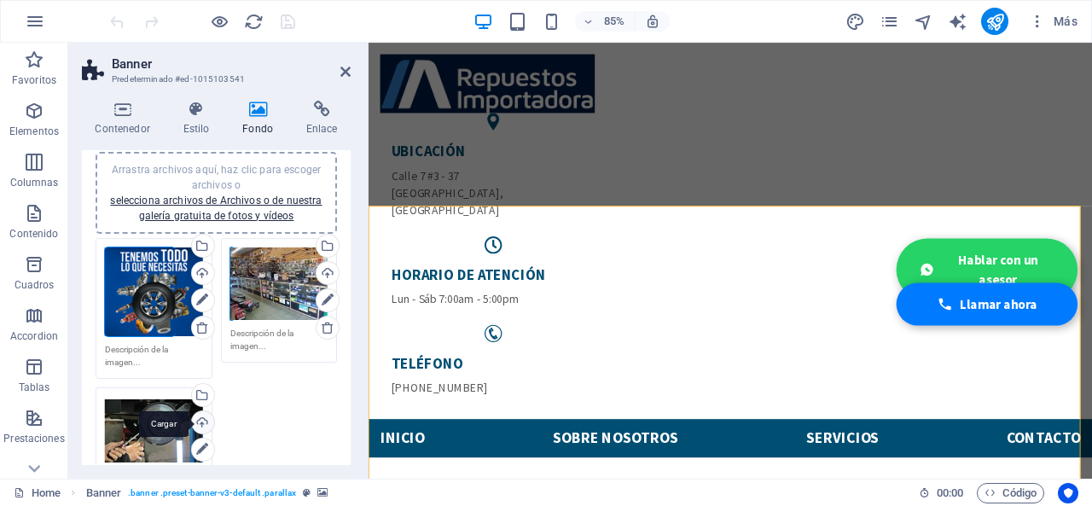
click at [205, 418] on div "Cargar" at bounding box center [202, 424] width 26 height 26
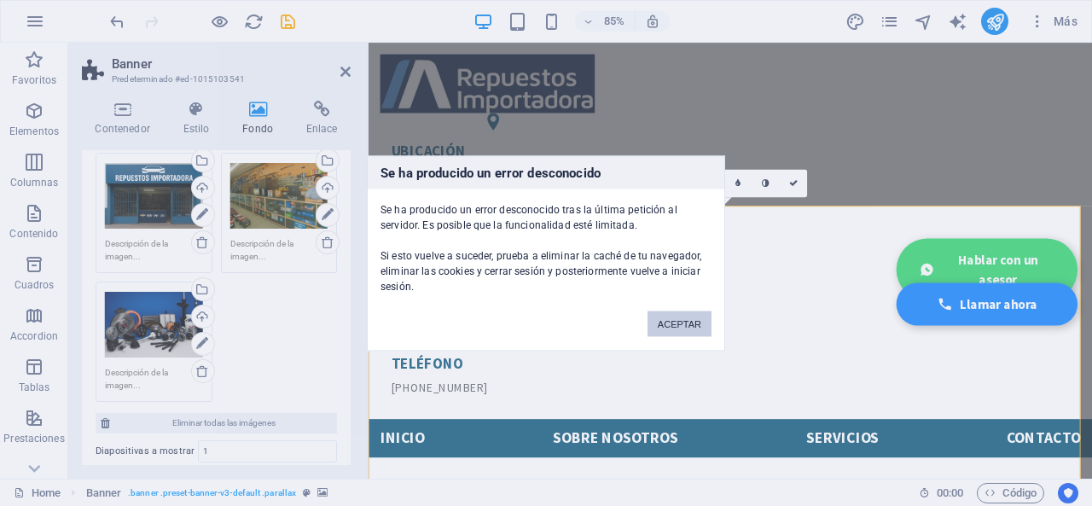
click at [693, 325] on button "ACEPTAR" at bounding box center [680, 324] width 64 height 26
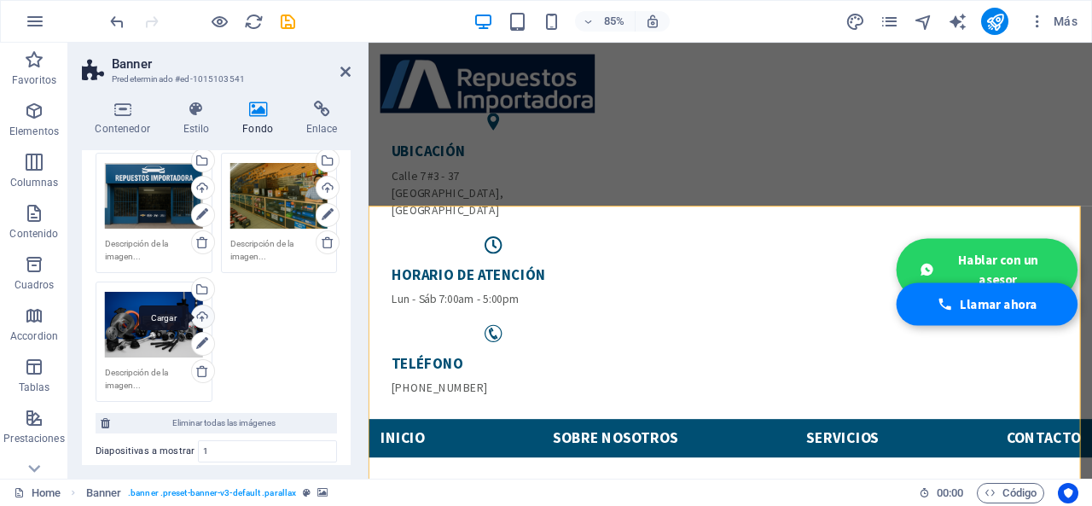
click at [200, 311] on div "Cargar" at bounding box center [202, 318] width 26 height 26
click at [340, 67] on icon at bounding box center [345, 72] width 10 height 14
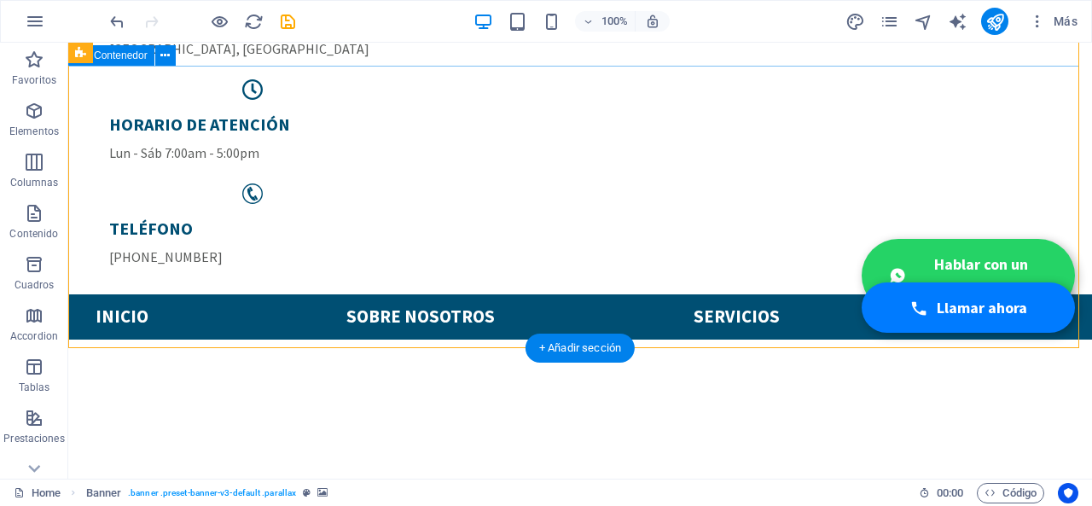
scroll to position [85, 0]
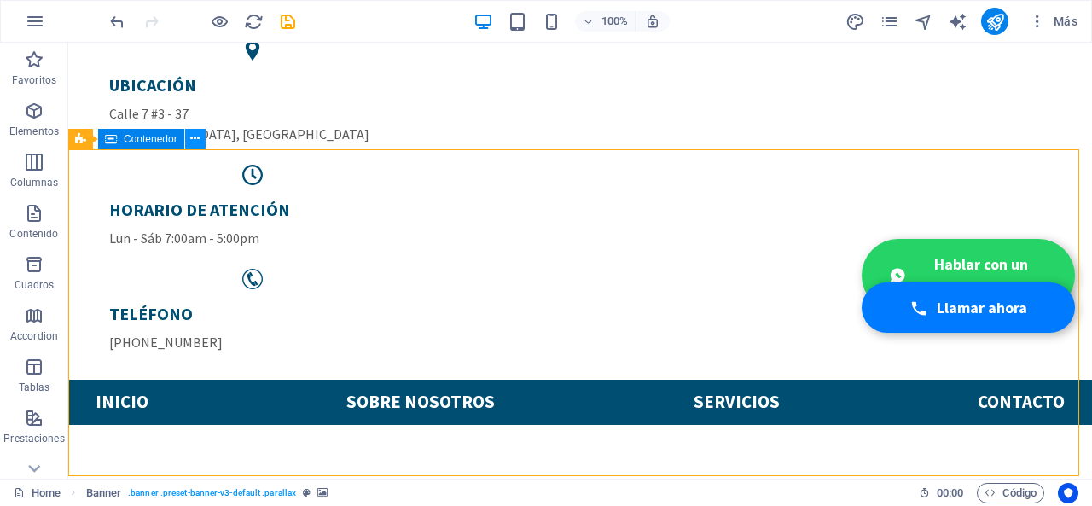
click at [193, 142] on icon at bounding box center [194, 139] width 9 height 18
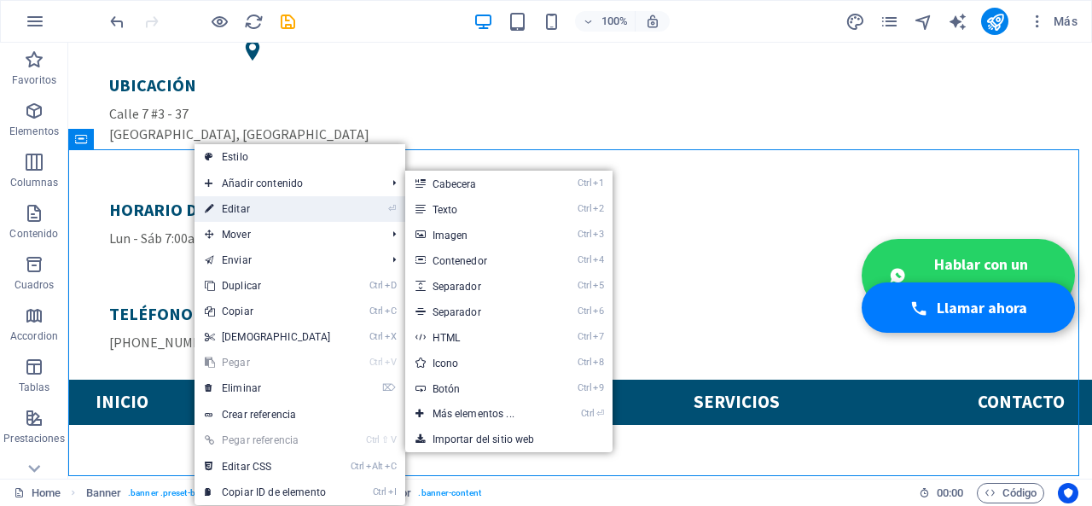
click at [228, 207] on link "⏎ Editar" at bounding box center [268, 209] width 147 height 26
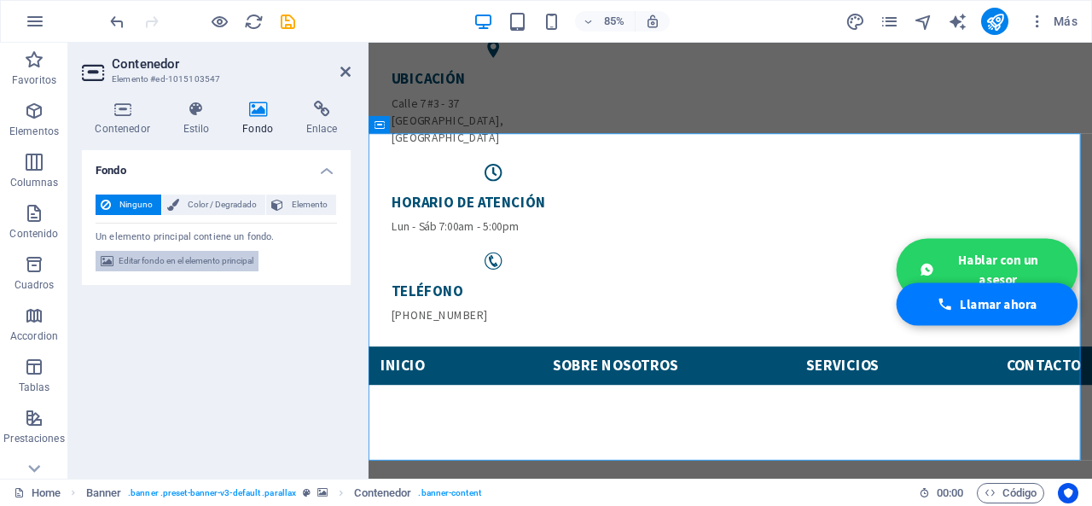
click at [208, 270] on span "Editar fondo en el elemento principal" at bounding box center [186, 261] width 135 height 20
select select "ms"
select select "s"
select select "progressive"
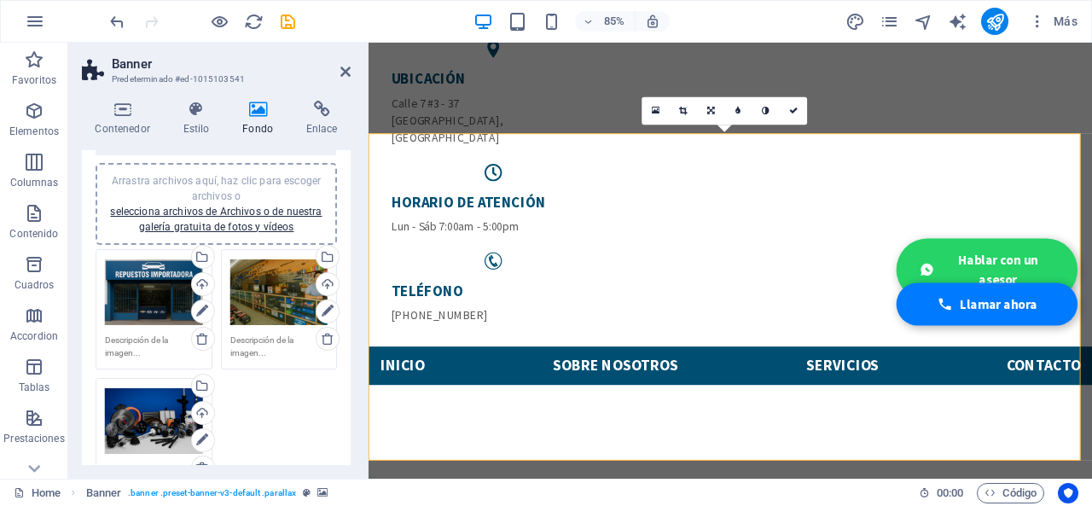
scroll to position [171, 0]
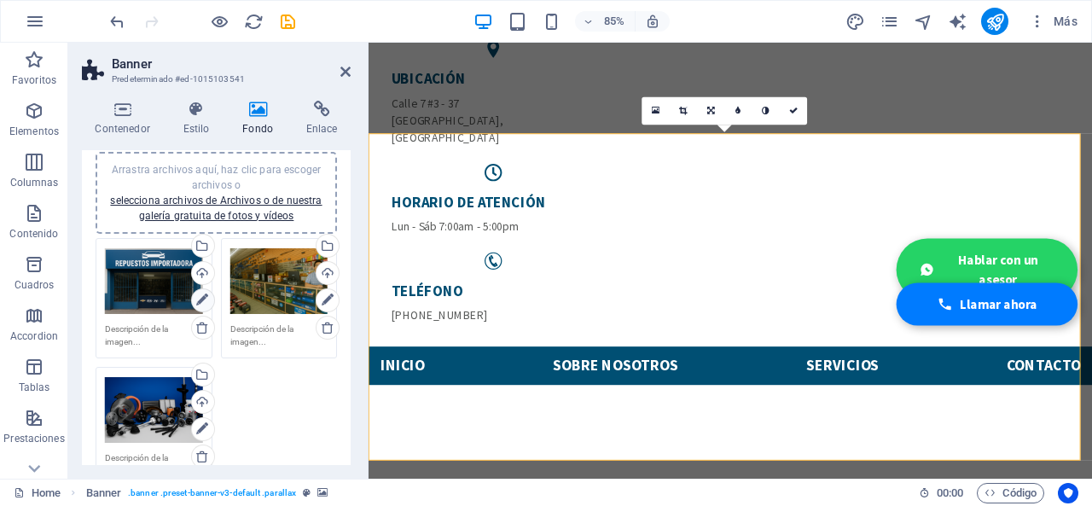
click at [196, 299] on icon at bounding box center [202, 300] width 12 height 20
click at [688, 107] on link at bounding box center [683, 110] width 27 height 27
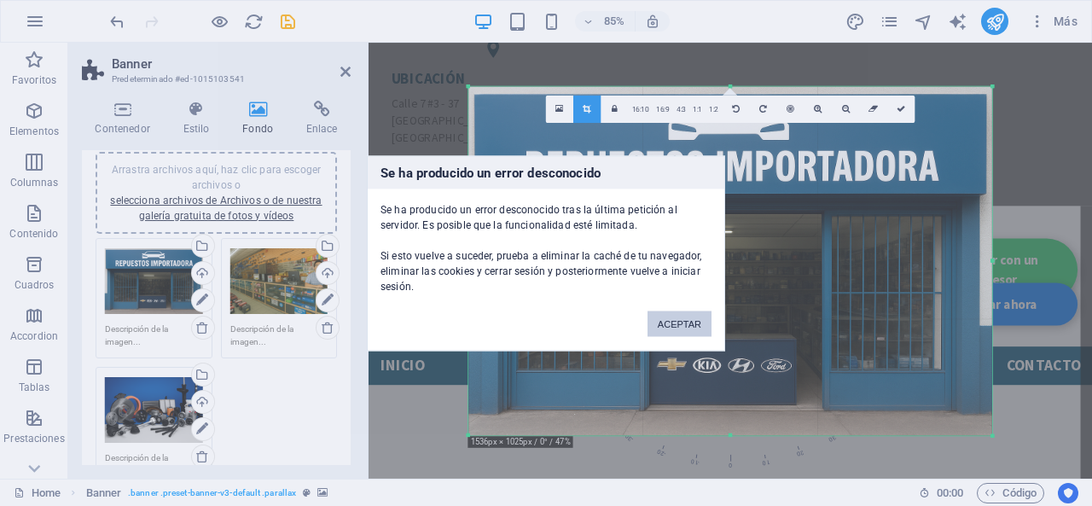
click at [685, 322] on button "ACEPTAR" at bounding box center [680, 324] width 64 height 26
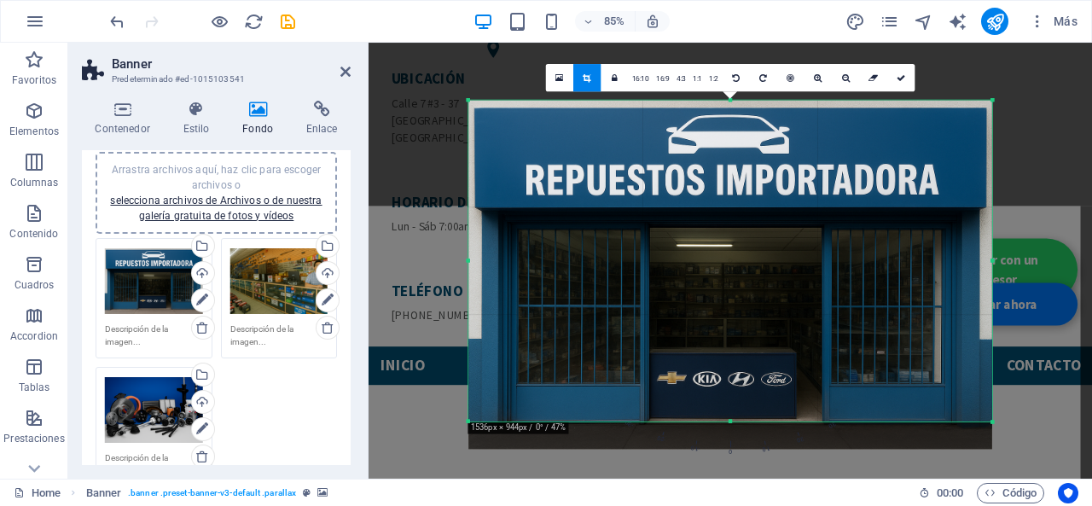
drag, startPoint x: 730, startPoint y: 433, endPoint x: 729, endPoint y: 401, distance: 32.5
click at [729, 401] on div "180 170 160 150 140 130 120 110 100 90 80 70 60 50 40 30 20 10 0 -10 -20 -30 -4…" at bounding box center [730, 261] width 524 height 322
click at [898, 84] on link at bounding box center [900, 77] width 27 height 27
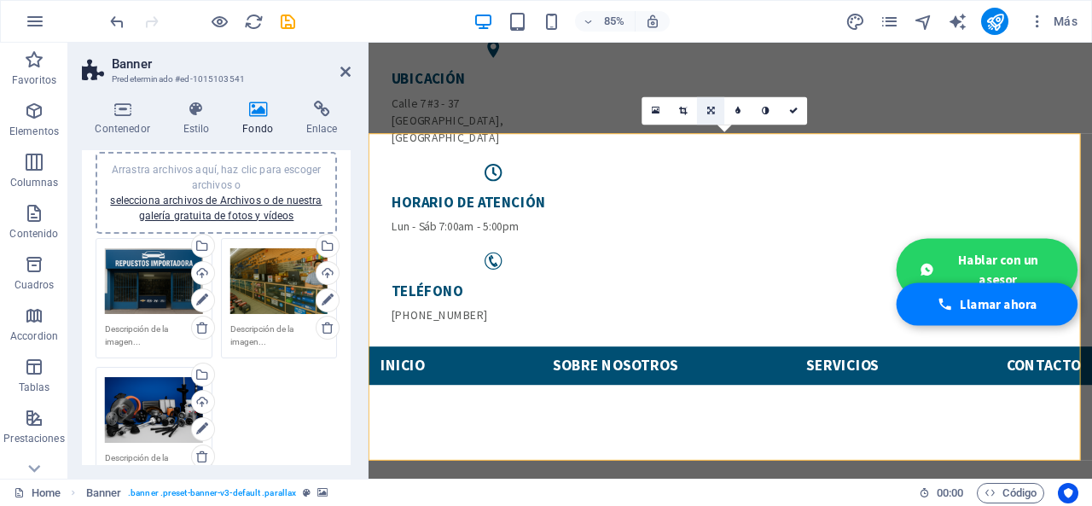
click at [710, 111] on icon at bounding box center [711, 111] width 8 height 9
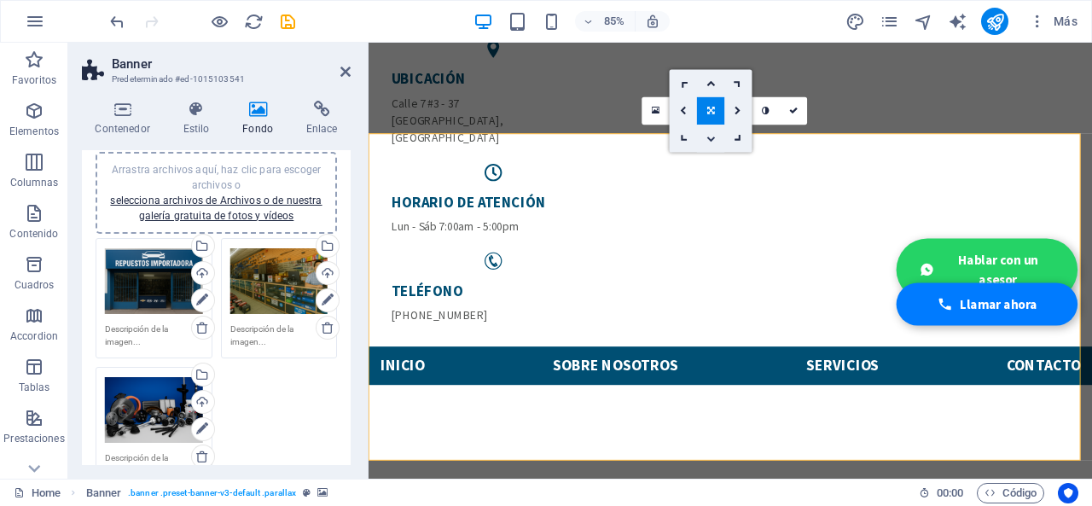
click at [715, 139] on icon at bounding box center [710, 138] width 9 height 9
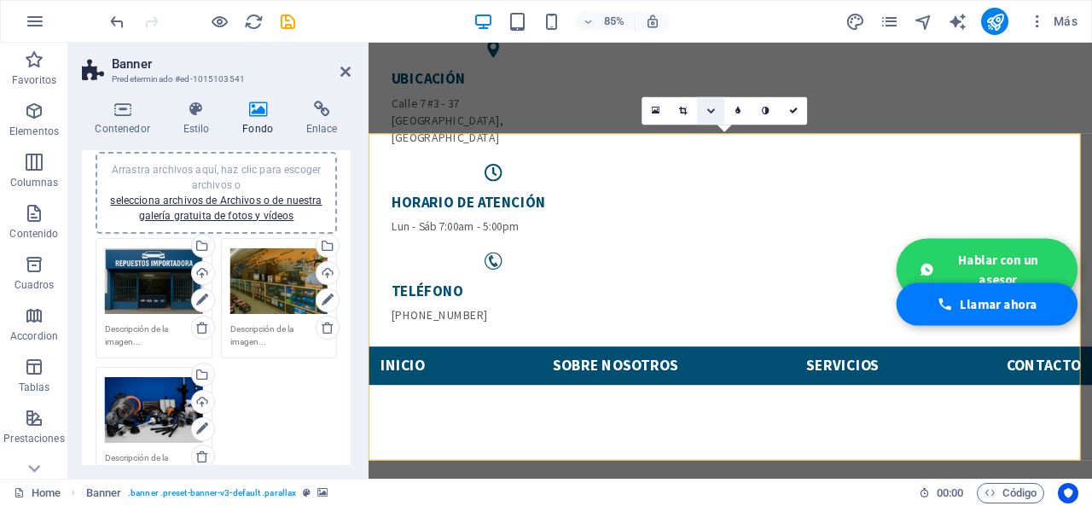
click at [717, 108] on link at bounding box center [710, 110] width 27 height 27
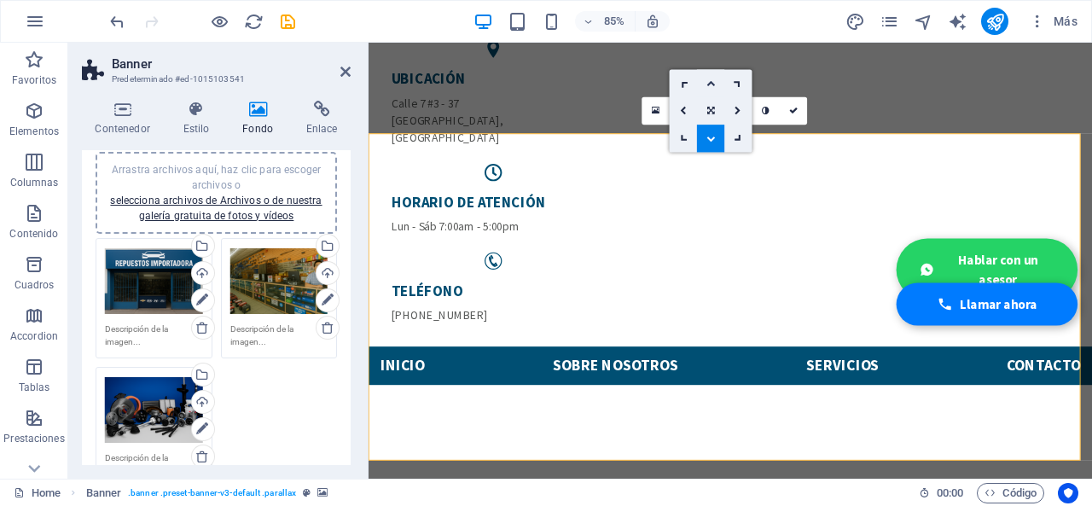
click at [711, 81] on icon at bounding box center [710, 82] width 9 height 9
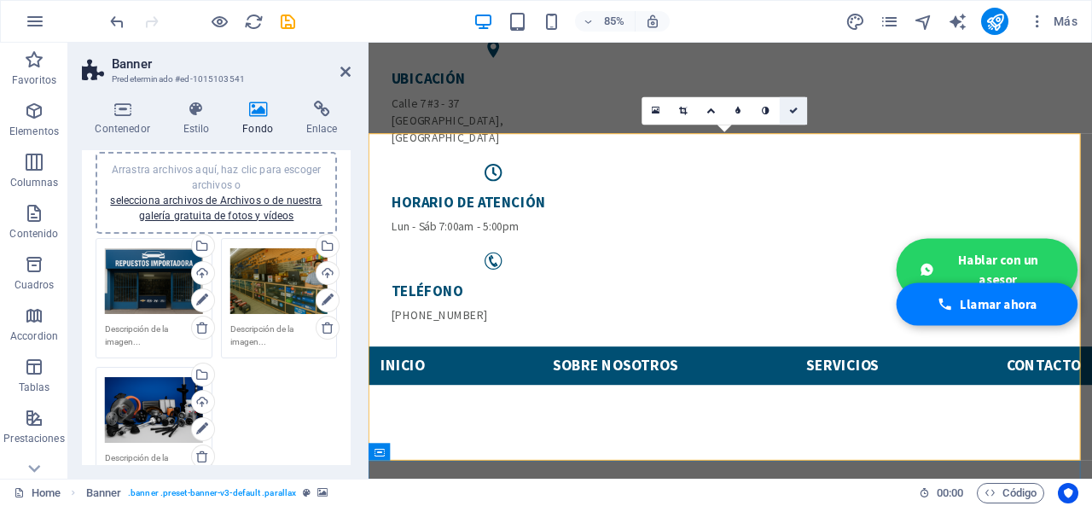
click at [791, 104] on link at bounding box center [793, 110] width 27 height 27
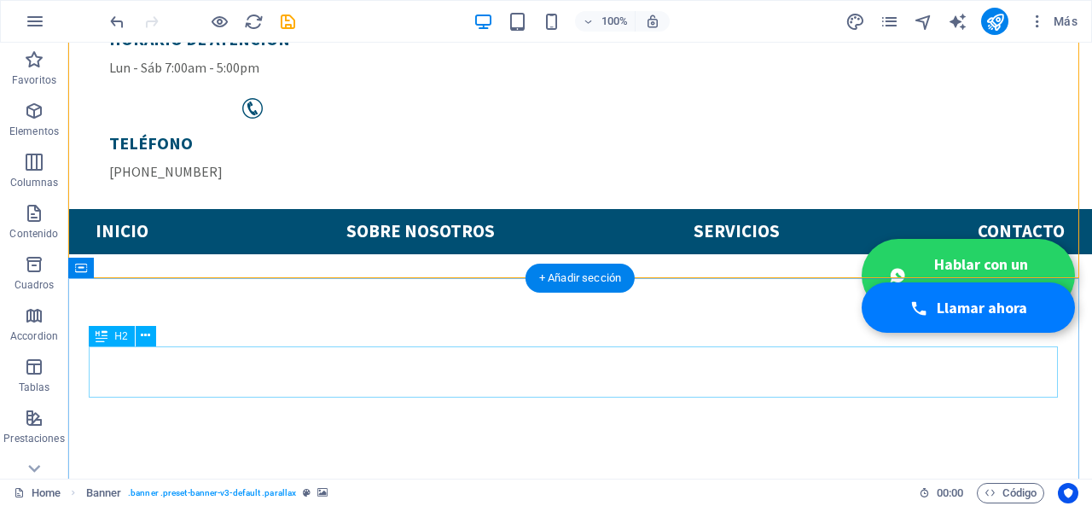
scroll to position [85, 0]
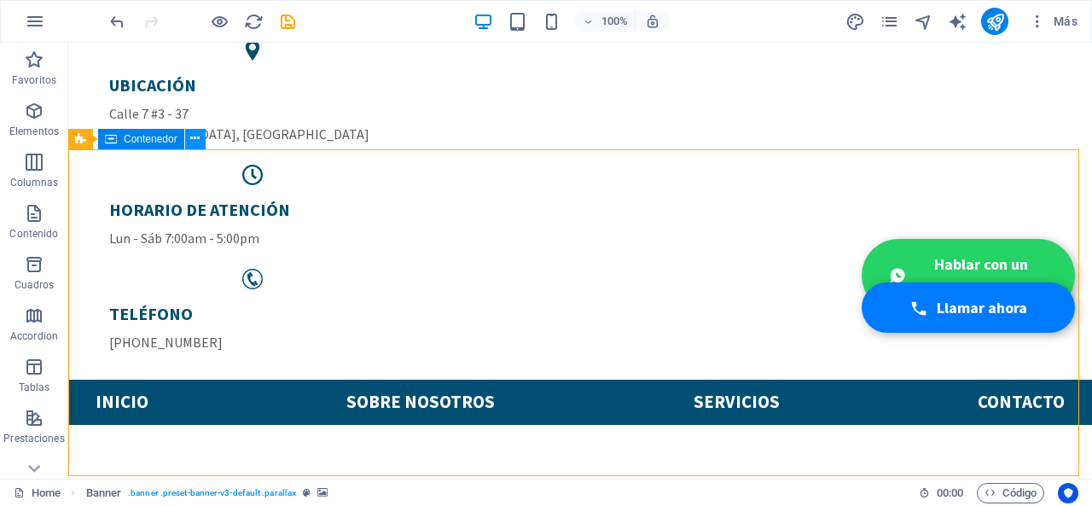
click at [190, 141] on icon at bounding box center [194, 139] width 9 height 18
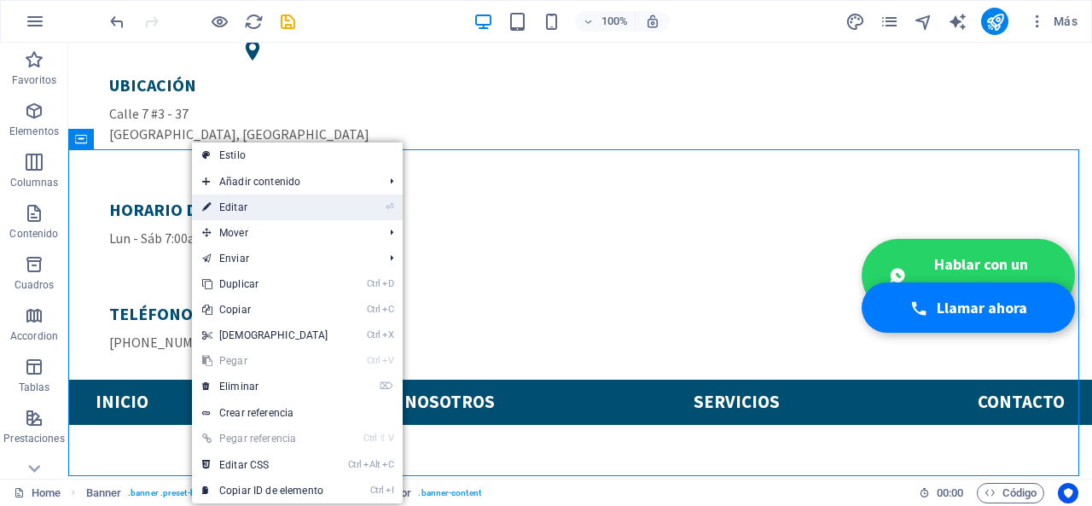
click at [232, 195] on link "⏎ Editar" at bounding box center [265, 208] width 147 height 26
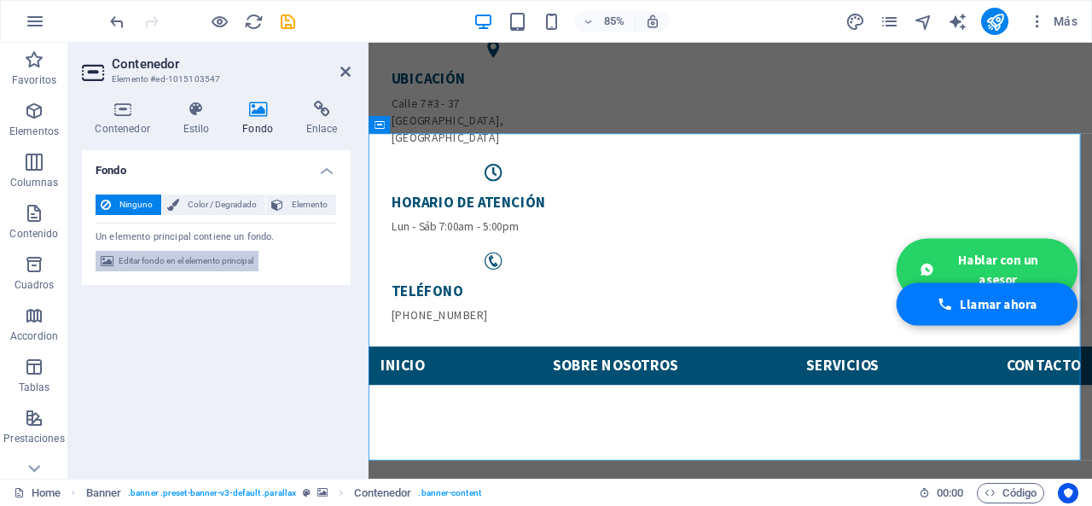
click at [231, 264] on span "Editar fondo en el elemento principal" at bounding box center [186, 261] width 135 height 20
select select "ms"
select select "s"
select select "progressive"
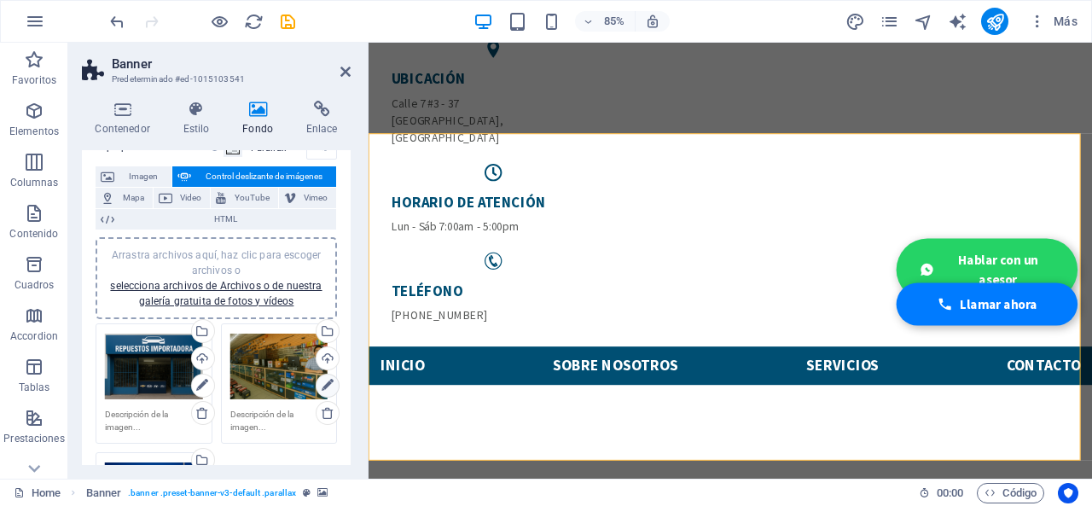
click at [330, 380] on icon at bounding box center [328, 385] width 12 height 20
click at [689, 107] on link at bounding box center [683, 110] width 27 height 27
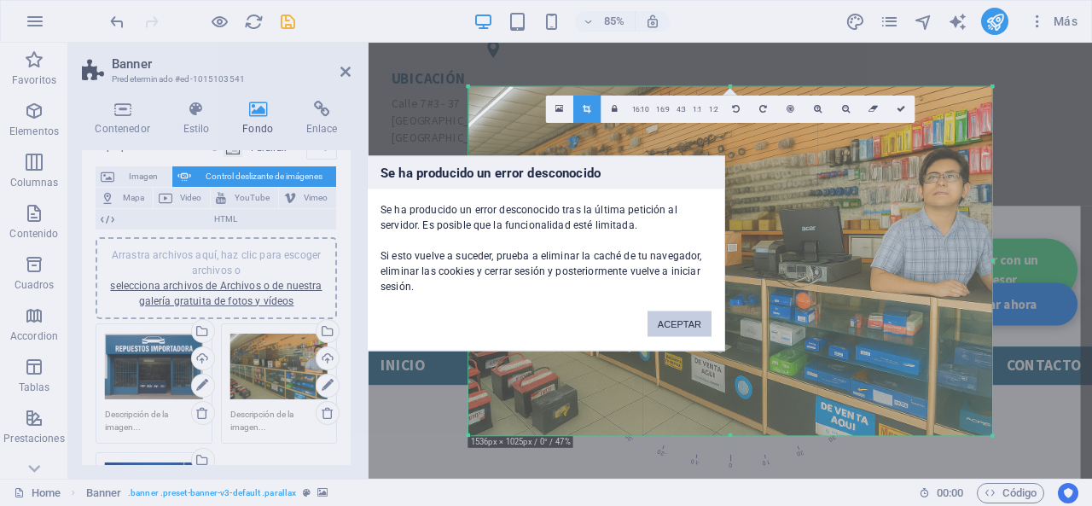
click at [703, 320] on button "ACEPTAR" at bounding box center [680, 324] width 64 height 26
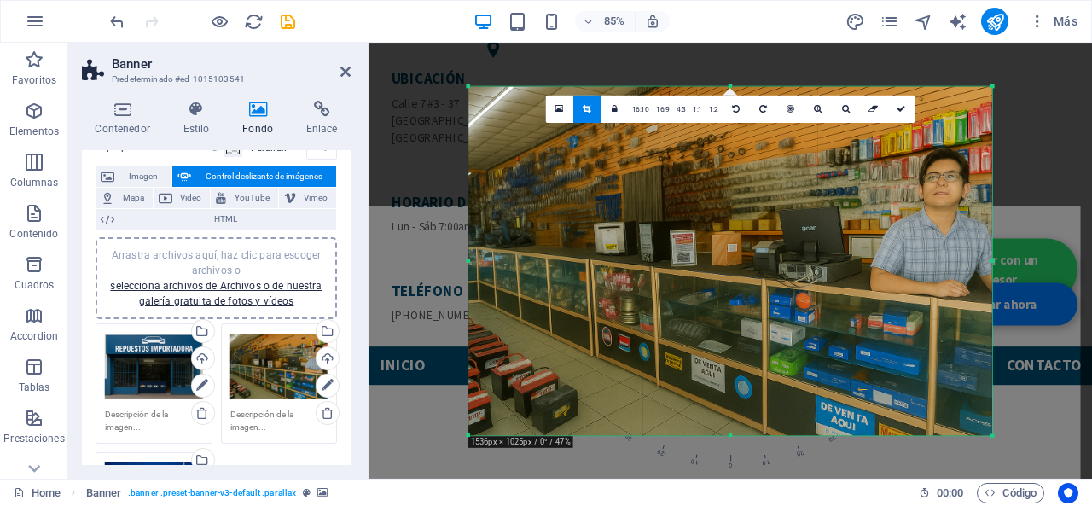
drag, startPoint x: 732, startPoint y: 438, endPoint x: 735, endPoint y: 426, distance: 12.4
click at [735, 426] on div "180 170 160 150 140 130 120 110 100 90 80 70 60 50 40 30 20 10 0 -10 -20 -30 -4…" at bounding box center [730, 260] width 524 height 349
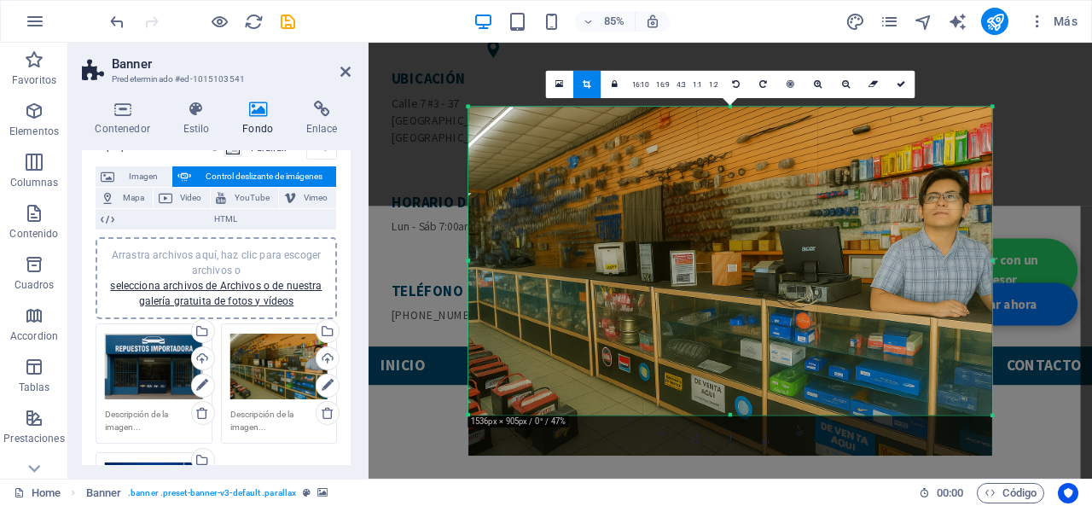
drag, startPoint x: 729, startPoint y: 434, endPoint x: 752, endPoint y: 386, distance: 53.0
click at [752, 386] on div "180 170 160 150 140 130 120 110 100 90 80 70 60 50 40 30 20 10 0 -10 -20 -30 -4…" at bounding box center [730, 261] width 524 height 308
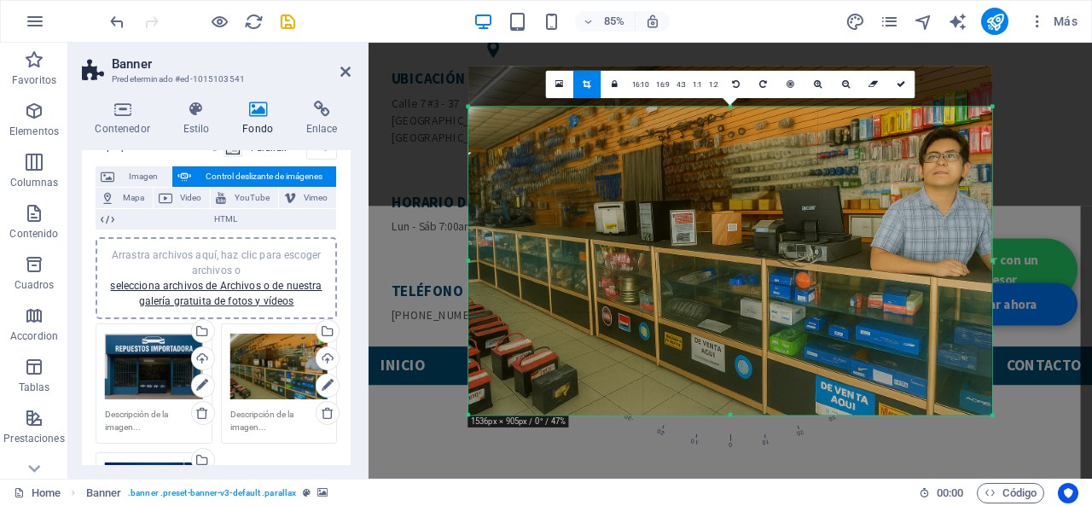
drag, startPoint x: 733, startPoint y: 287, endPoint x: 735, endPoint y: 237, distance: 50.4
click at [735, 237] on div at bounding box center [730, 240] width 524 height 349
click at [906, 86] on link at bounding box center [900, 83] width 27 height 27
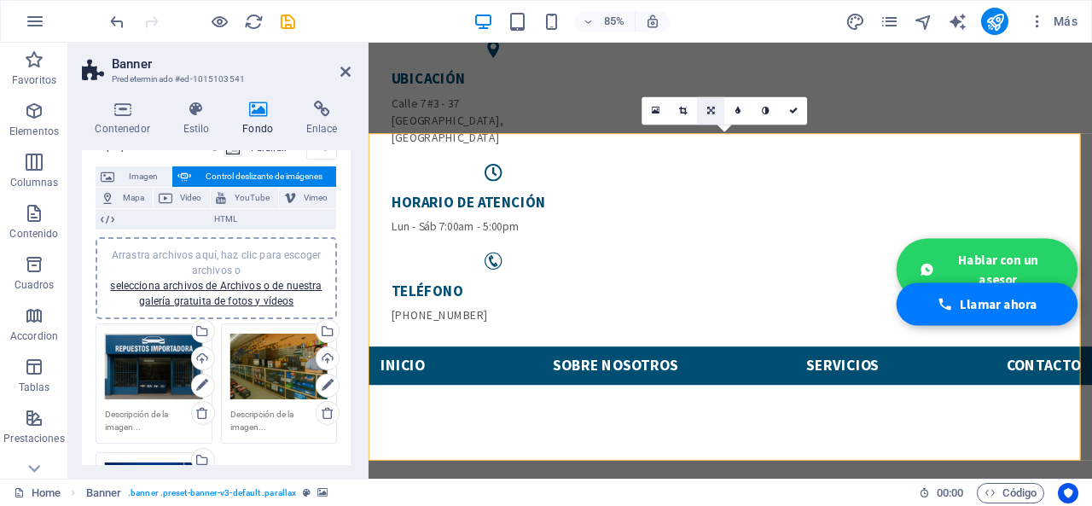
click at [708, 114] on link at bounding box center [710, 110] width 27 height 27
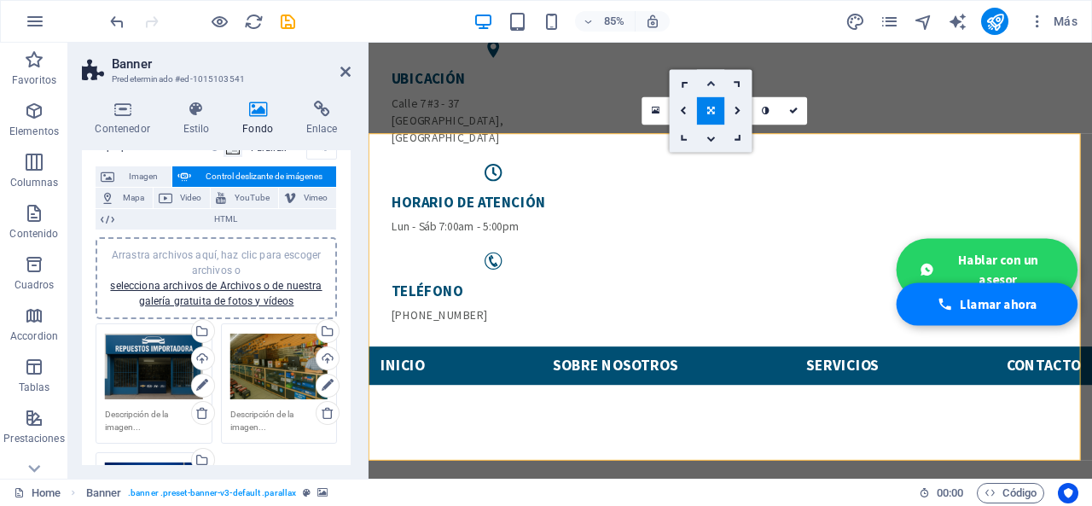
click at [715, 84] on icon at bounding box center [710, 82] width 9 height 9
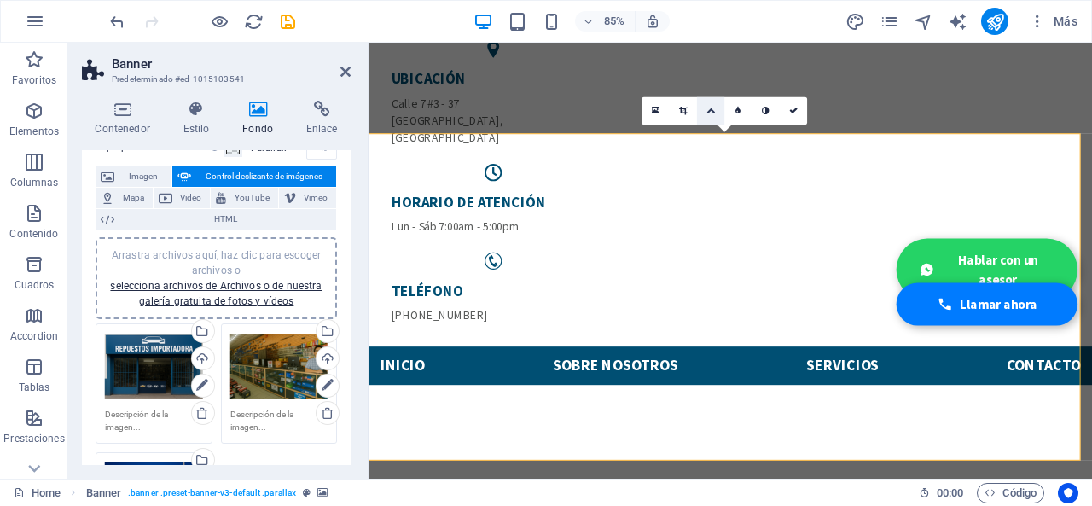
click at [708, 110] on icon at bounding box center [710, 111] width 9 height 9
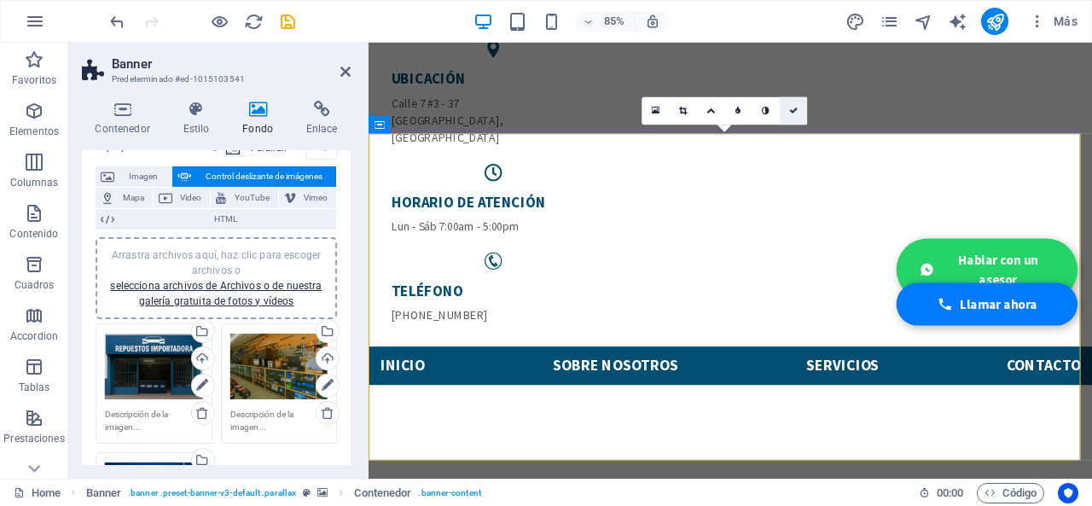
click at [794, 115] on link at bounding box center [793, 110] width 27 height 27
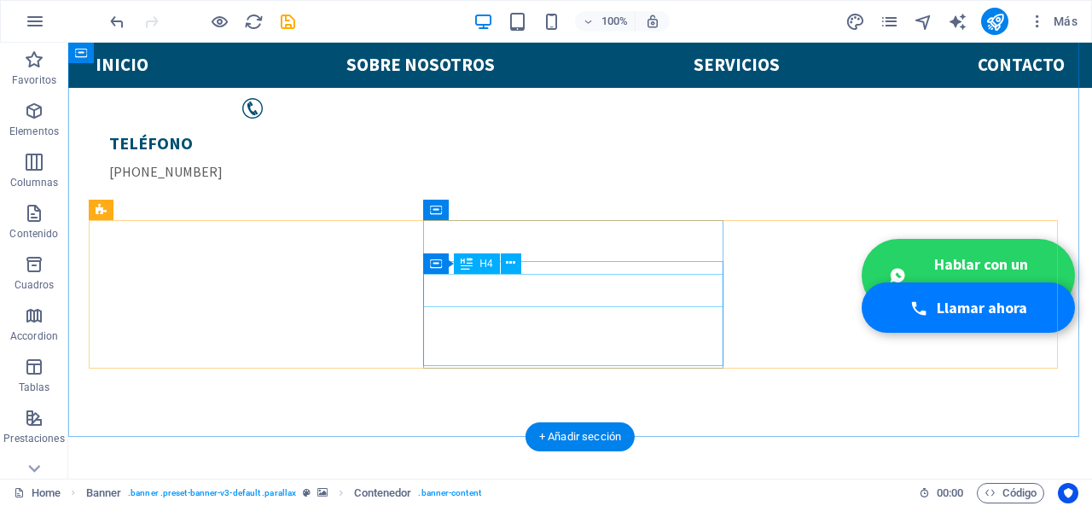
scroll to position [512, 0]
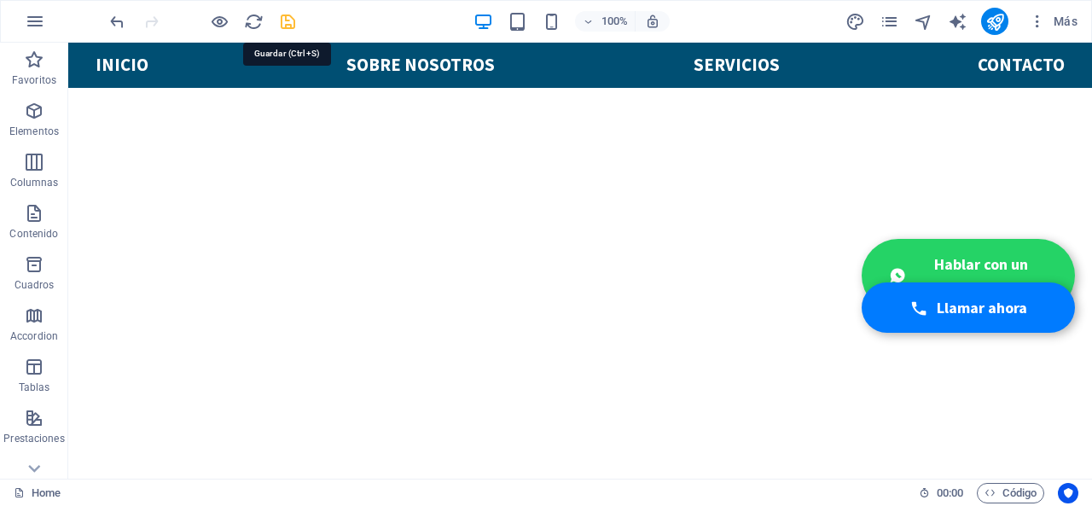
click at [288, 18] on icon "save" at bounding box center [288, 22] width 20 height 20
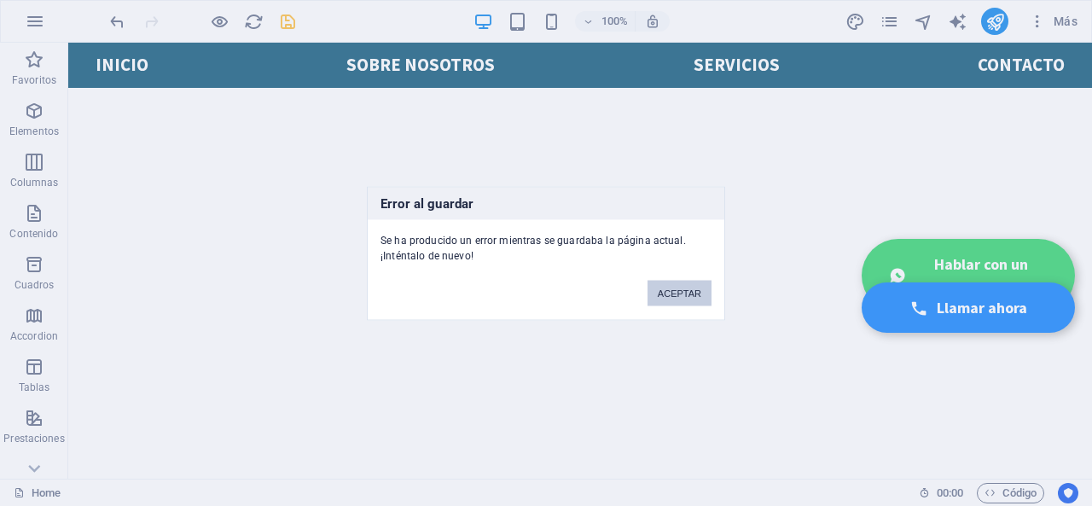
drag, startPoint x: 666, startPoint y: 295, endPoint x: 665, endPoint y: 287, distance: 8.6
click at [665, 287] on button "ACEPTAR" at bounding box center [680, 293] width 64 height 26
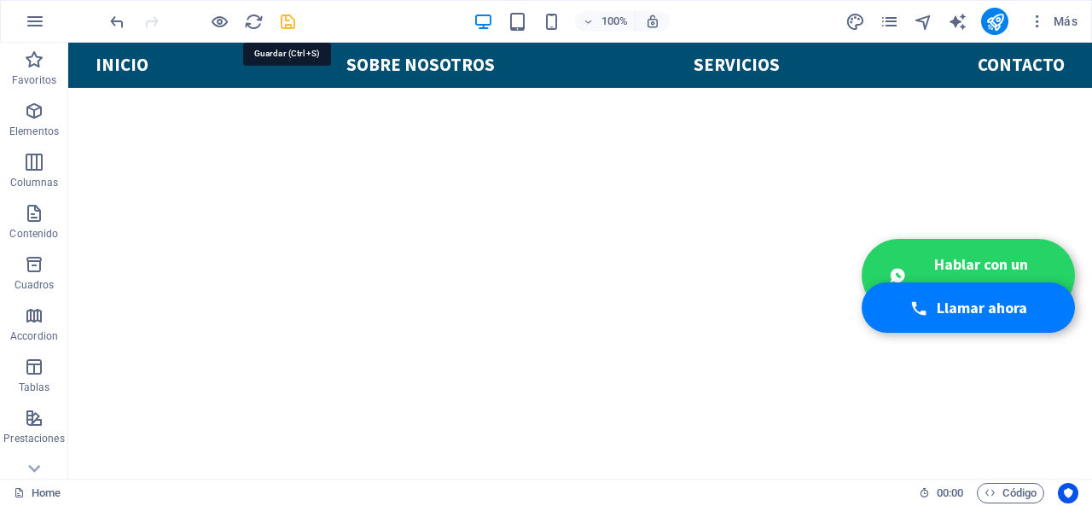
drag, startPoint x: 295, startPoint y: 23, endPoint x: 380, endPoint y: 163, distance: 163.4
click at [295, 23] on icon "save" at bounding box center [288, 22] width 20 height 20
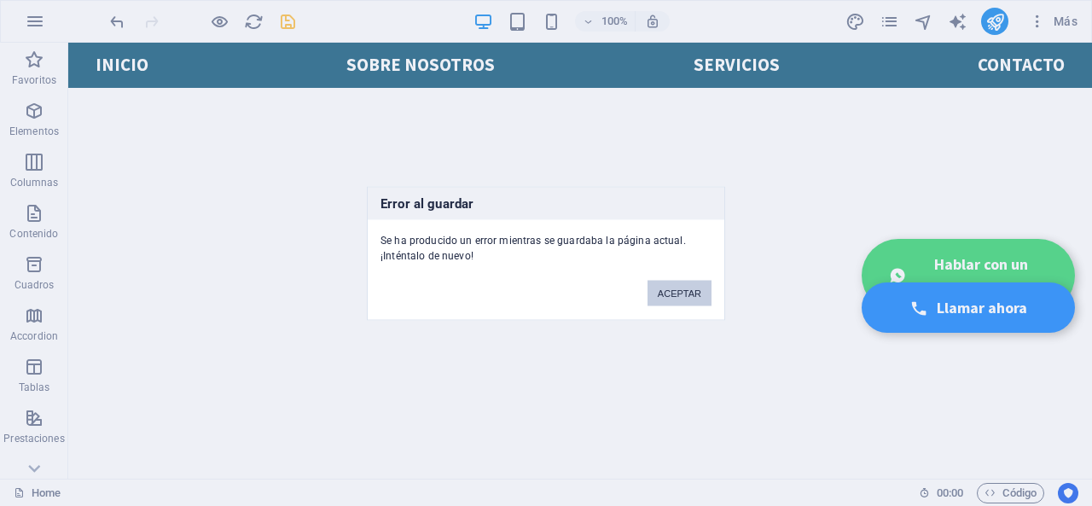
click at [665, 286] on button "ACEPTAR" at bounding box center [680, 293] width 64 height 26
